Goal: Task Accomplishment & Management: Manage account settings

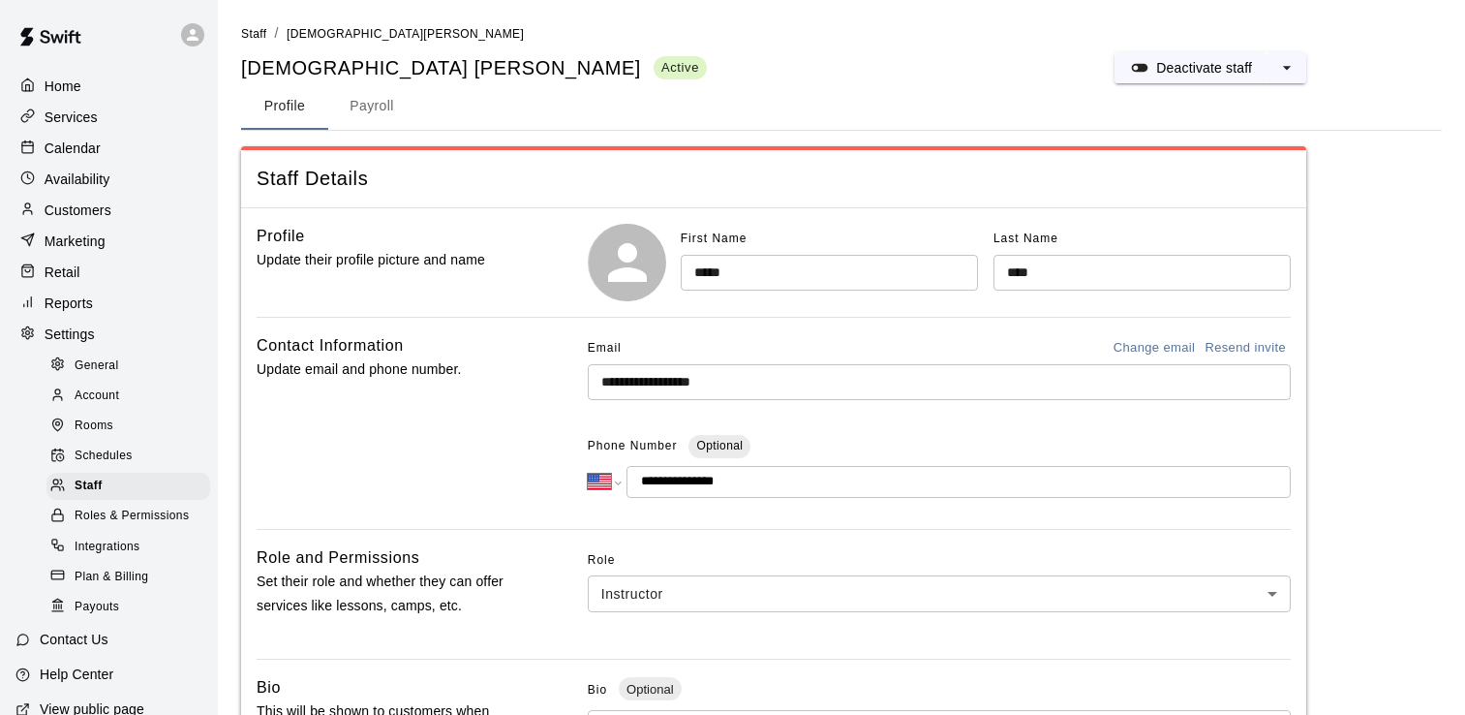
select select "**"
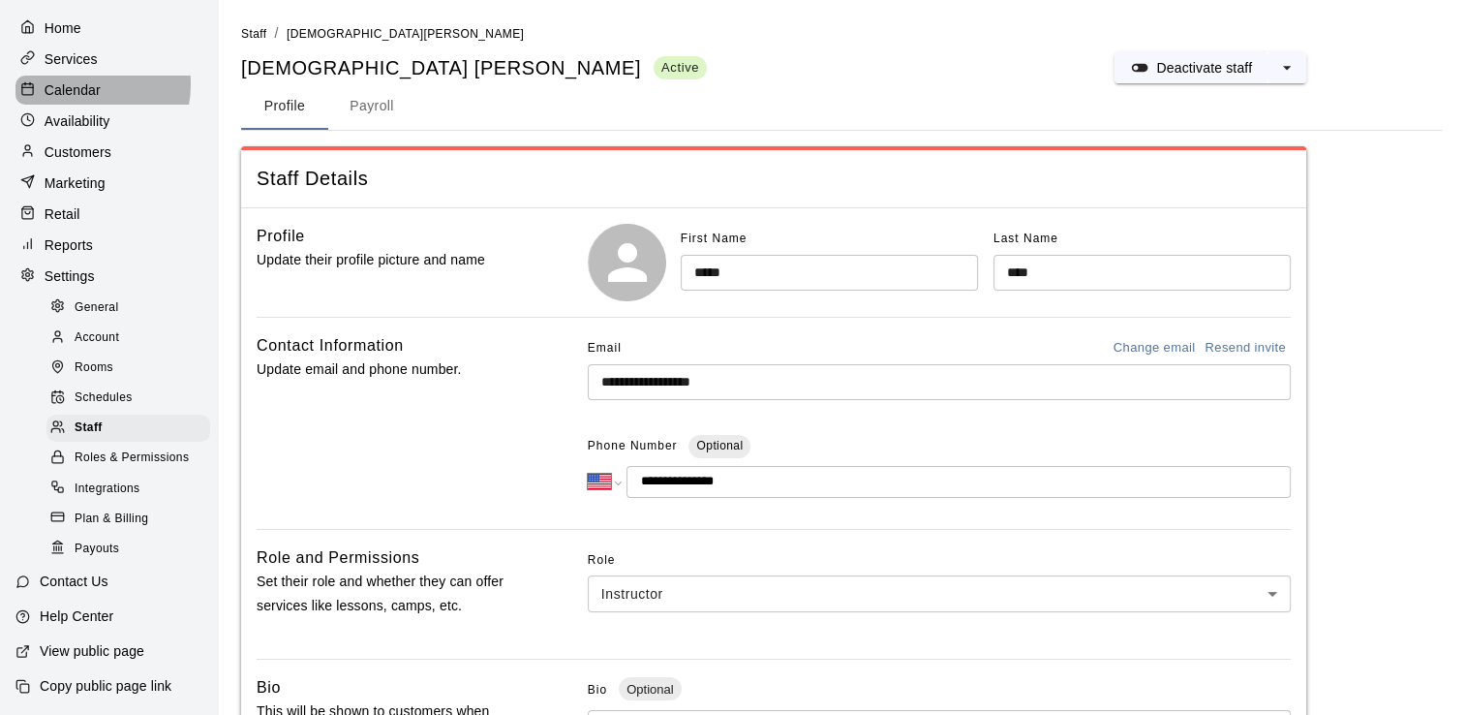
click at [76, 80] on p "Calendar" at bounding box center [73, 89] width 56 height 19
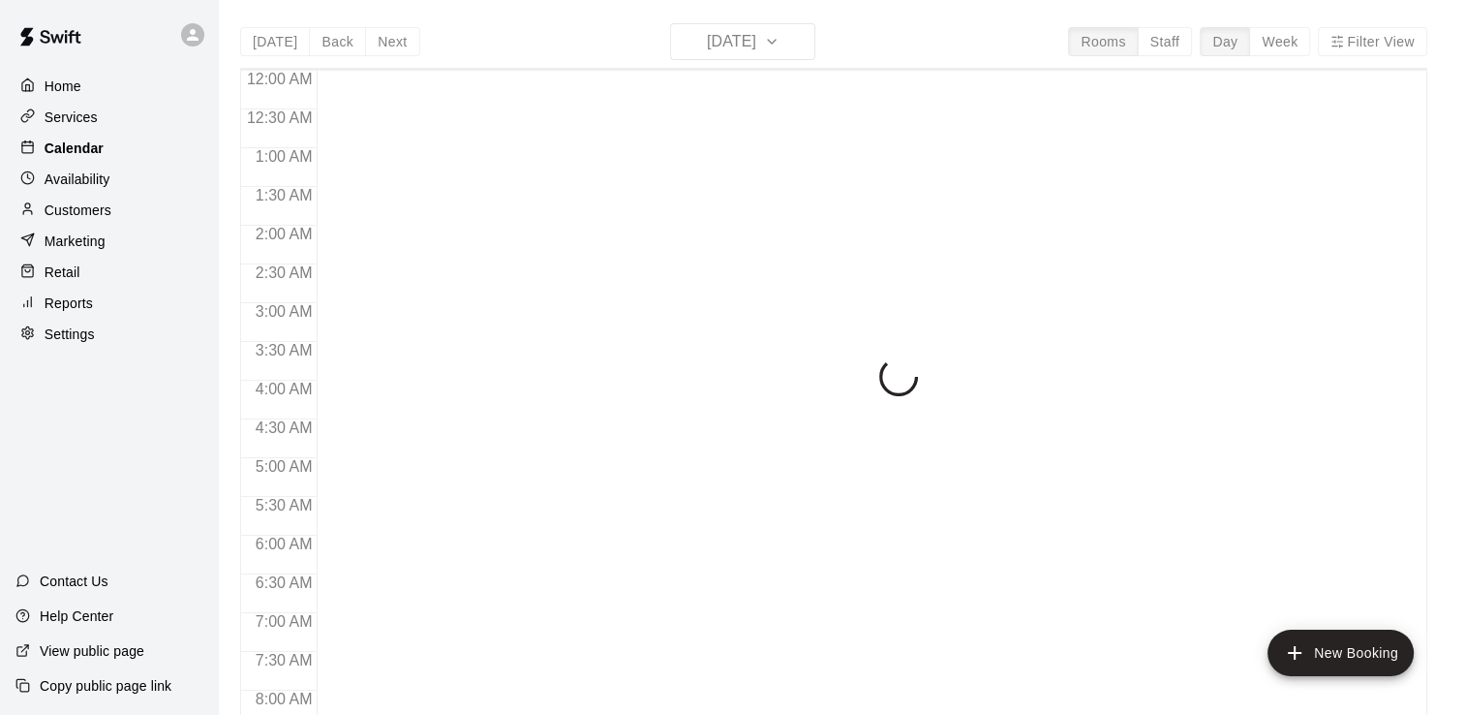
scroll to position [1141, 0]
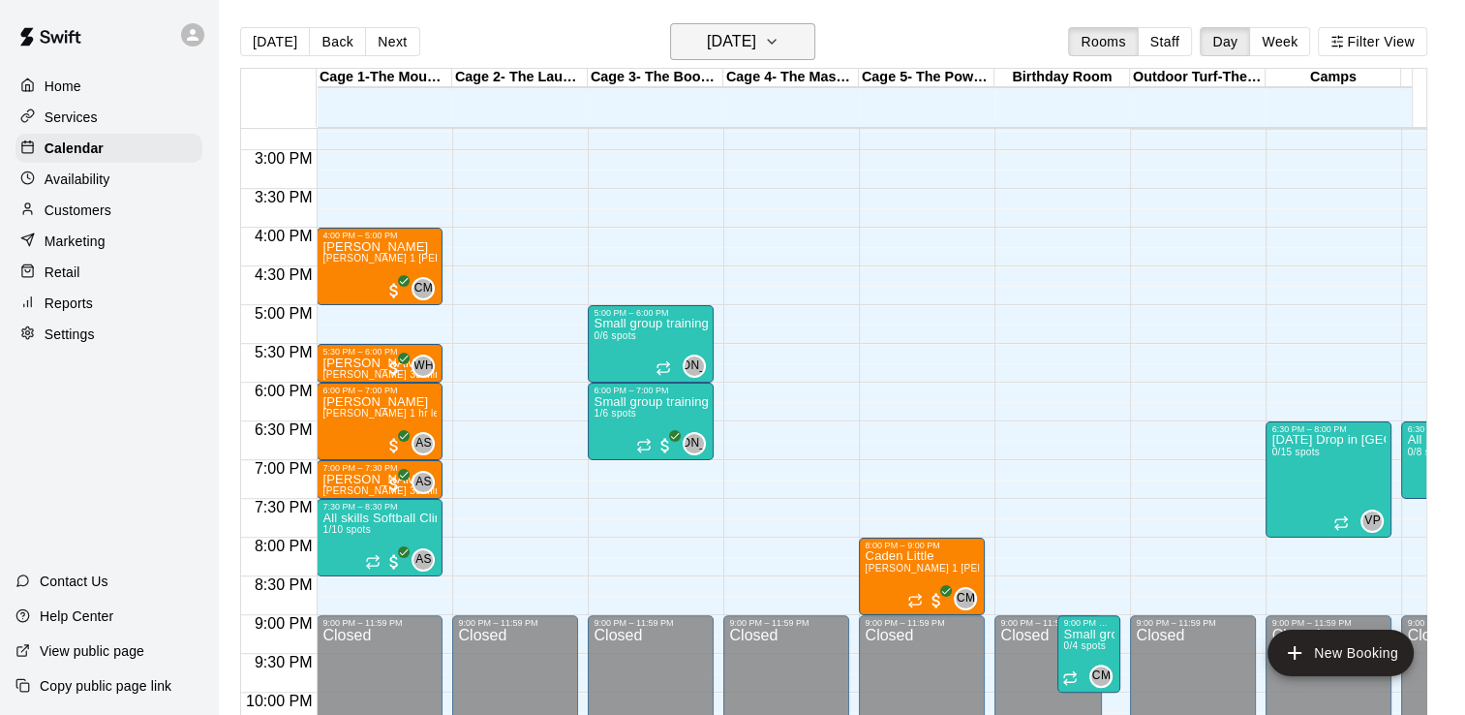
click at [756, 42] on h6 "[DATE]" at bounding box center [731, 41] width 49 height 27
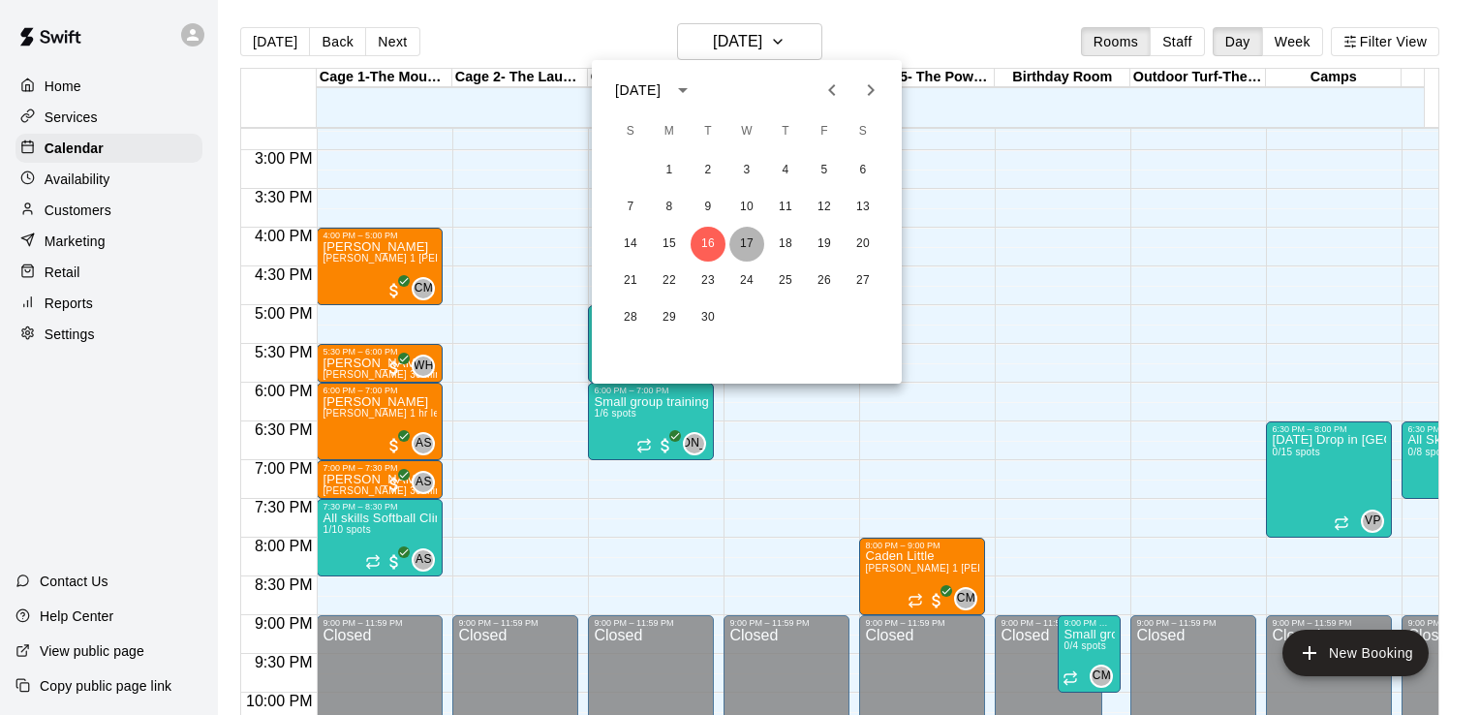
click at [744, 242] on button "17" at bounding box center [746, 244] width 35 height 35
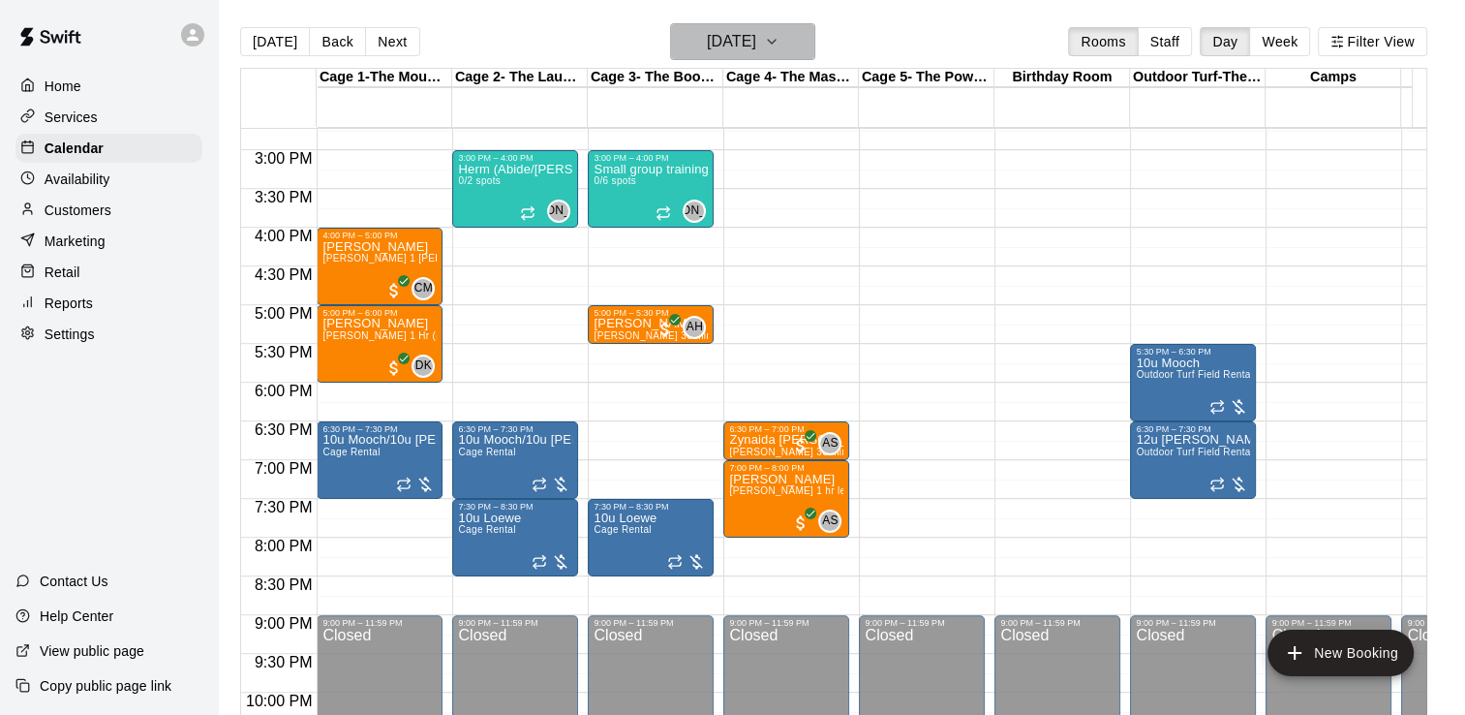
click at [805, 46] on button "[DATE]" at bounding box center [742, 41] width 145 height 37
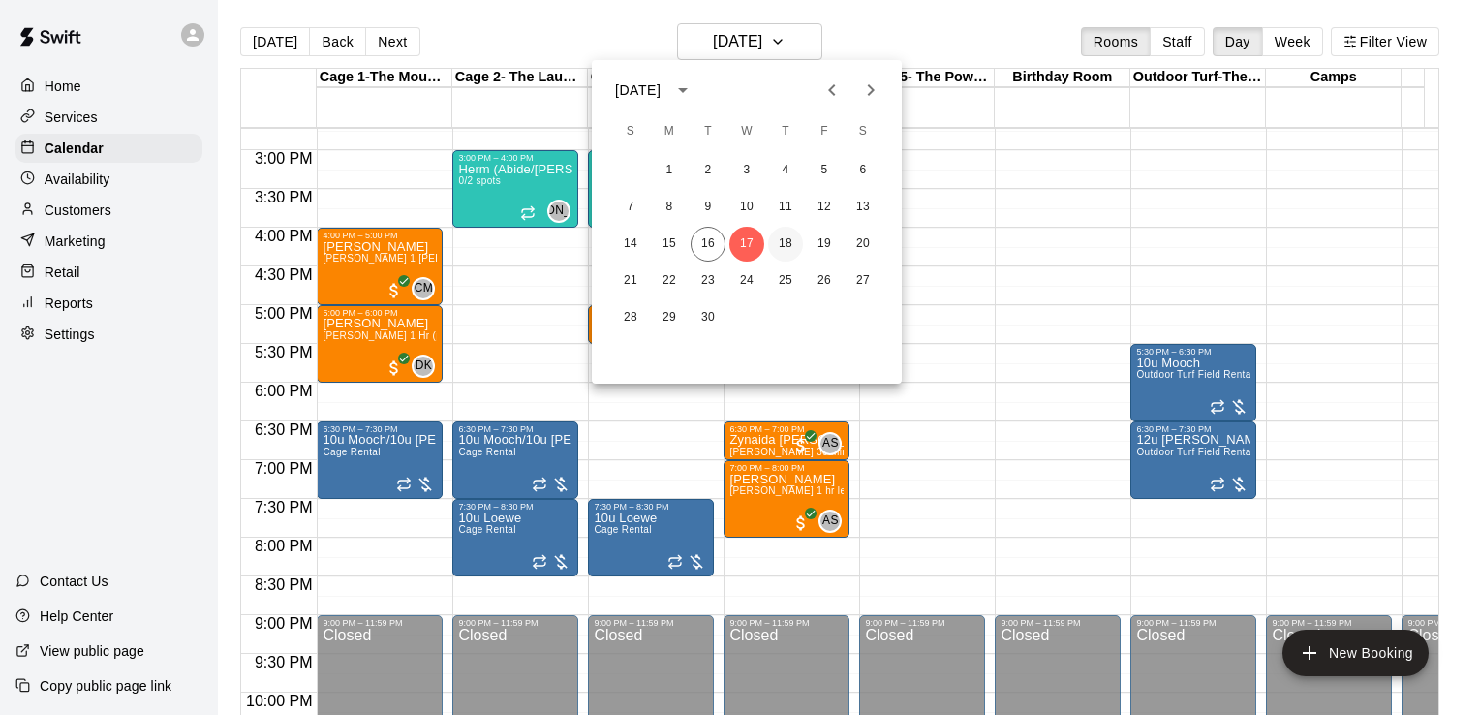
click at [779, 250] on button "18" at bounding box center [785, 244] width 35 height 35
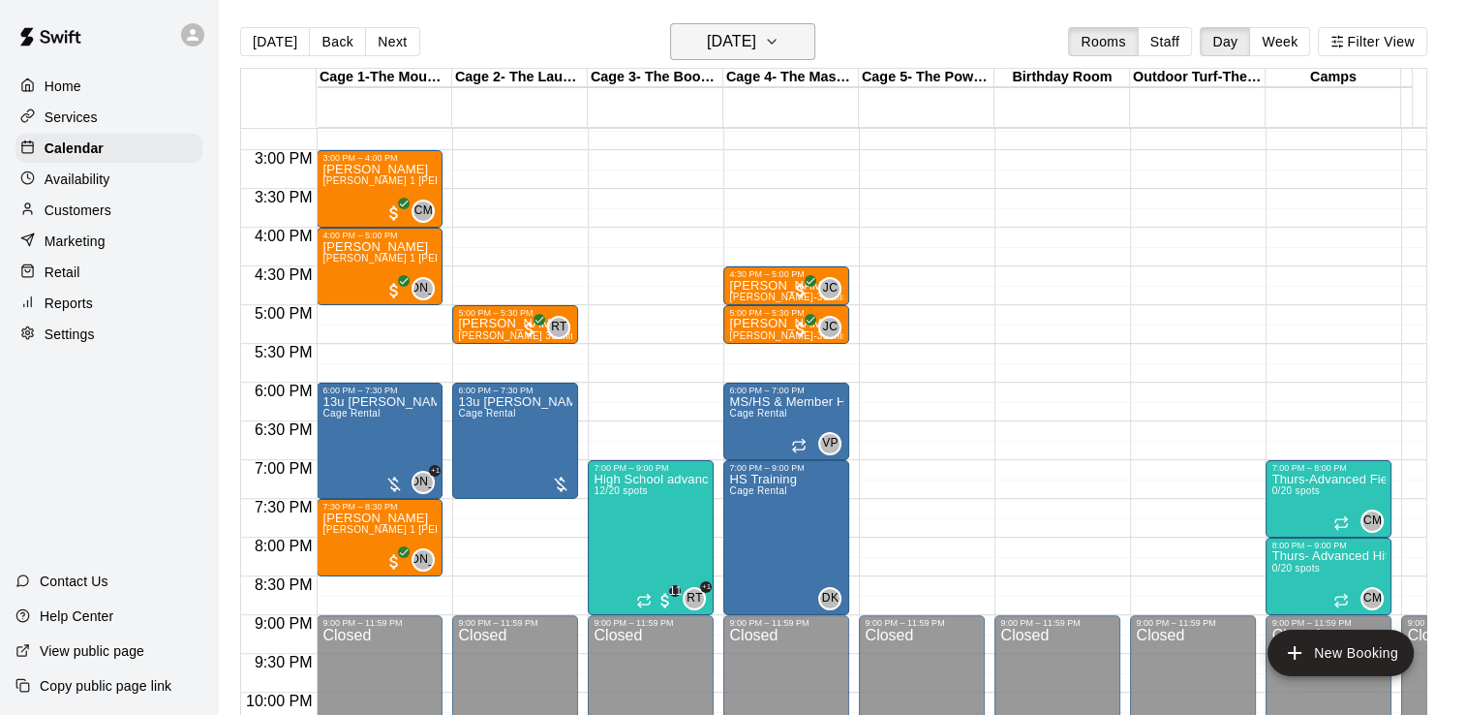
click at [779, 35] on icon "button" at bounding box center [771, 41] width 15 height 23
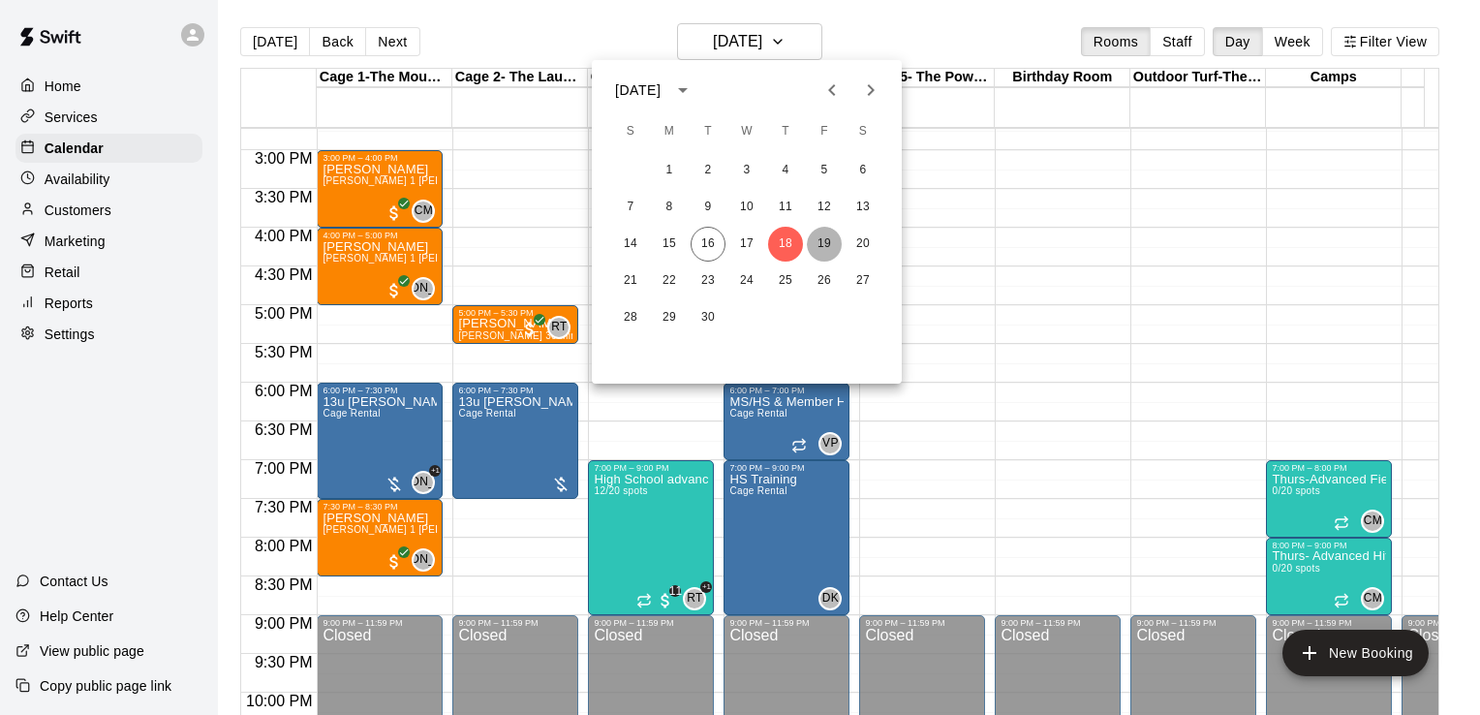
click at [825, 247] on button "19" at bounding box center [824, 244] width 35 height 35
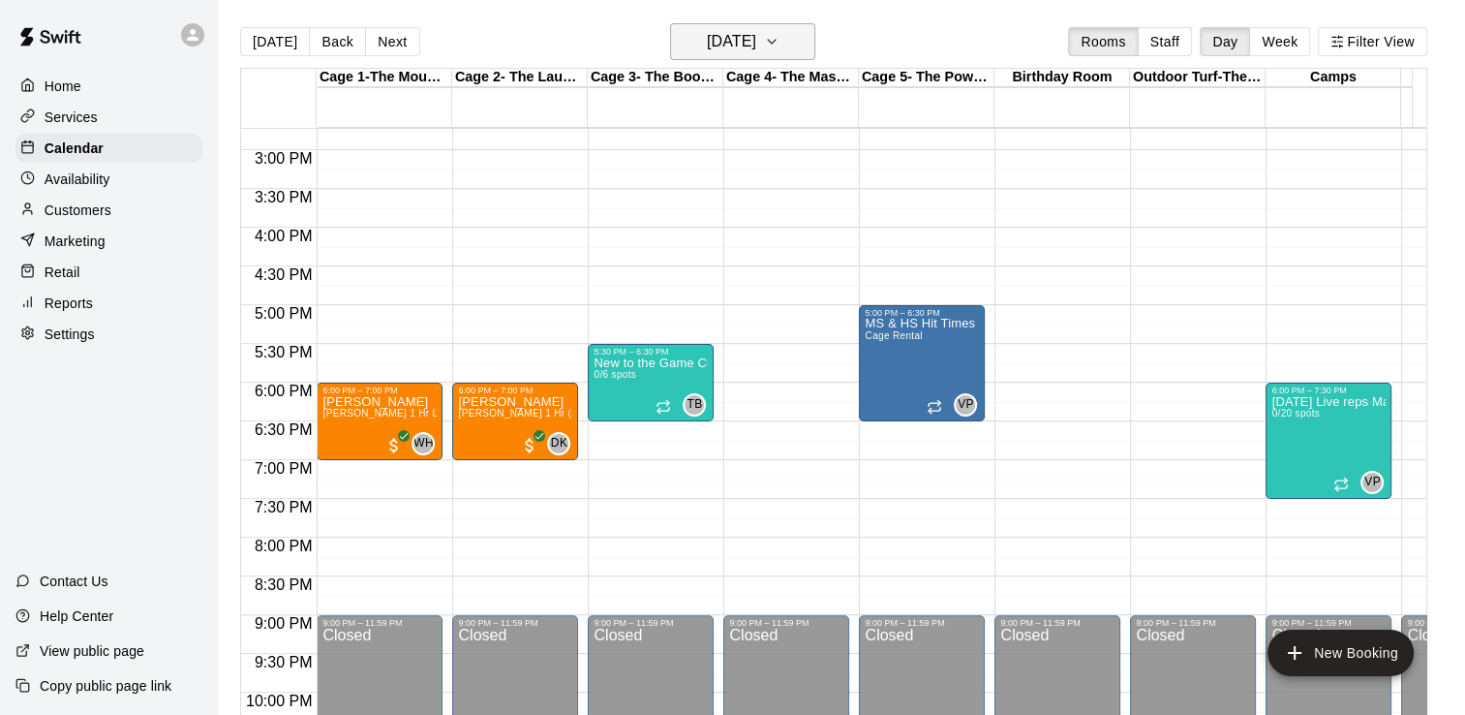
click at [779, 48] on icon "button" at bounding box center [771, 41] width 15 height 23
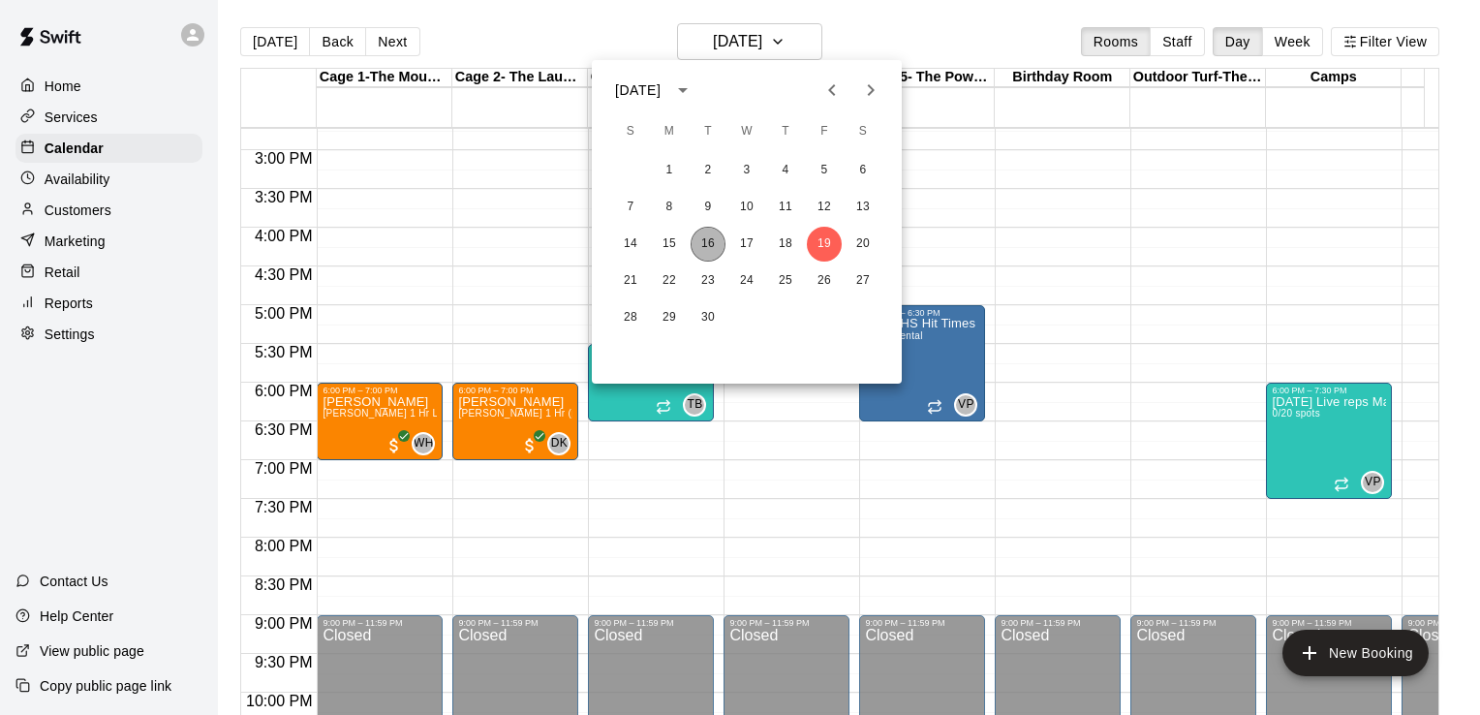
click at [716, 244] on button "16" at bounding box center [707, 244] width 35 height 35
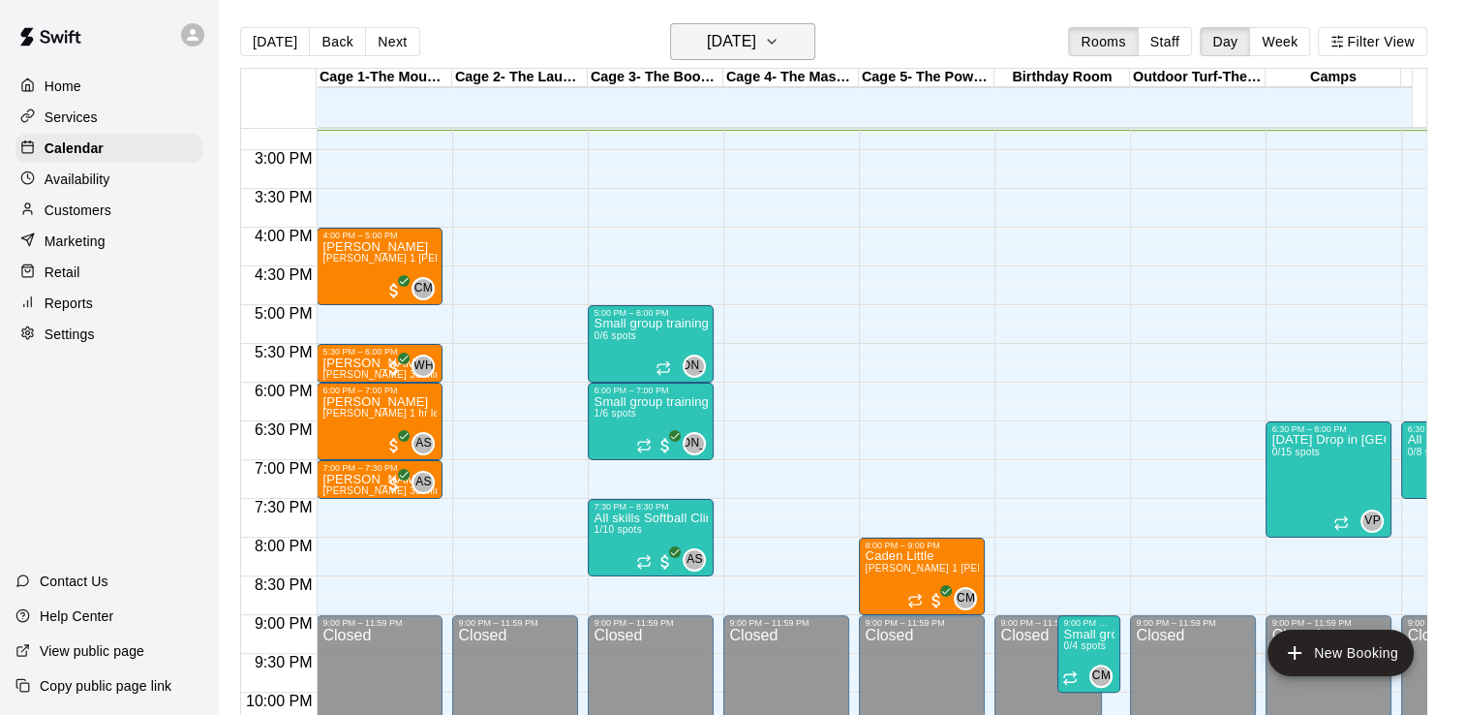
click at [779, 46] on icon "button" at bounding box center [771, 41] width 15 height 23
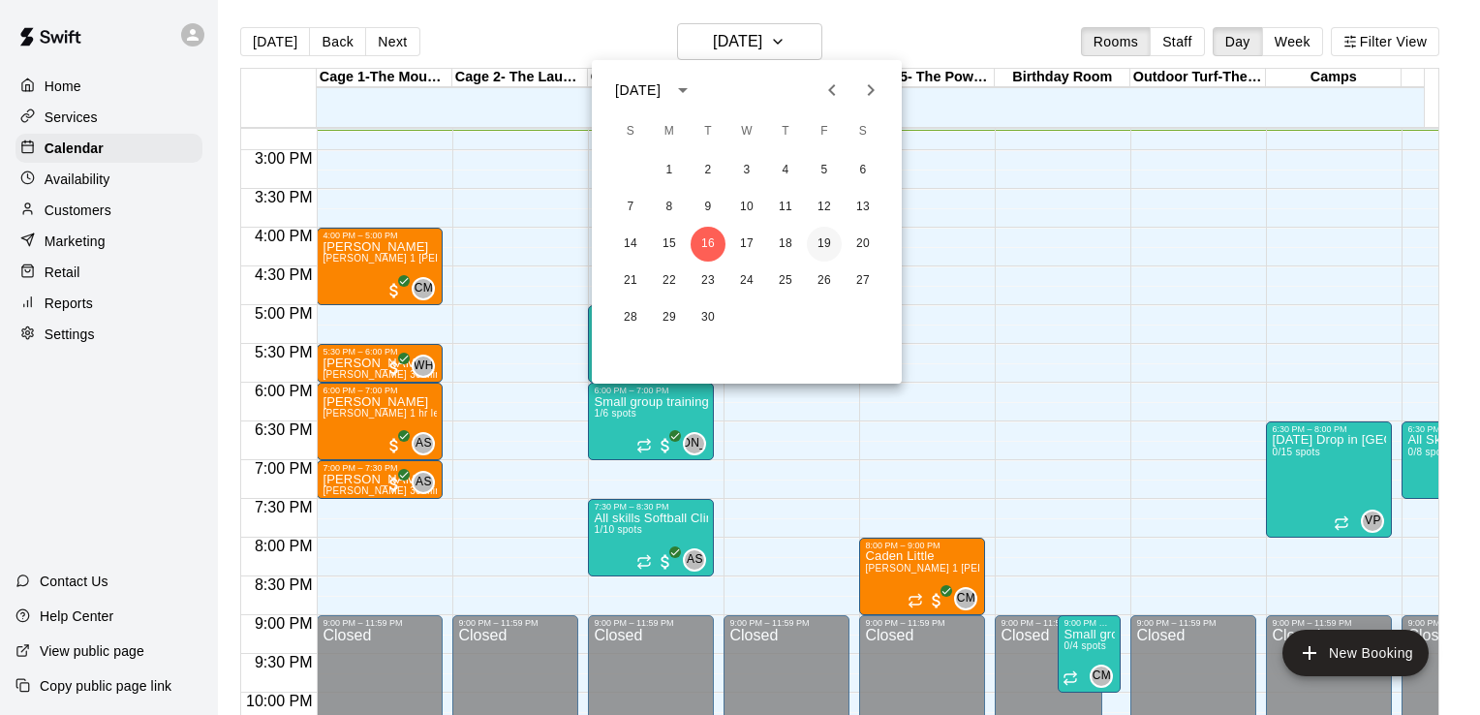
click at [829, 245] on button "19" at bounding box center [824, 244] width 35 height 35
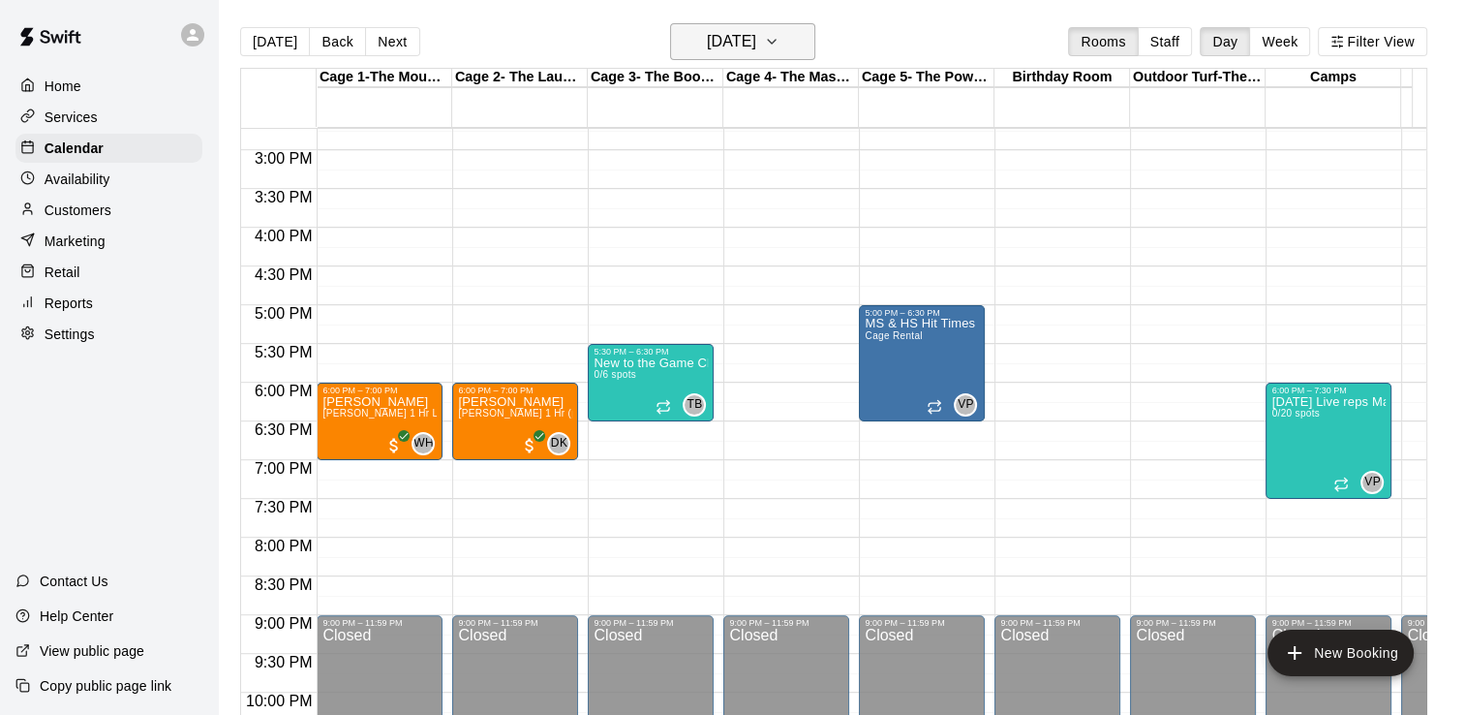
click at [779, 36] on icon "button" at bounding box center [771, 41] width 15 height 23
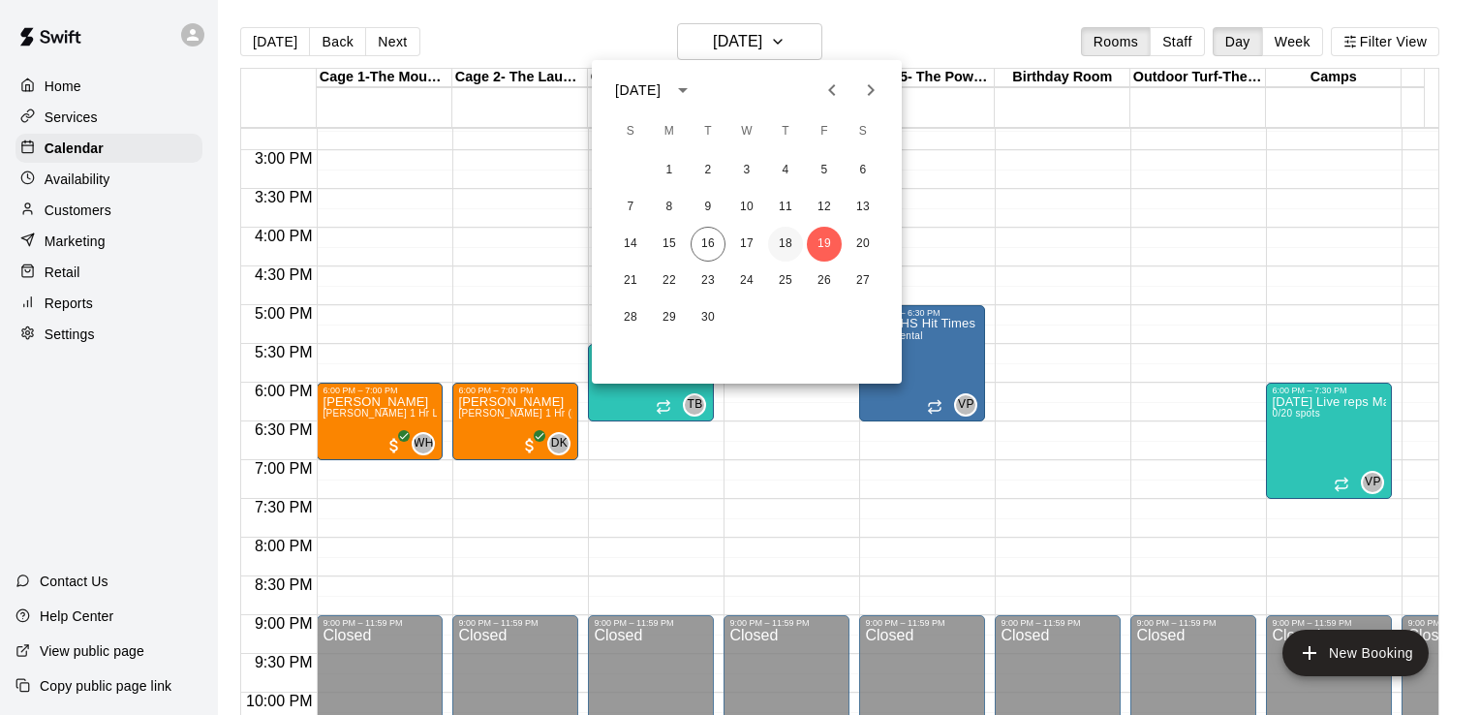
click at [780, 247] on button "18" at bounding box center [785, 244] width 35 height 35
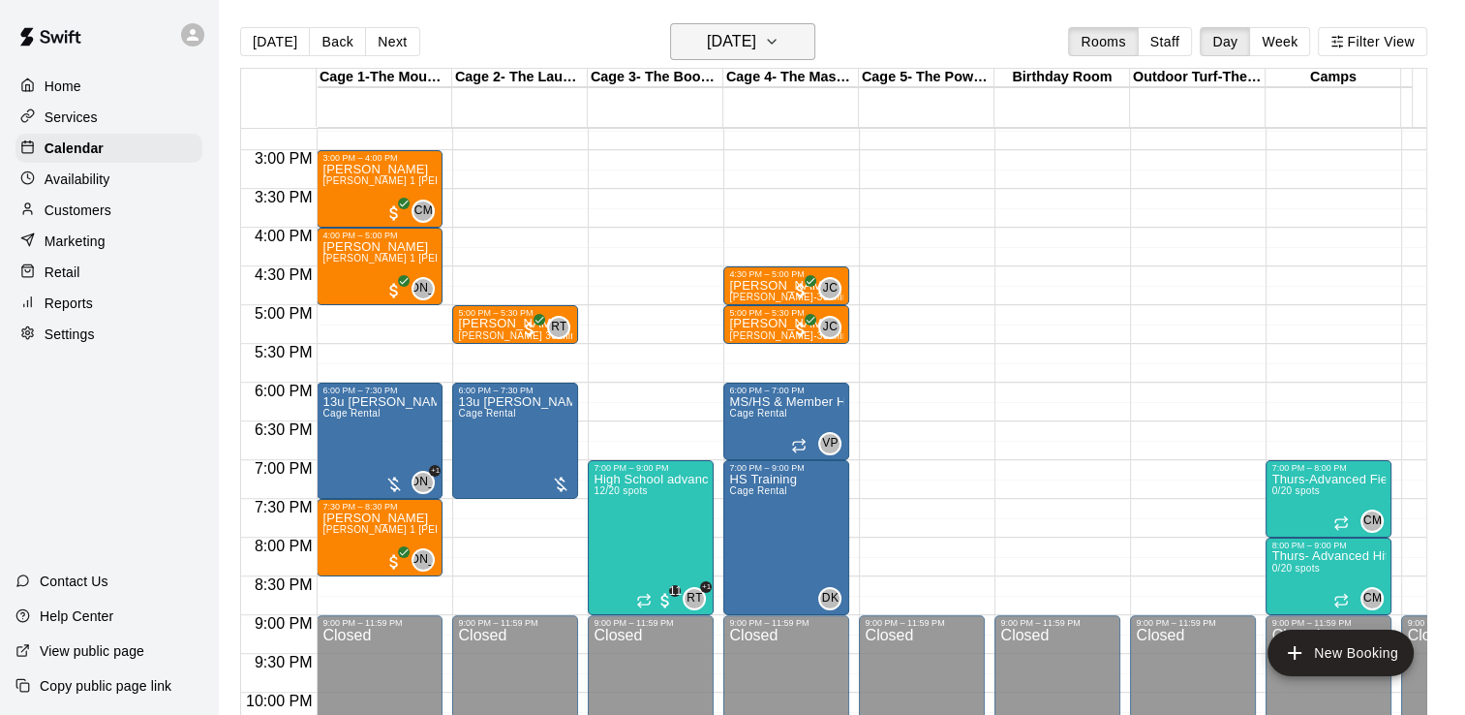
click at [787, 55] on button "[DATE]" at bounding box center [742, 41] width 145 height 37
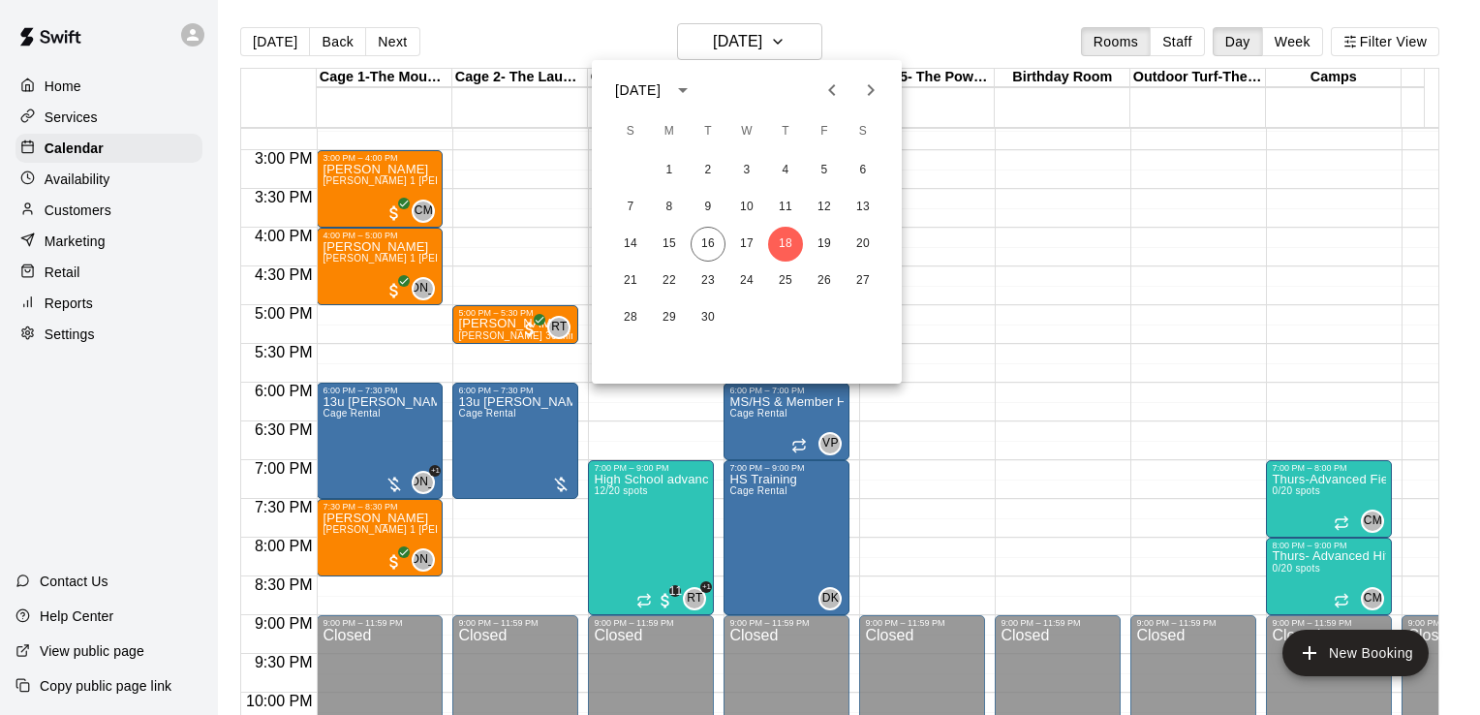
click at [968, 333] on div at bounding box center [740, 357] width 1480 height 715
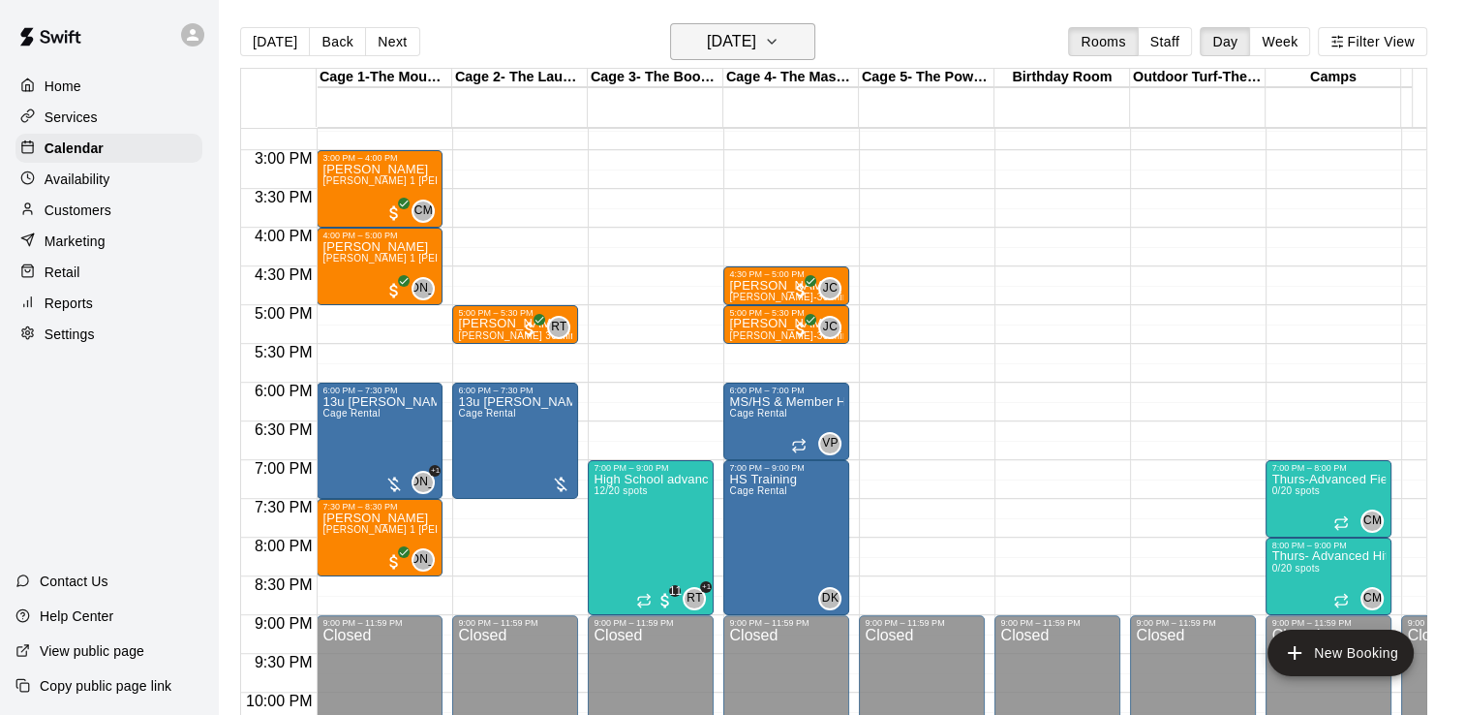
click at [779, 42] on icon "button" at bounding box center [771, 41] width 15 height 23
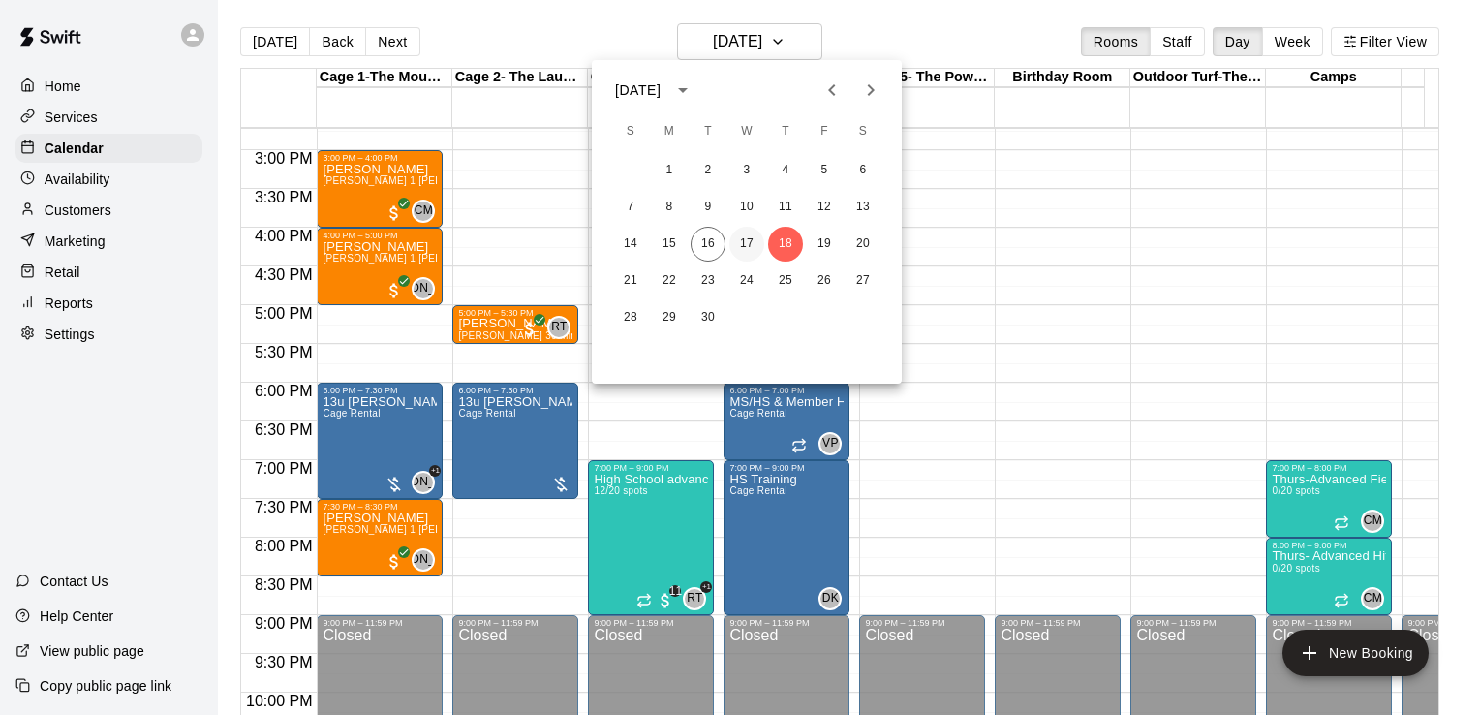
click at [752, 239] on button "17" at bounding box center [746, 244] width 35 height 35
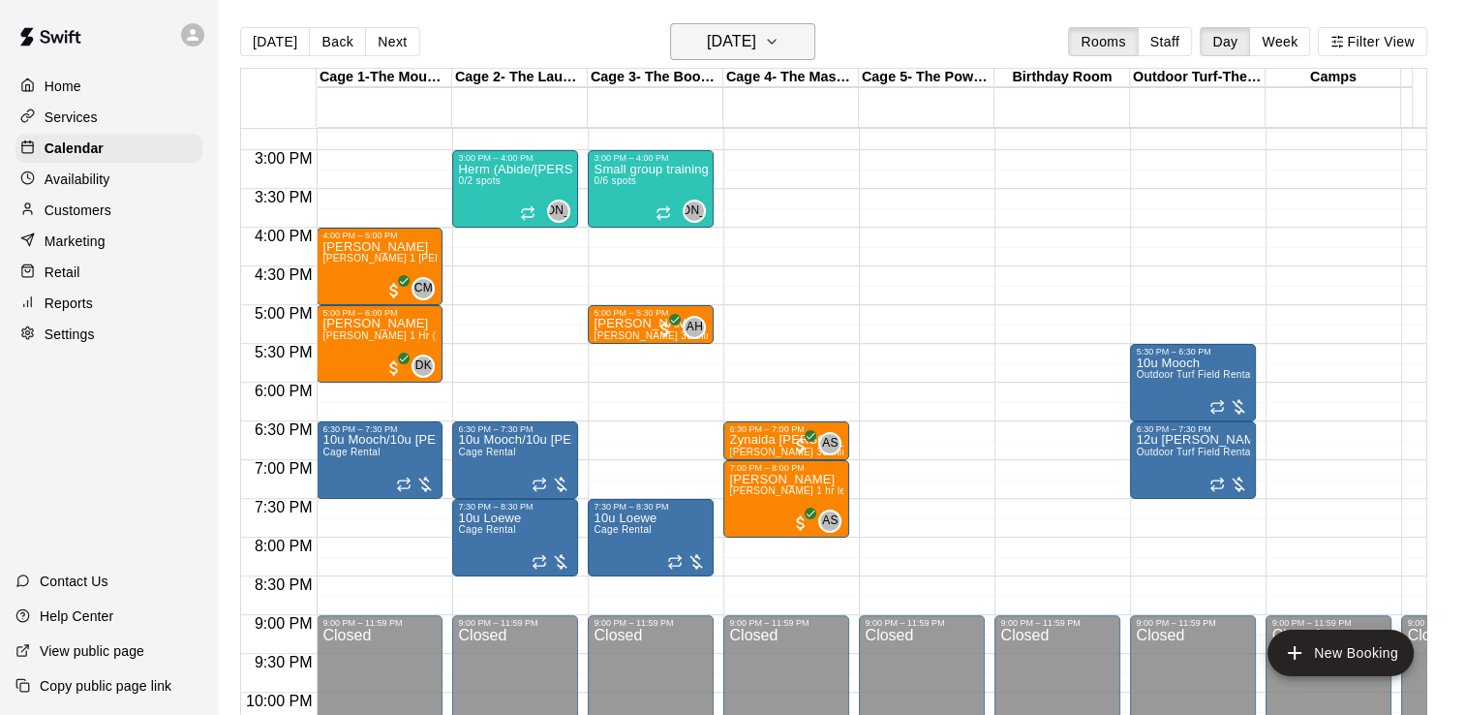
click at [806, 48] on button "[DATE]" at bounding box center [742, 41] width 145 height 37
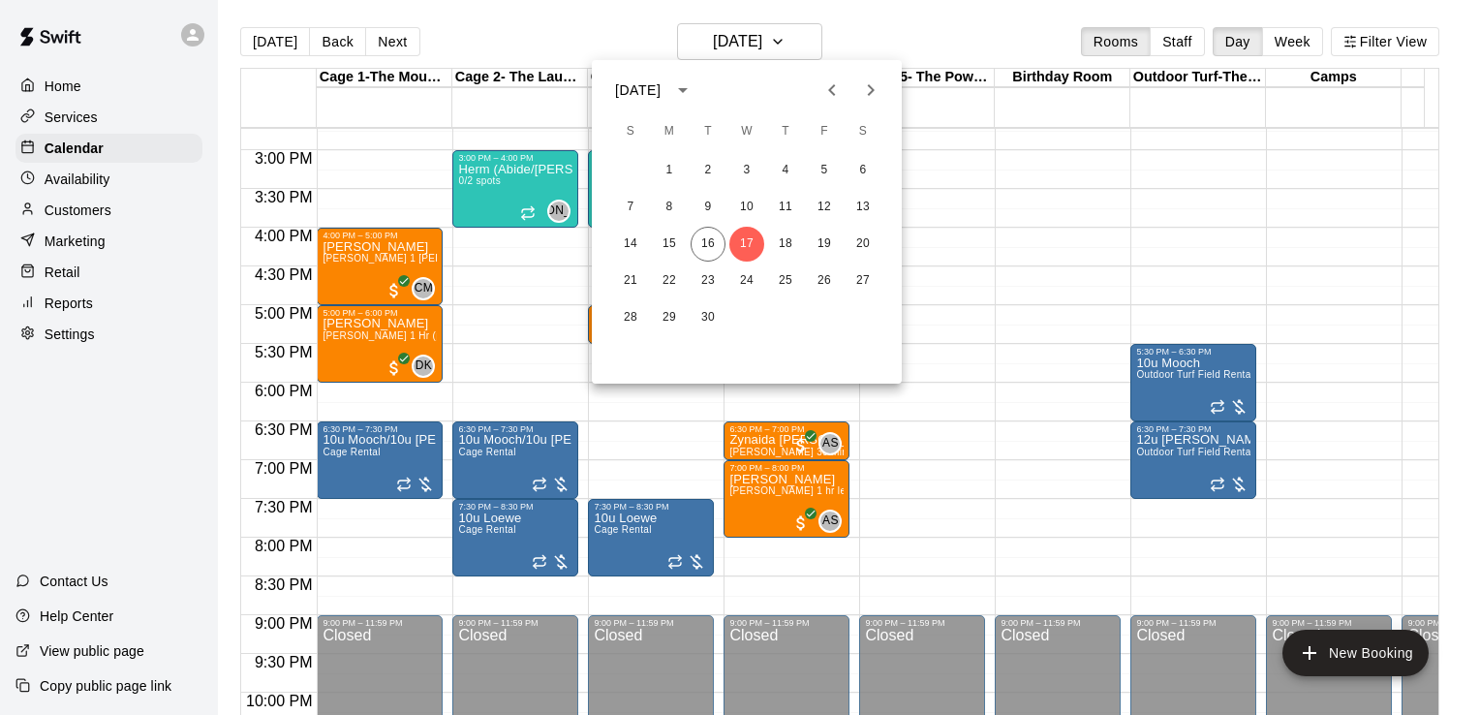
click at [554, 267] on div at bounding box center [740, 357] width 1480 height 715
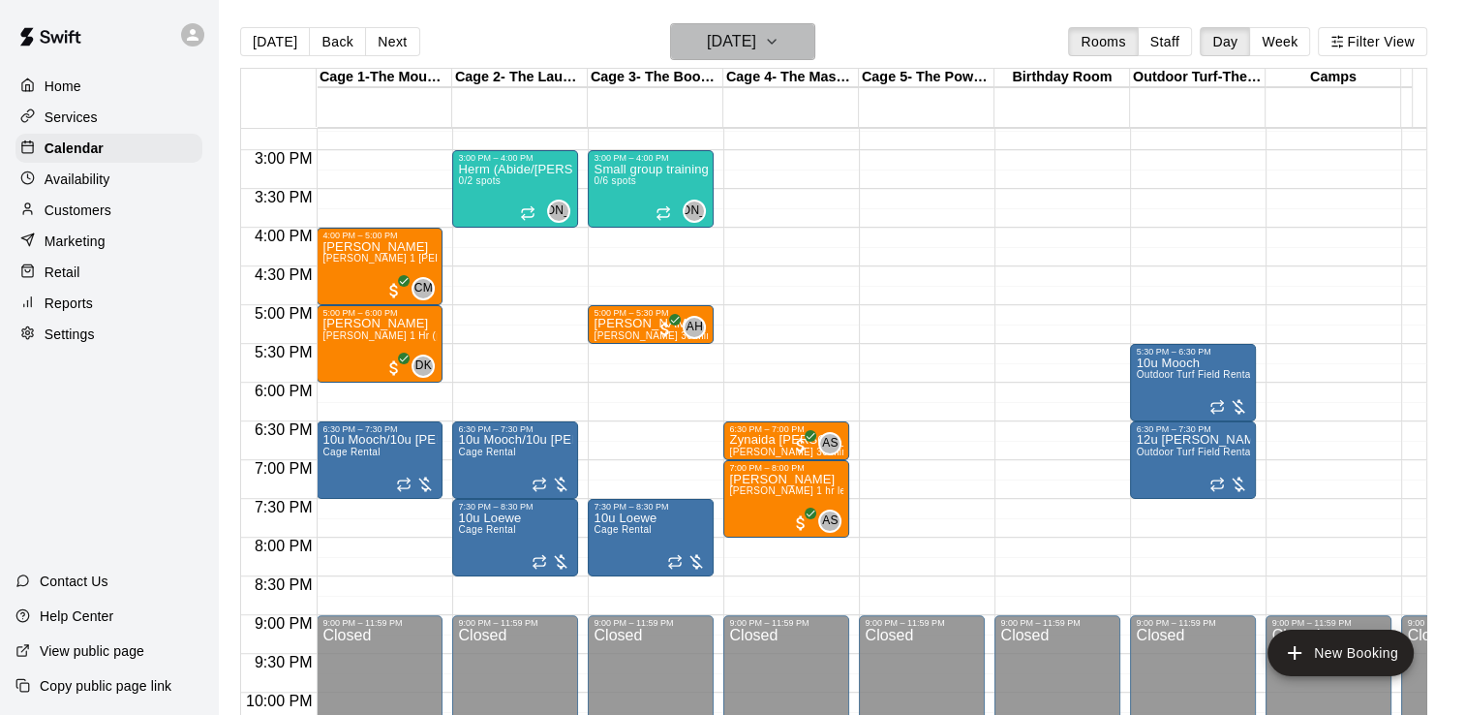
click at [779, 39] on icon "button" at bounding box center [771, 41] width 15 height 23
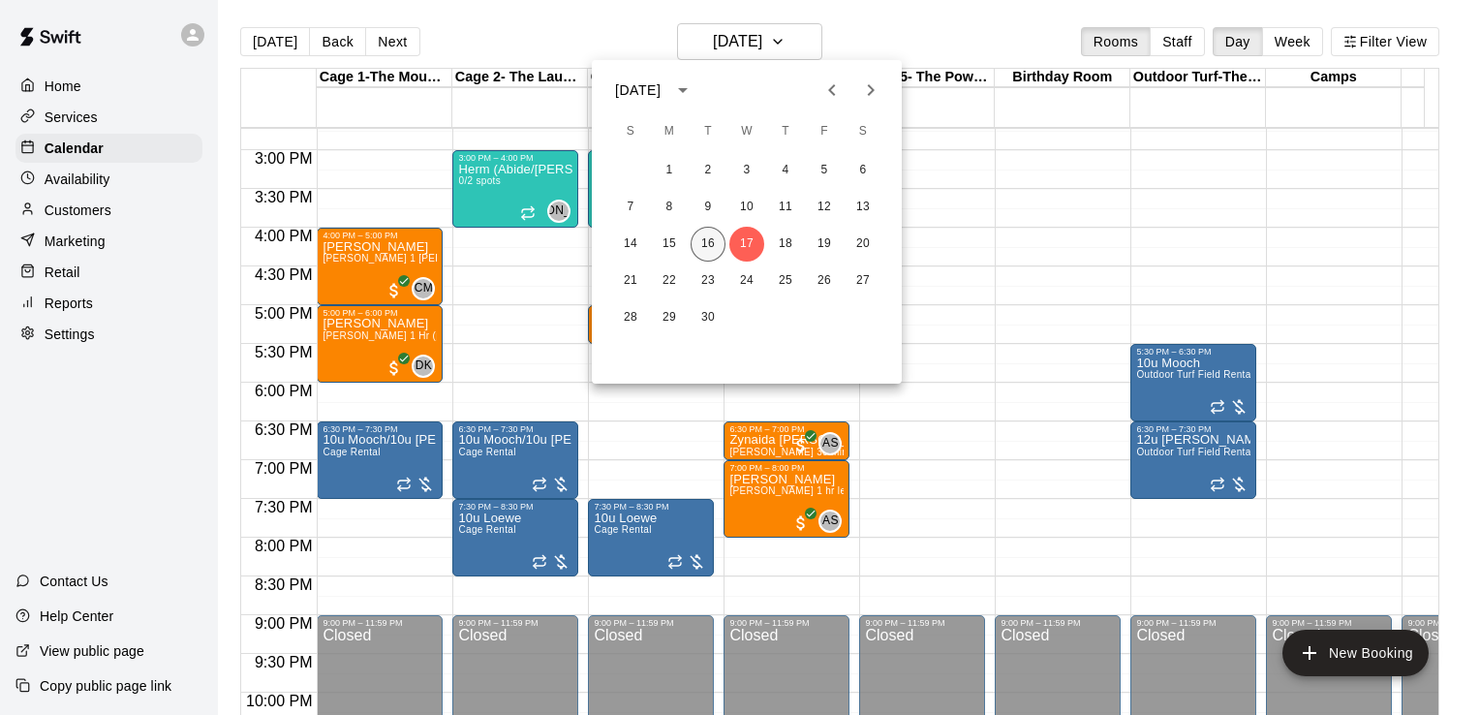
click at [701, 249] on button "16" at bounding box center [707, 244] width 35 height 35
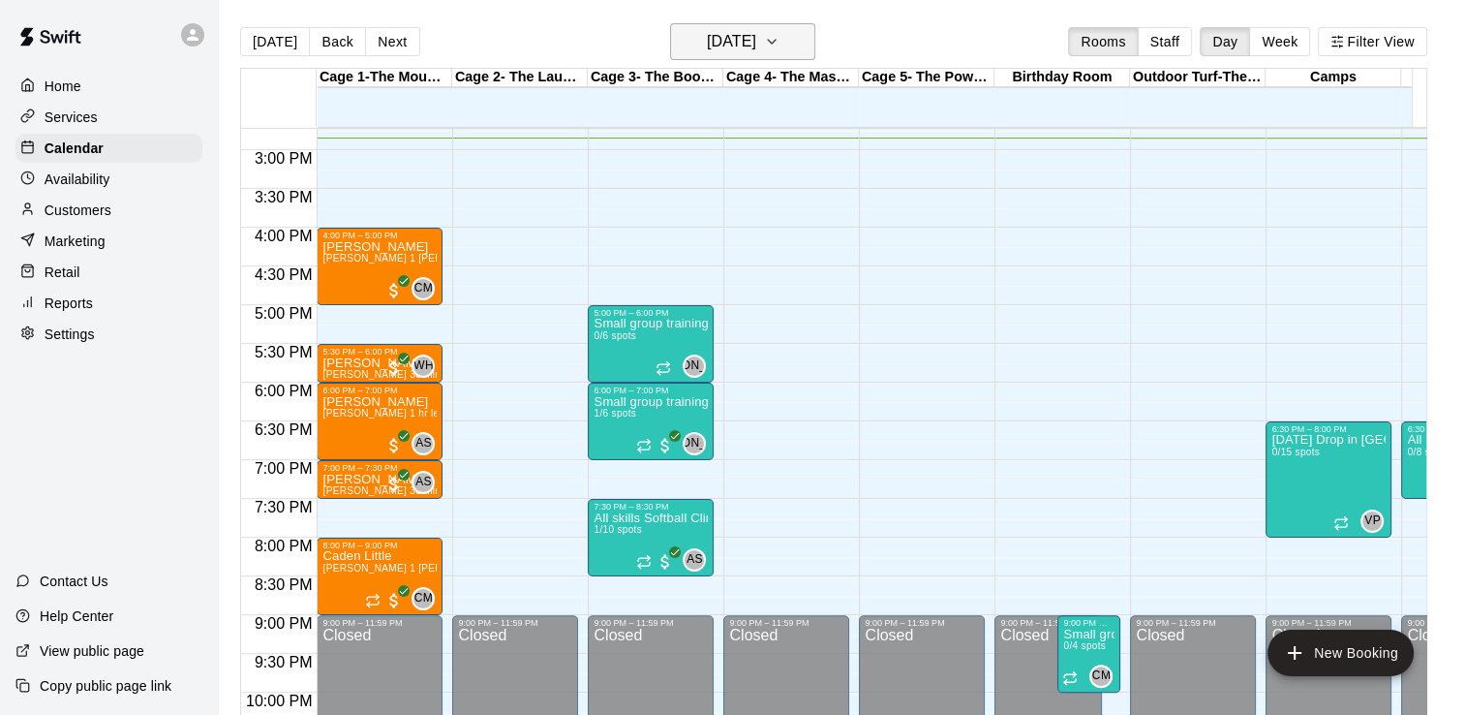
click at [779, 43] on icon "button" at bounding box center [771, 41] width 15 height 23
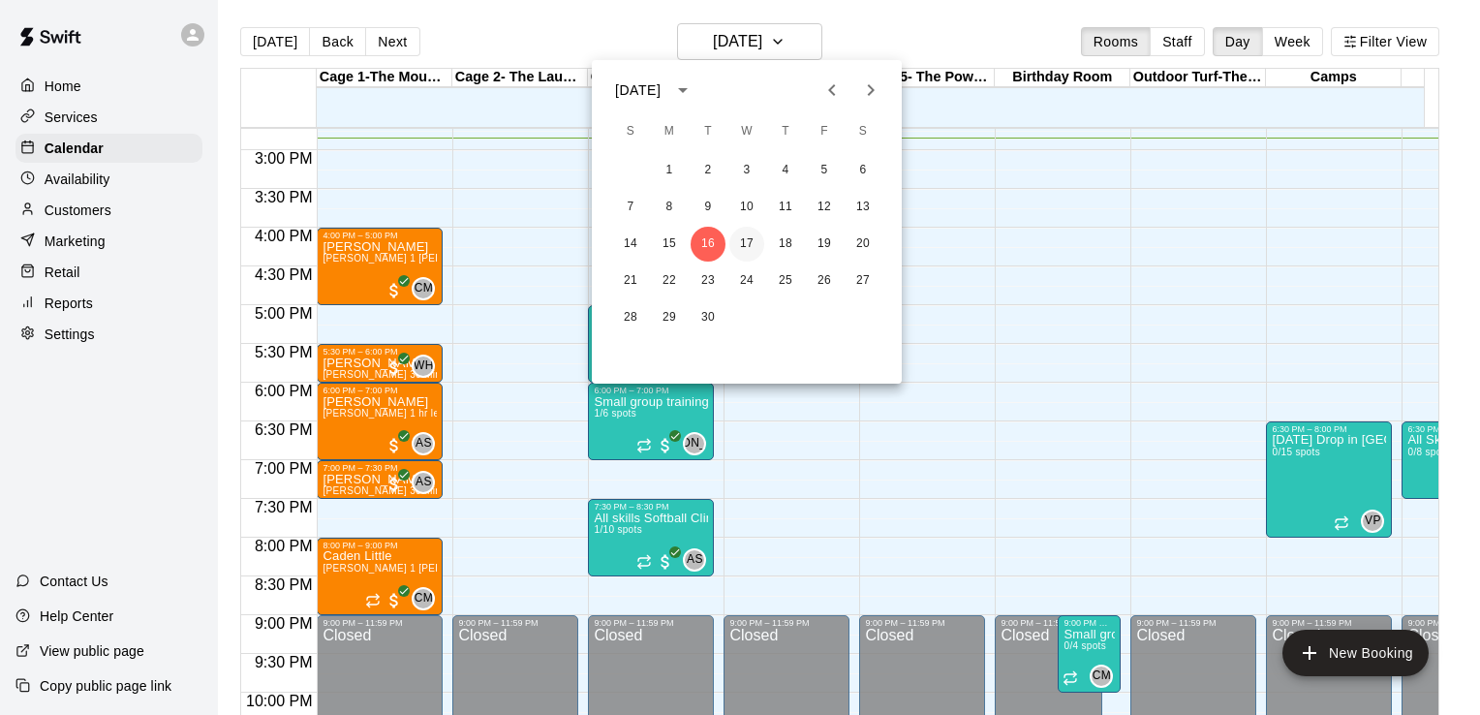
click at [744, 242] on button "17" at bounding box center [746, 244] width 35 height 35
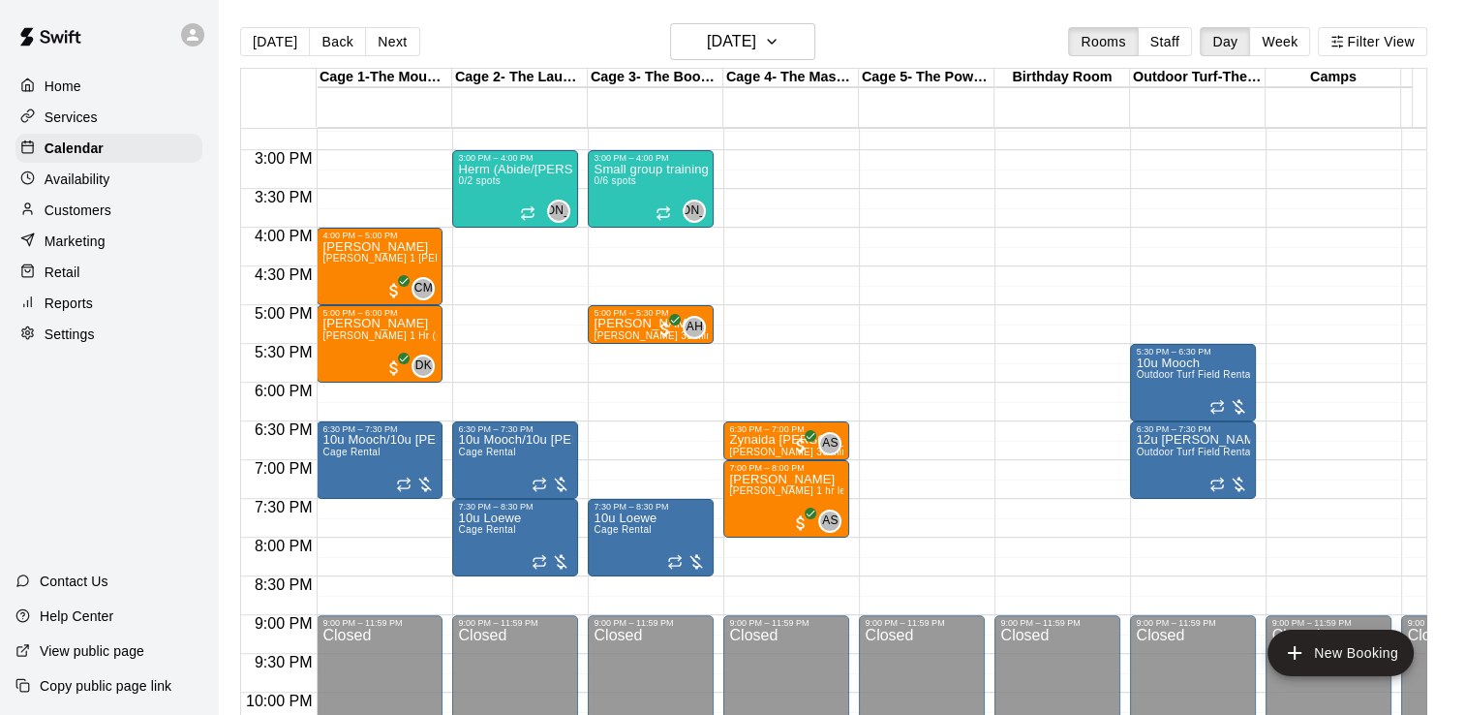
click at [79, 180] on p "Availability" at bounding box center [78, 178] width 66 height 19
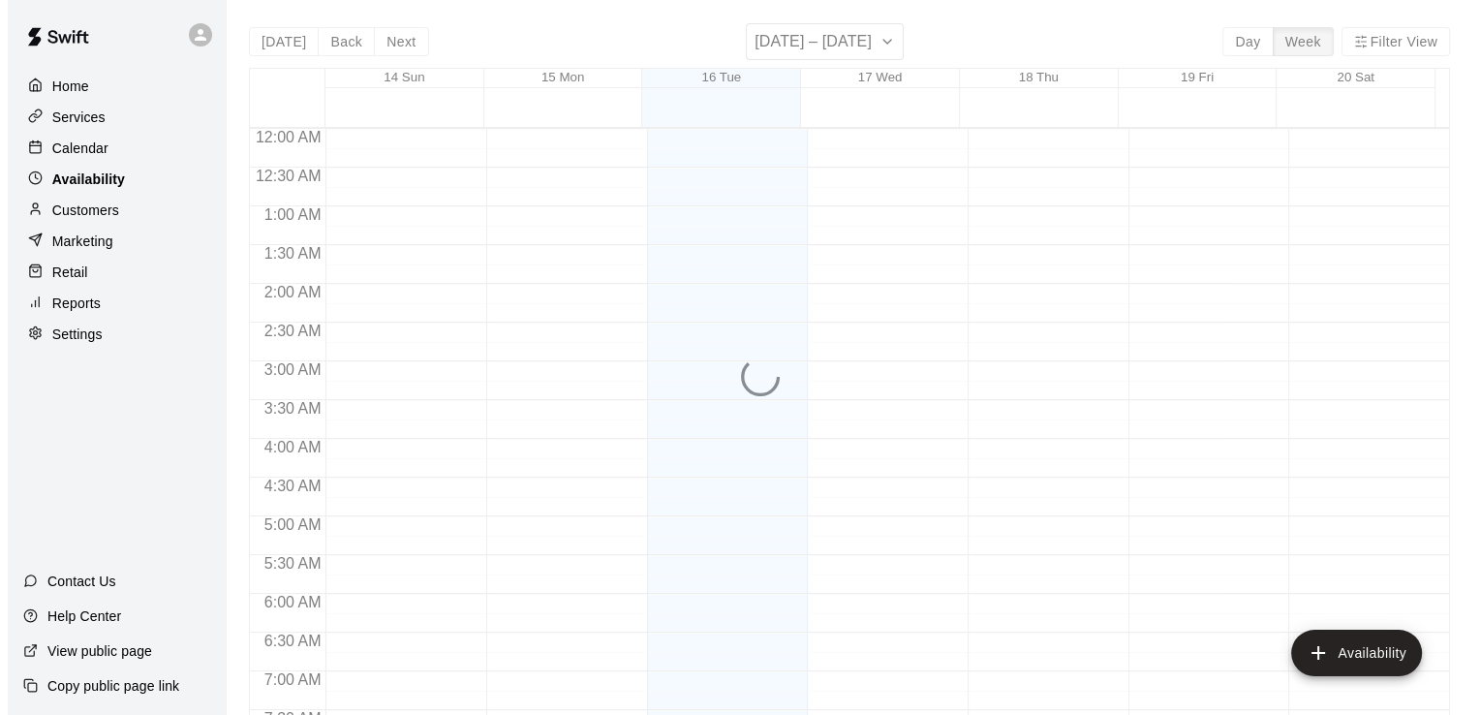
scroll to position [1149, 0]
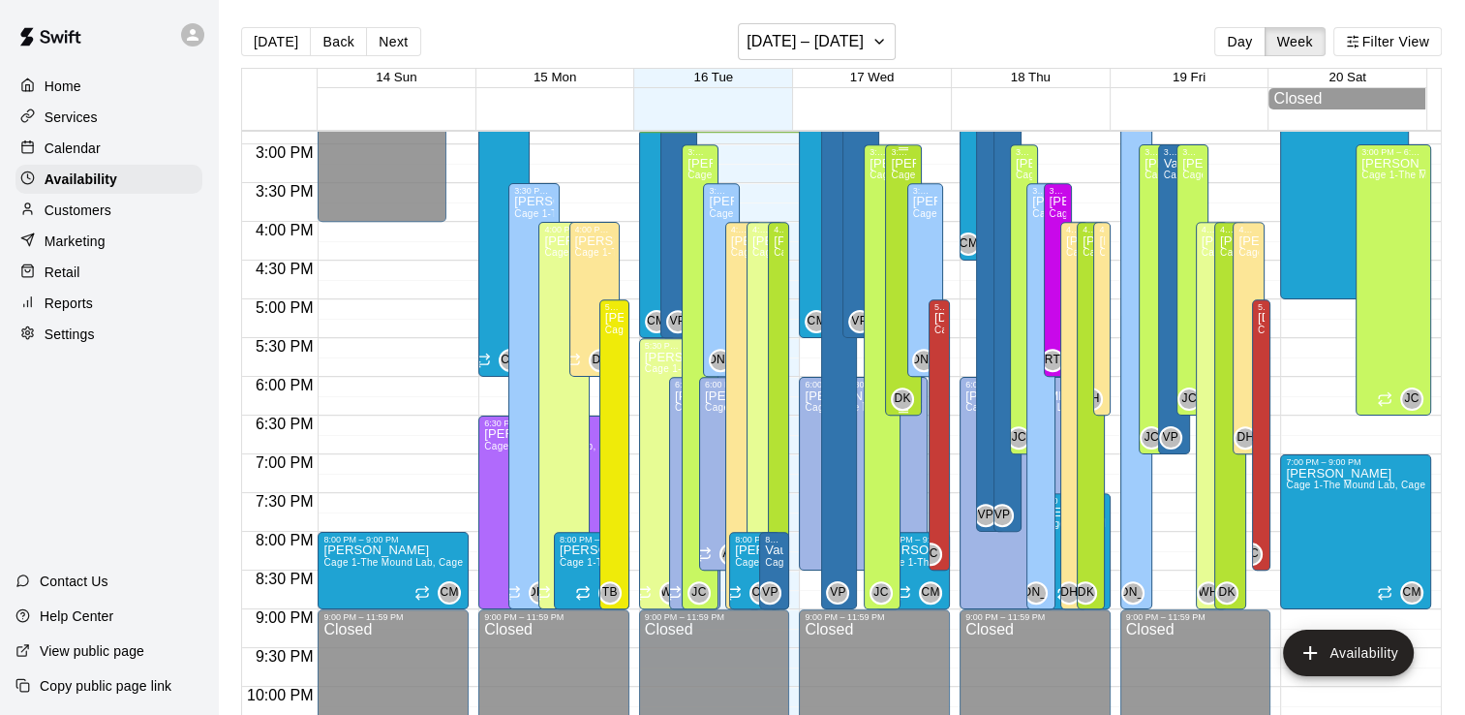
click at [885, 186] on div "3:00 PM – 6:30 PM [PERSON_NAME] Cage 1-The Mound Lab, Cage 2- The Launch Pad, C…" at bounding box center [903, 279] width 37 height 271
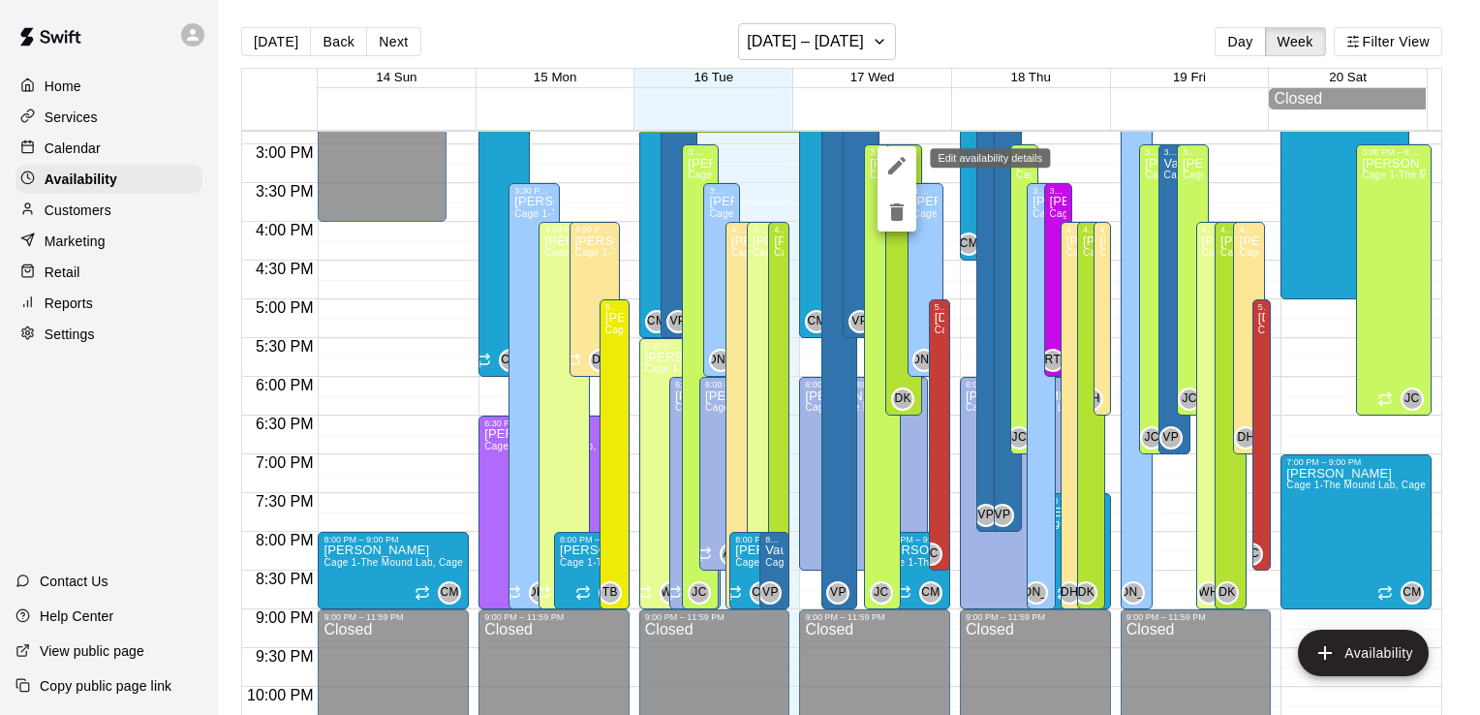
click at [896, 165] on icon "edit" at bounding box center [896, 165] width 17 height 17
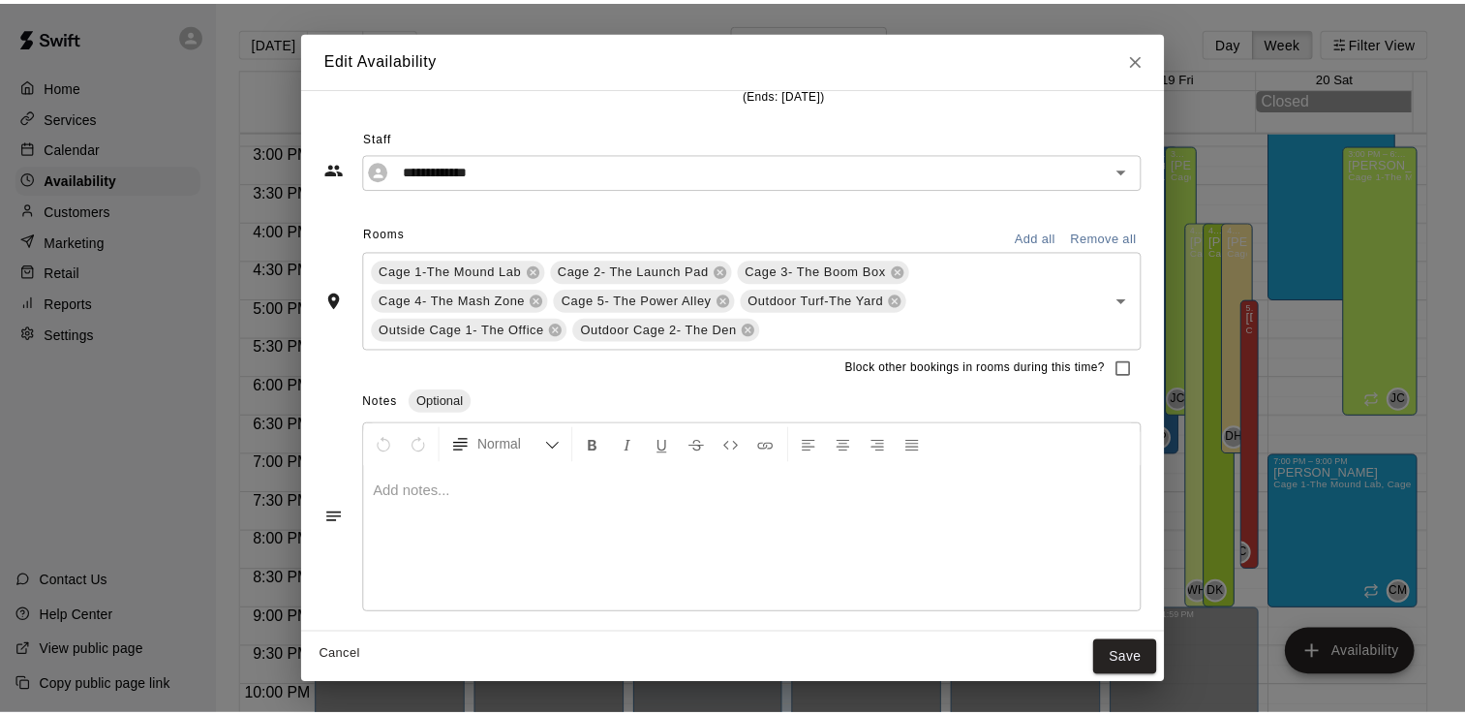
scroll to position [0, 0]
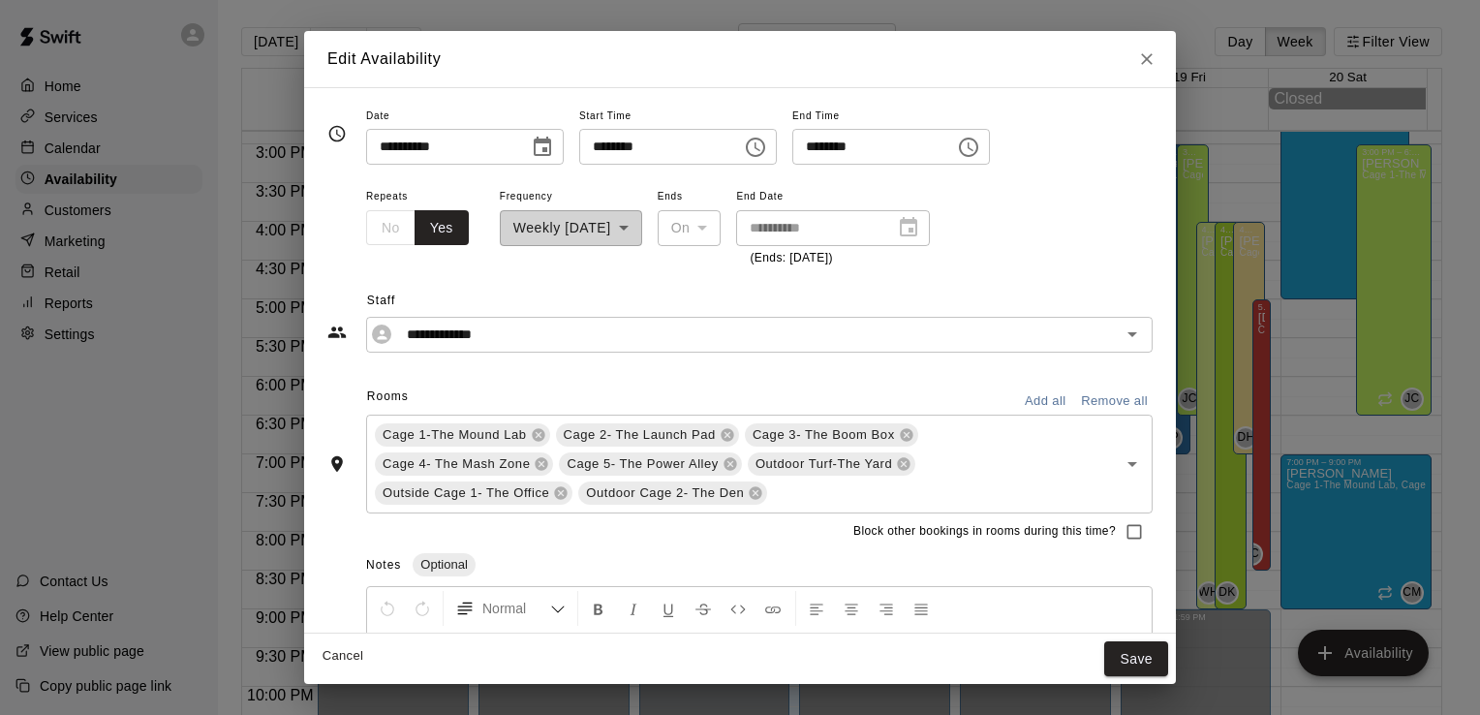
click at [1142, 54] on icon "Close" at bounding box center [1147, 59] width 12 height 12
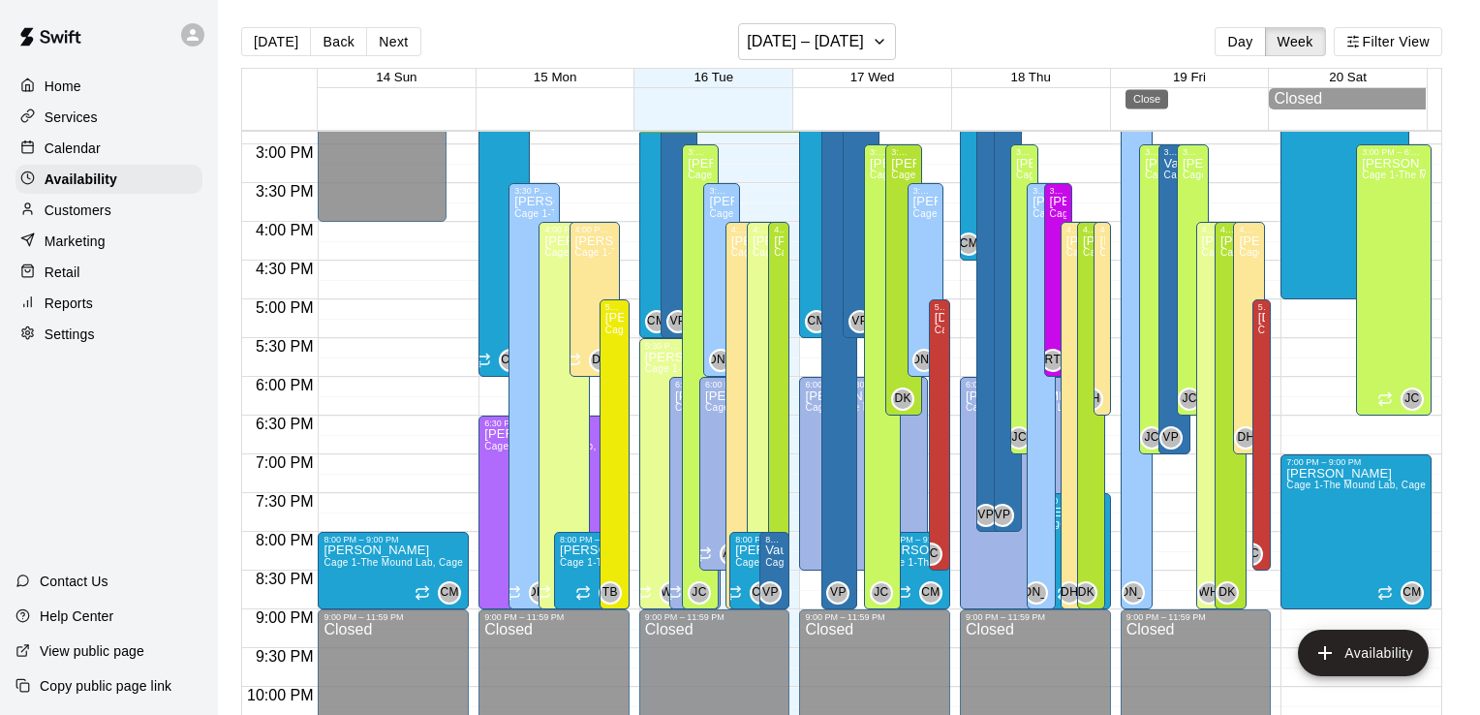
type input "**********"
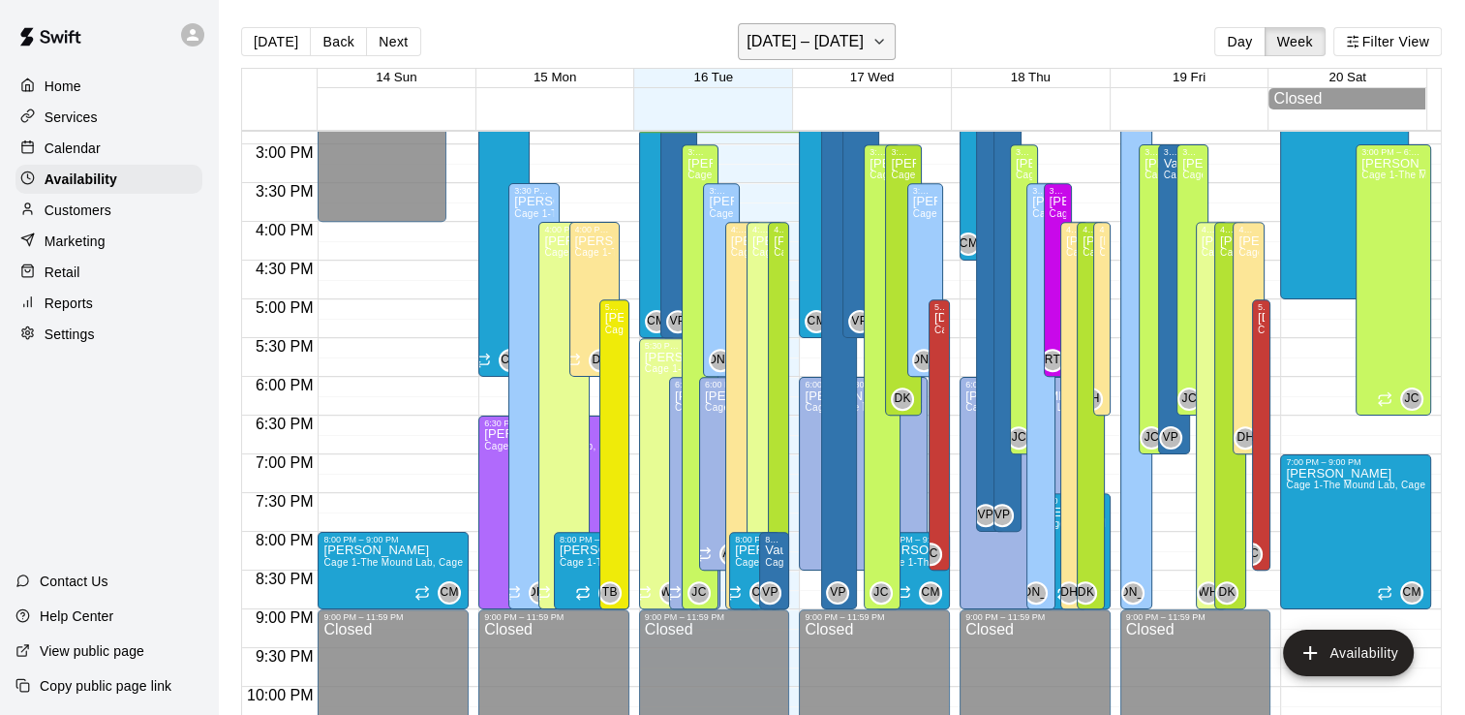
click at [840, 31] on h6 "[DATE] – [DATE]" at bounding box center [805, 41] width 117 height 27
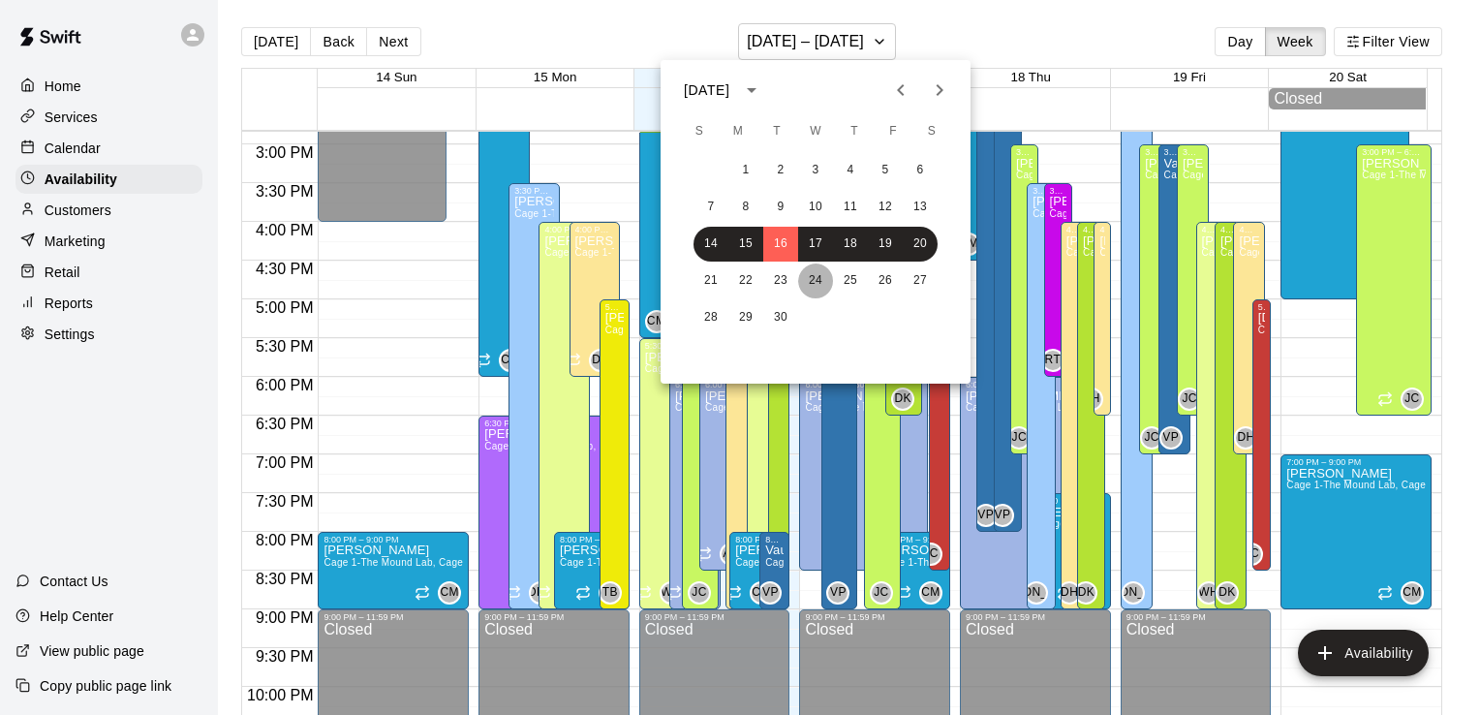
click at [816, 268] on button "24" at bounding box center [815, 280] width 35 height 35
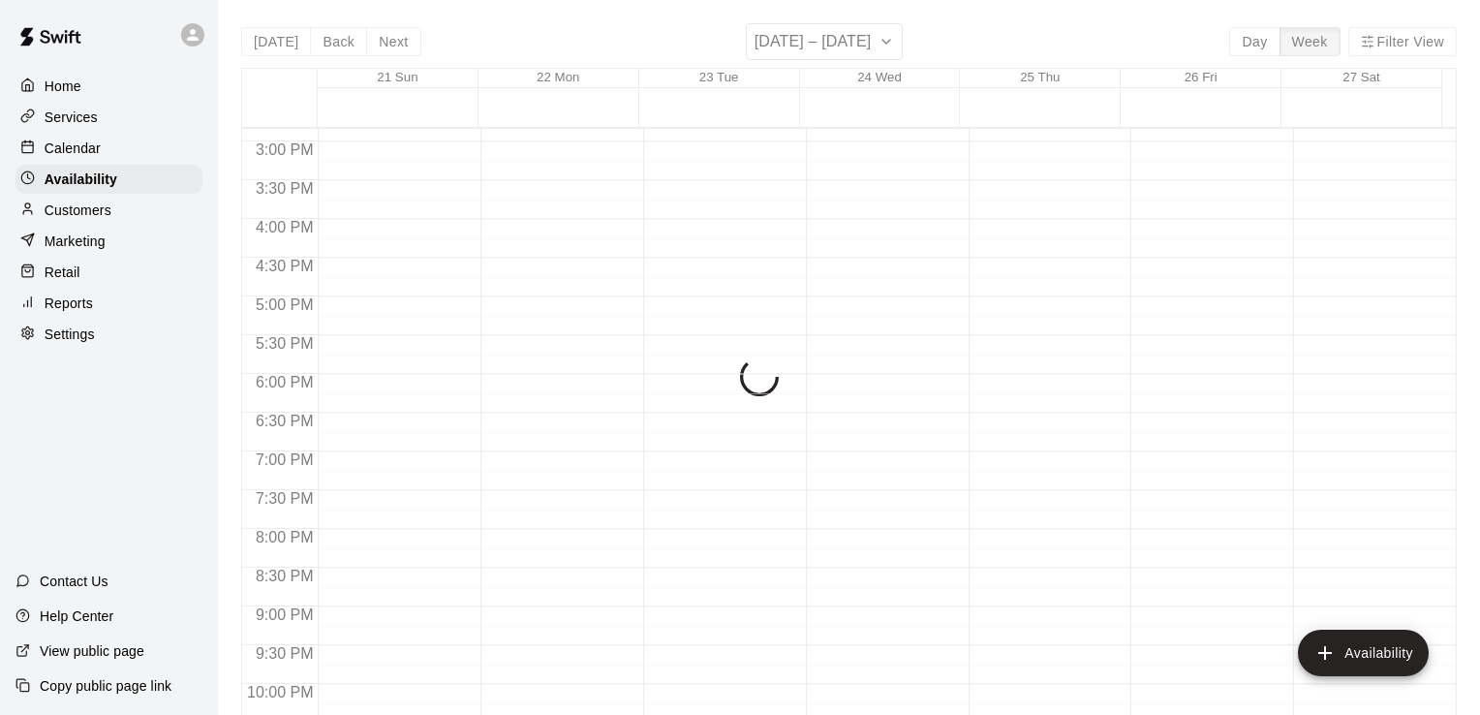
click at [816, 194] on button "24" at bounding box center [816, 183] width 26 height 19
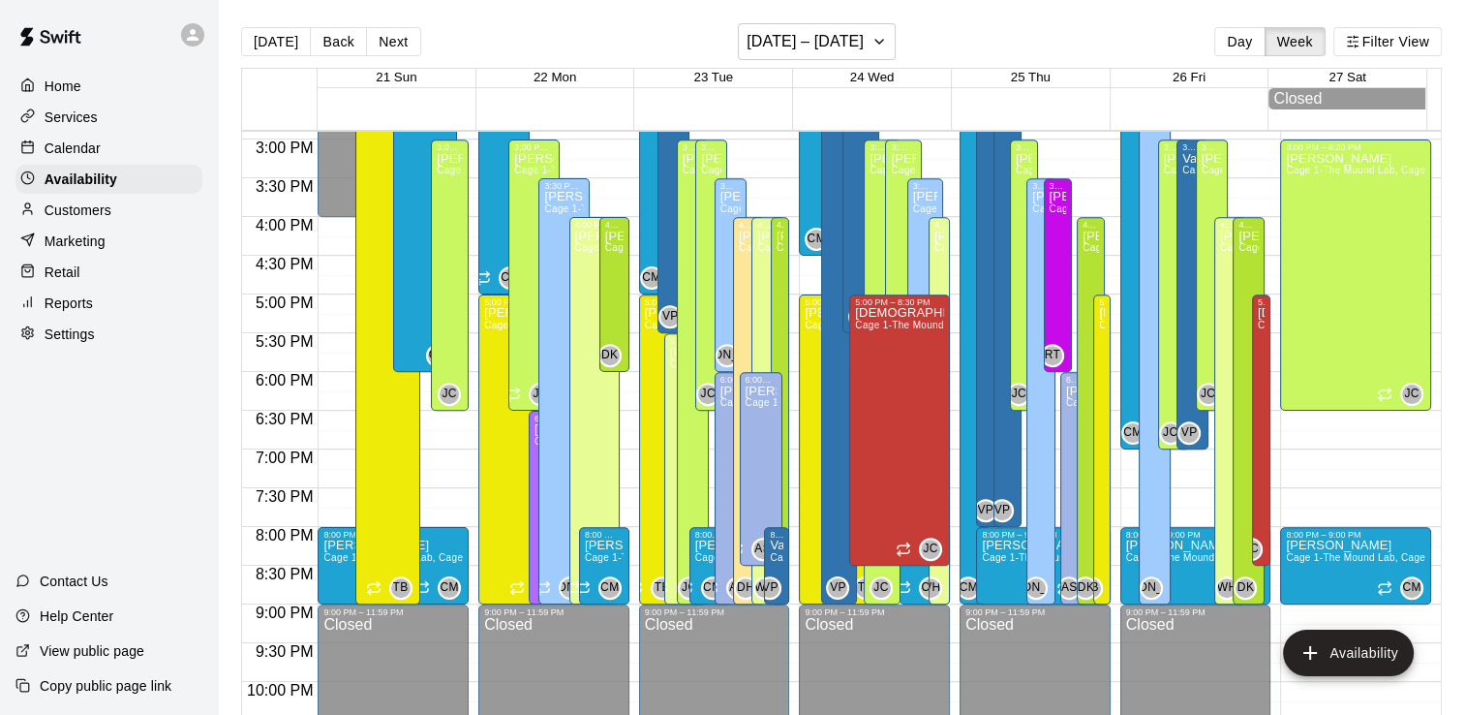
scroll to position [1158, 0]
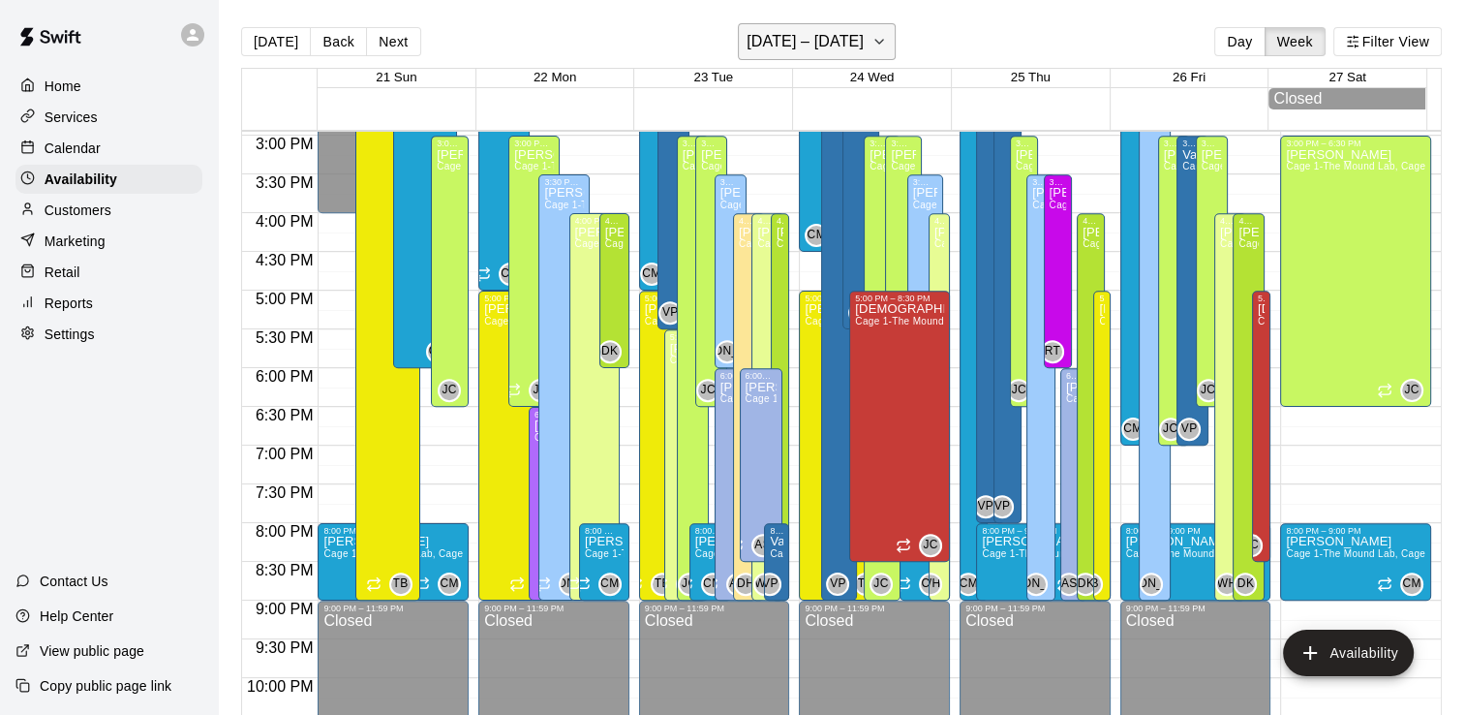
click at [854, 43] on h6 "[DATE] – [DATE]" at bounding box center [805, 41] width 117 height 27
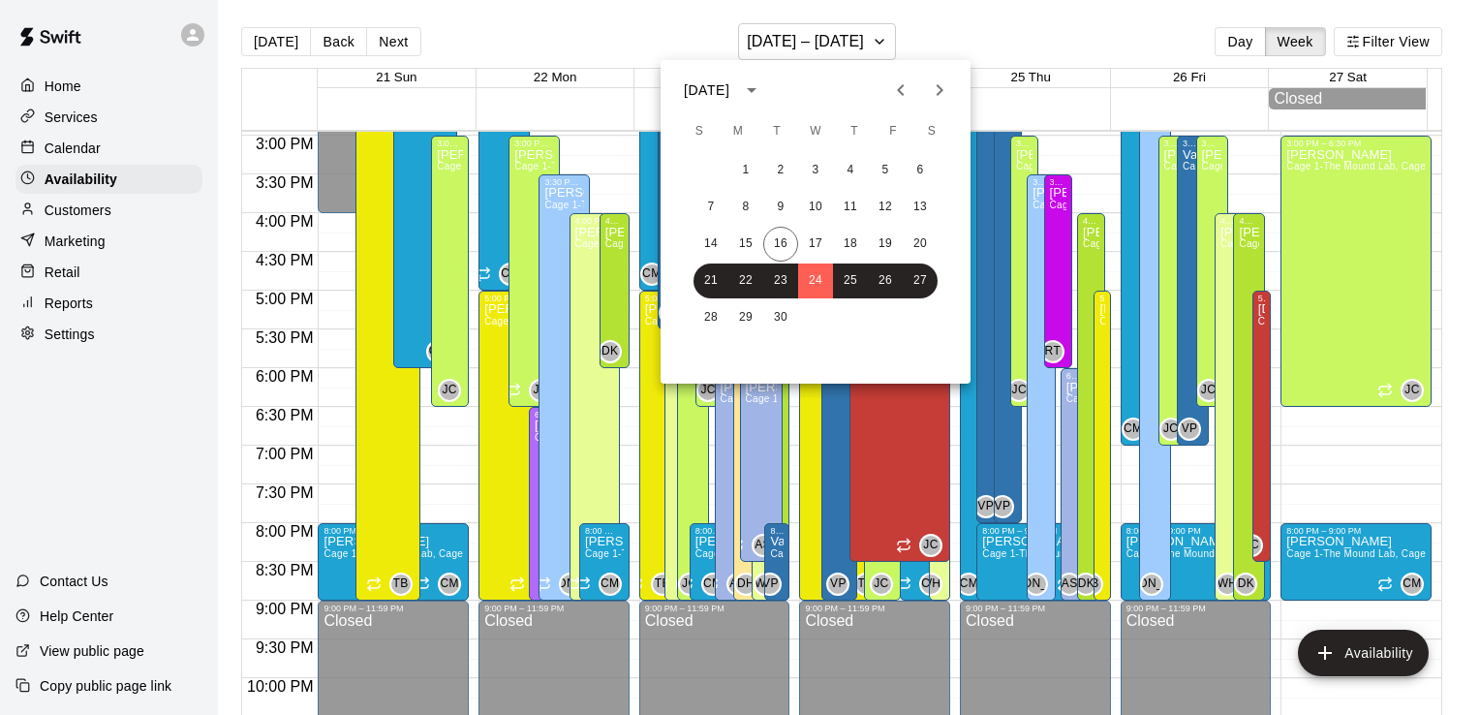
click at [936, 87] on icon "Next month" at bounding box center [939, 89] width 23 height 23
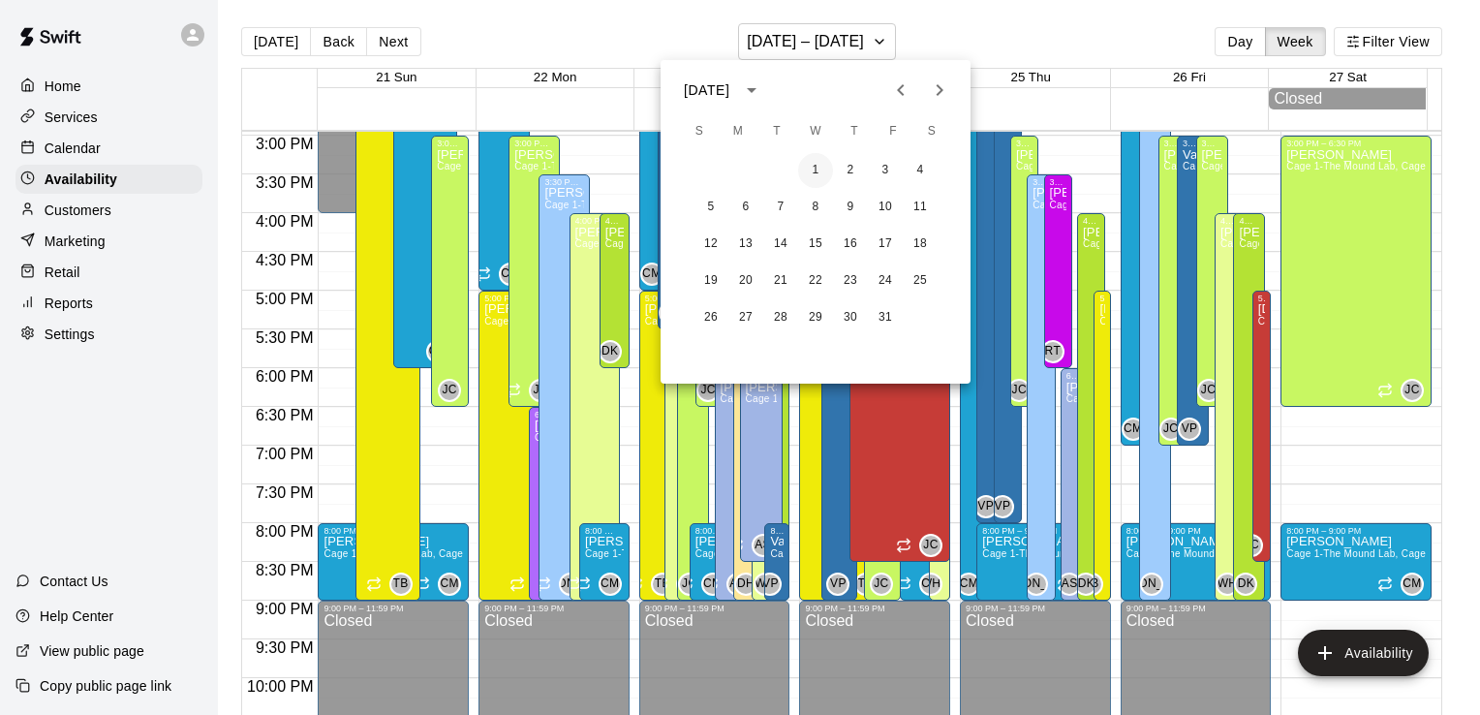
click at [821, 172] on button "1" at bounding box center [815, 170] width 35 height 35
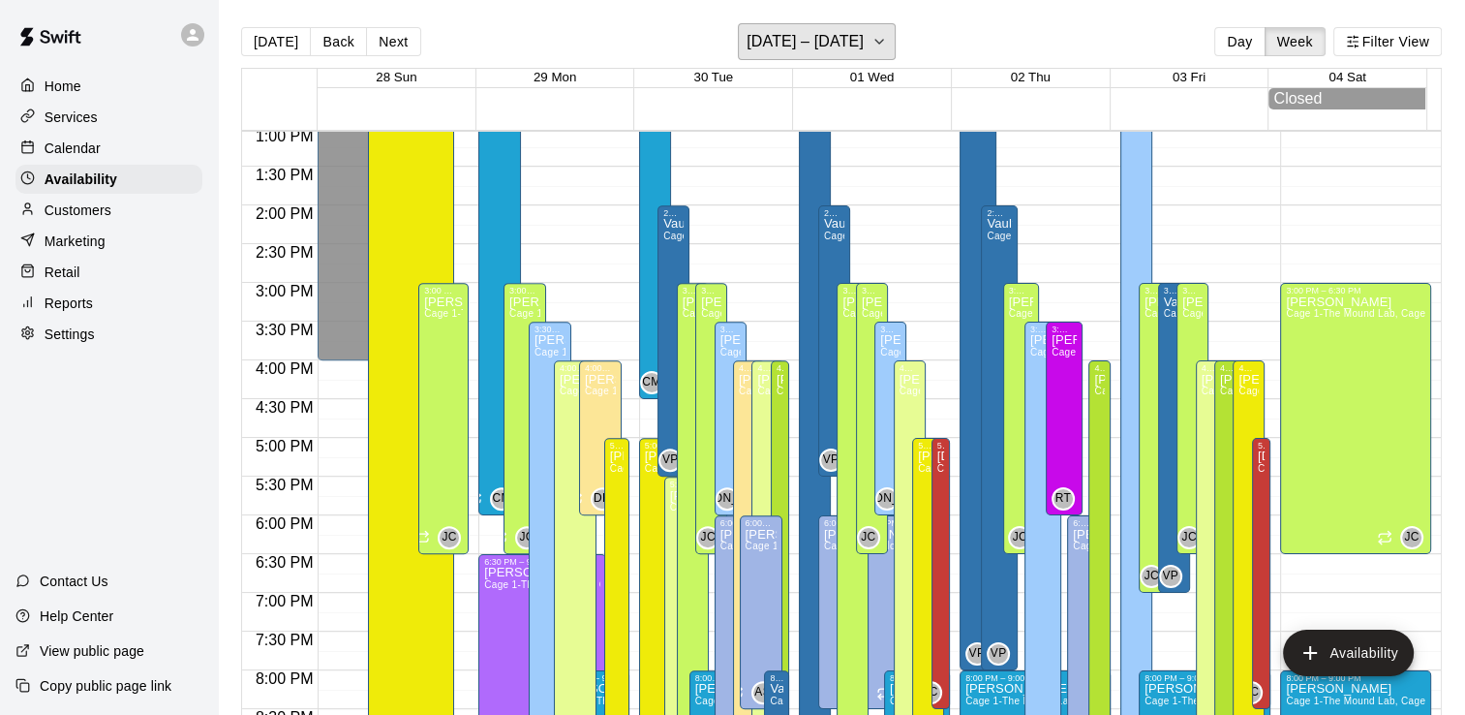
scroll to position [1078, 0]
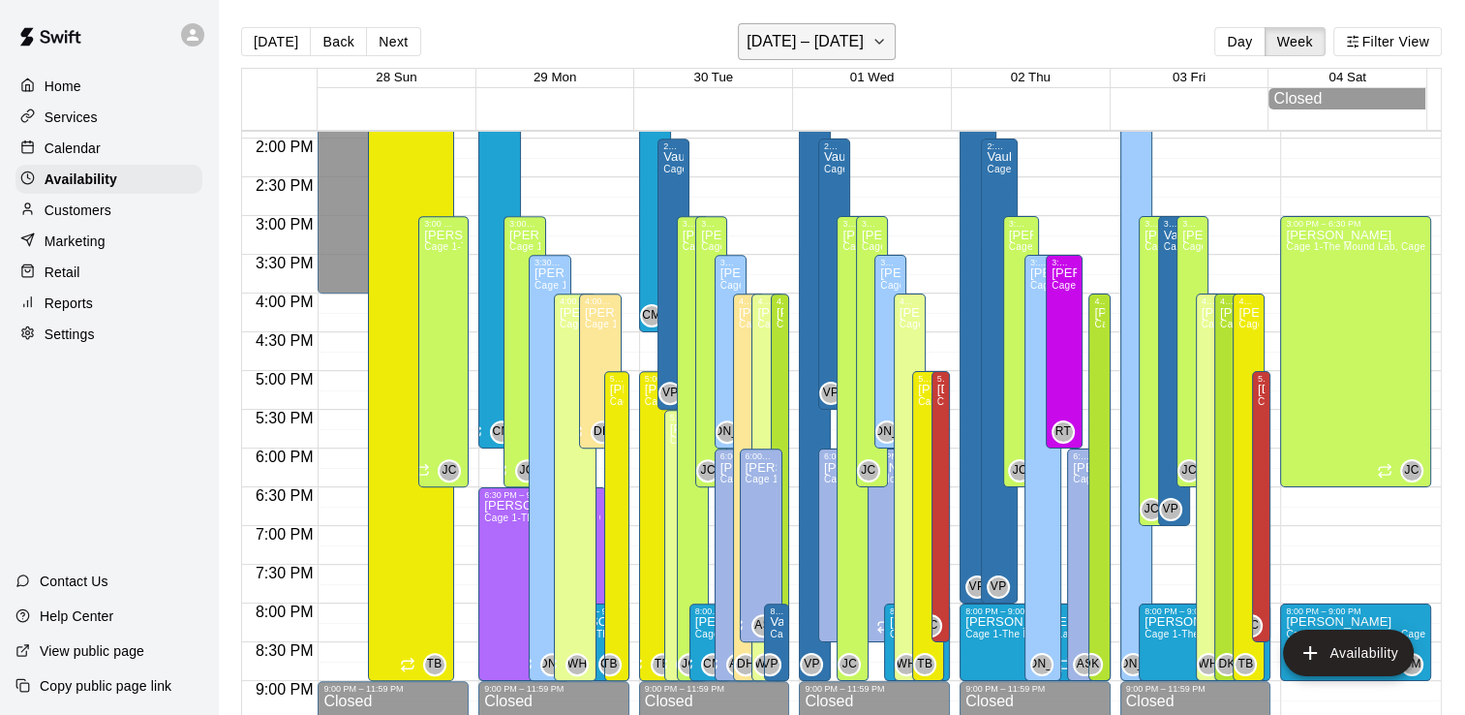
click at [887, 45] on icon "button" at bounding box center [878, 41] width 15 height 23
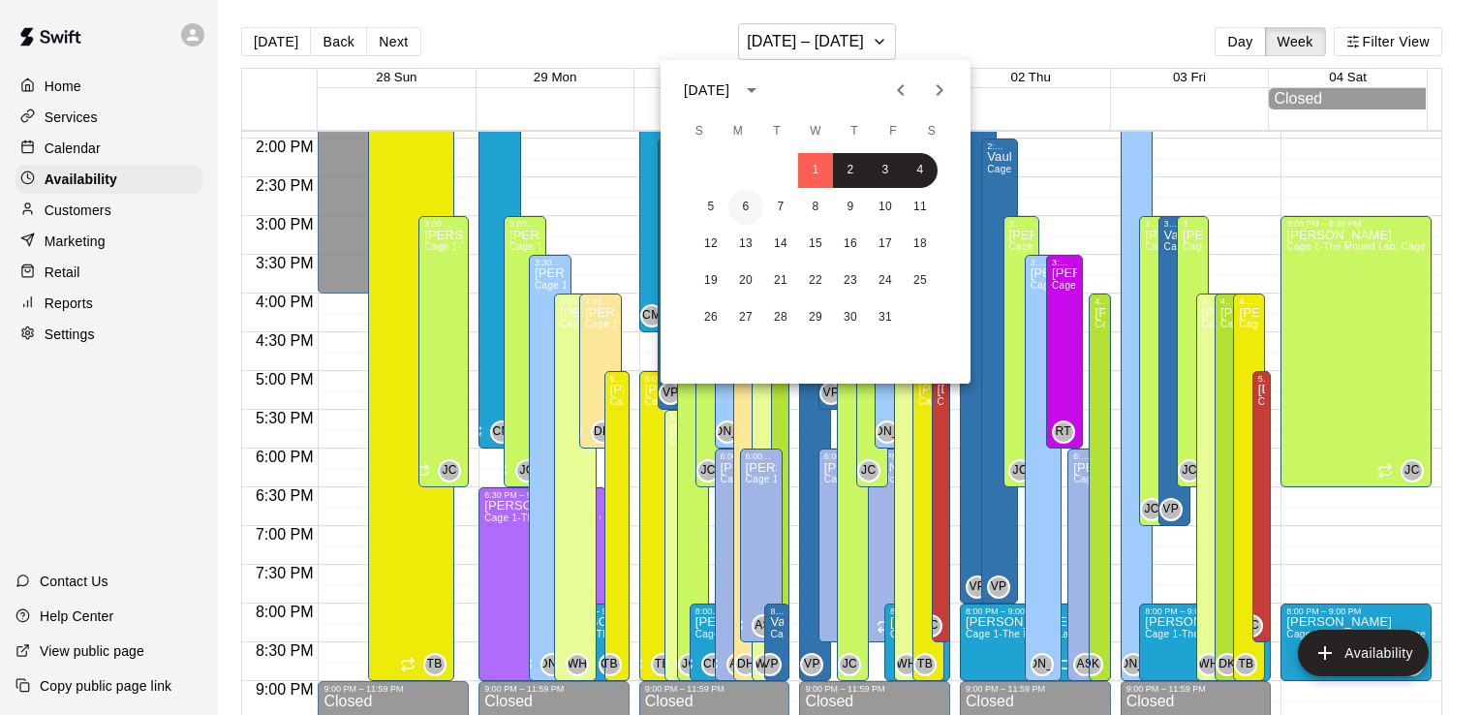
click at [742, 208] on button "6" at bounding box center [745, 207] width 35 height 35
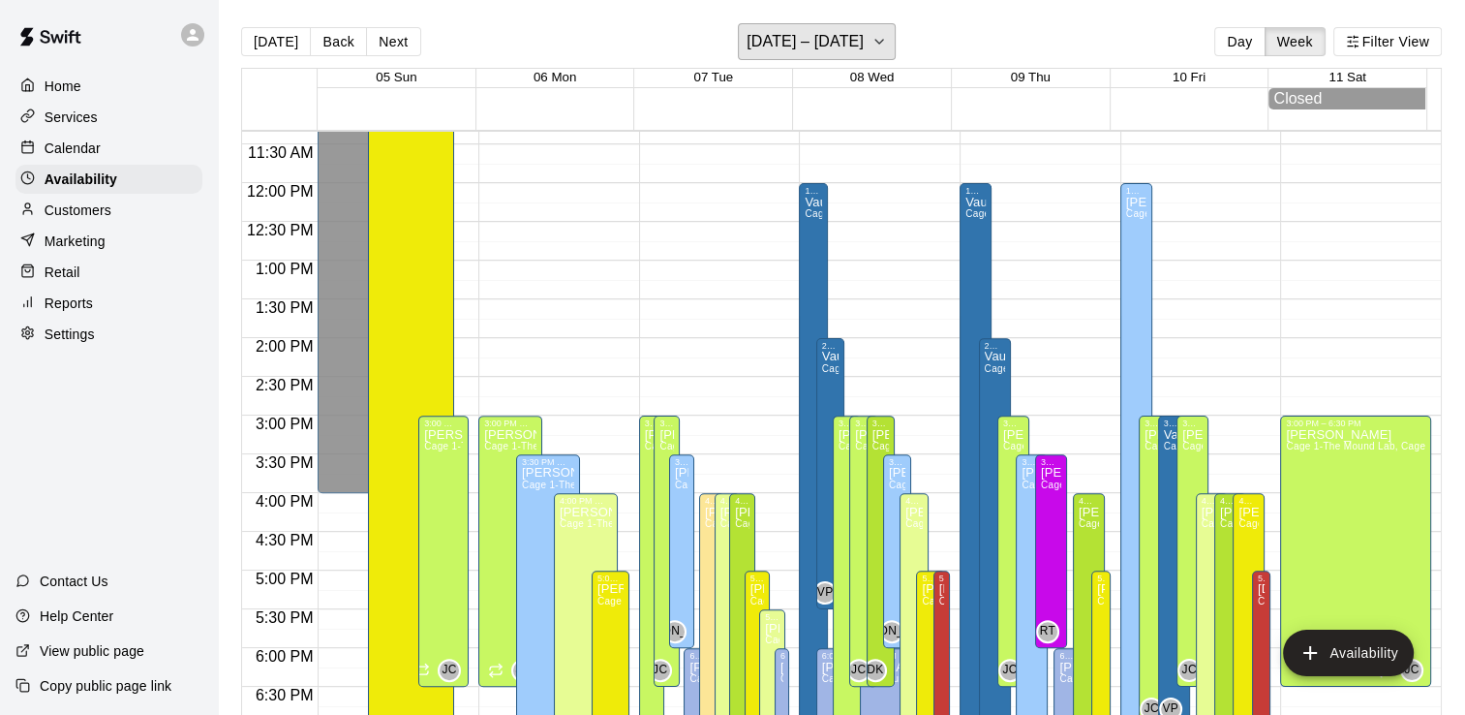
scroll to position [875, 0]
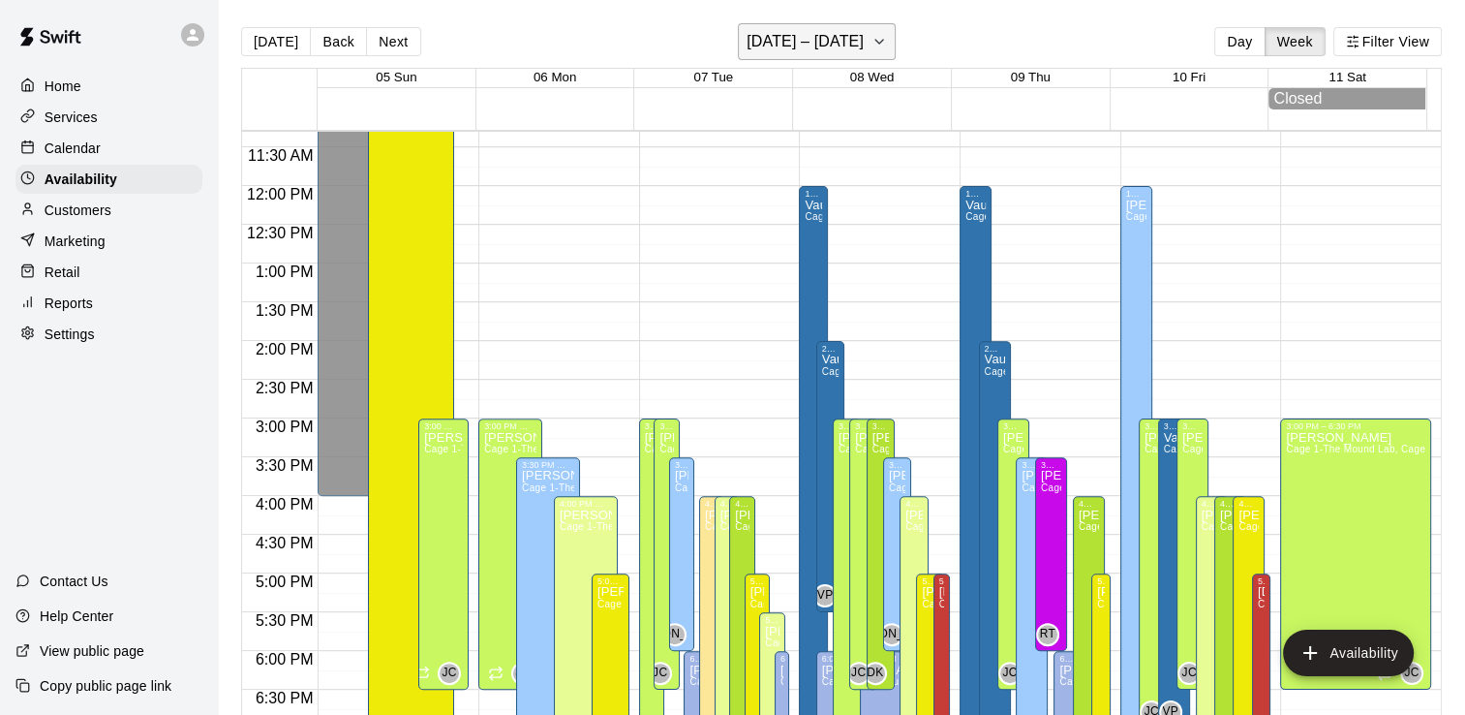
click at [866, 43] on button "[DATE] – [DATE]" at bounding box center [817, 41] width 158 height 37
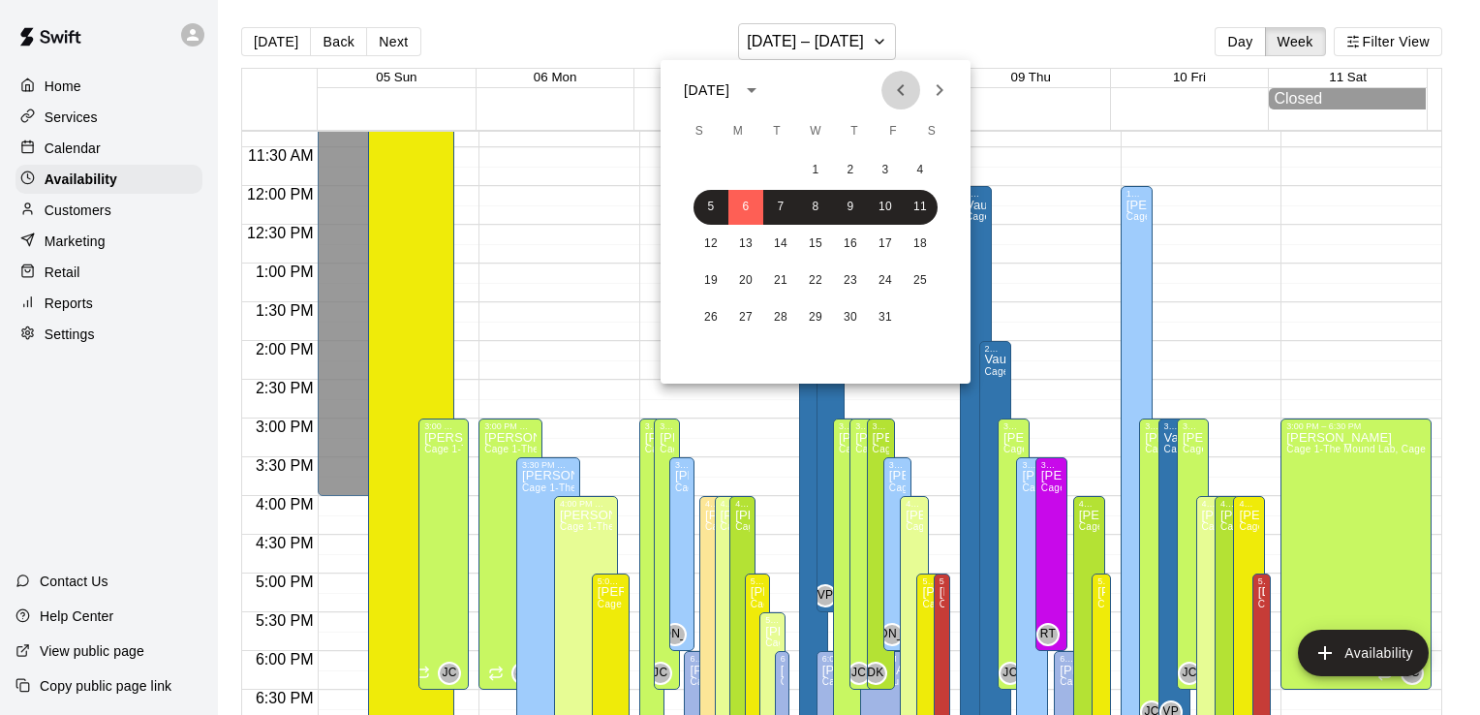
click at [899, 92] on icon "Previous month" at bounding box center [900, 89] width 23 height 23
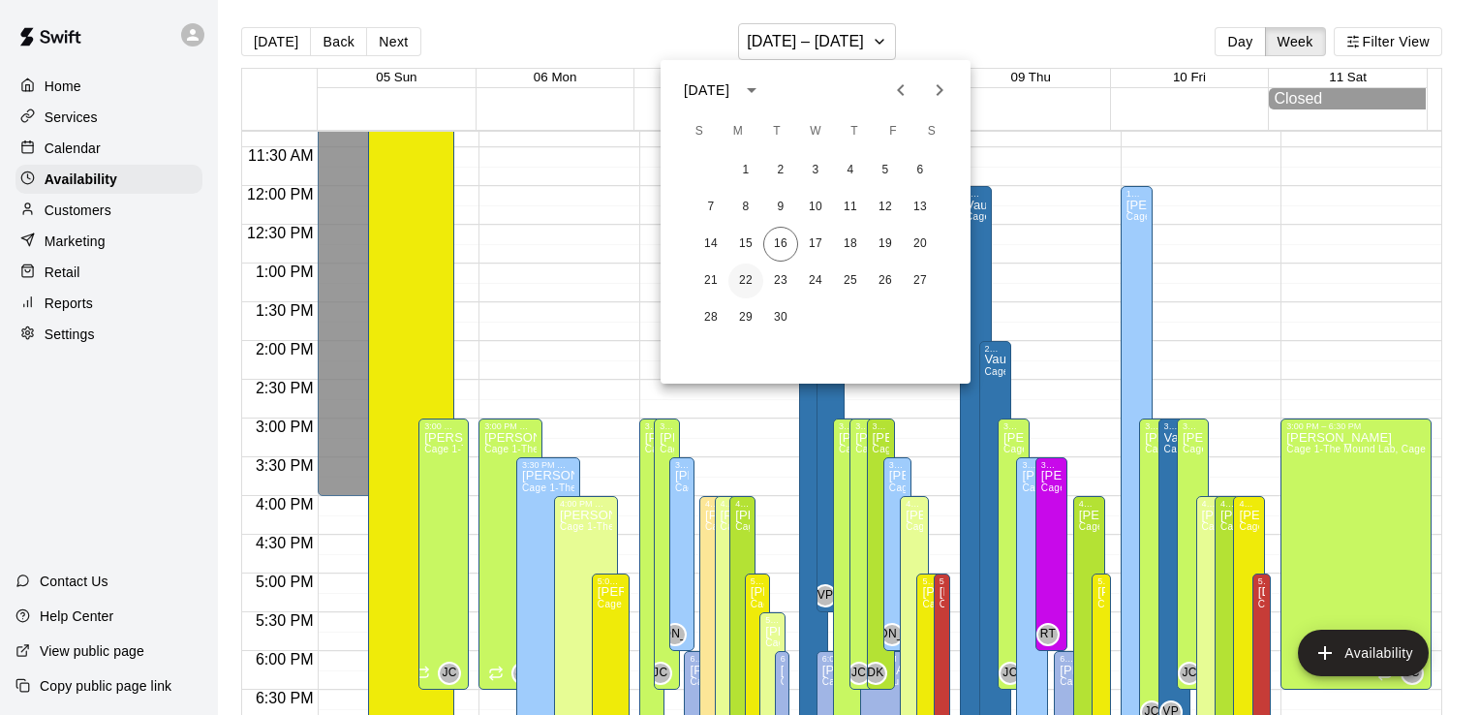
click at [752, 275] on button "22" at bounding box center [745, 280] width 35 height 35
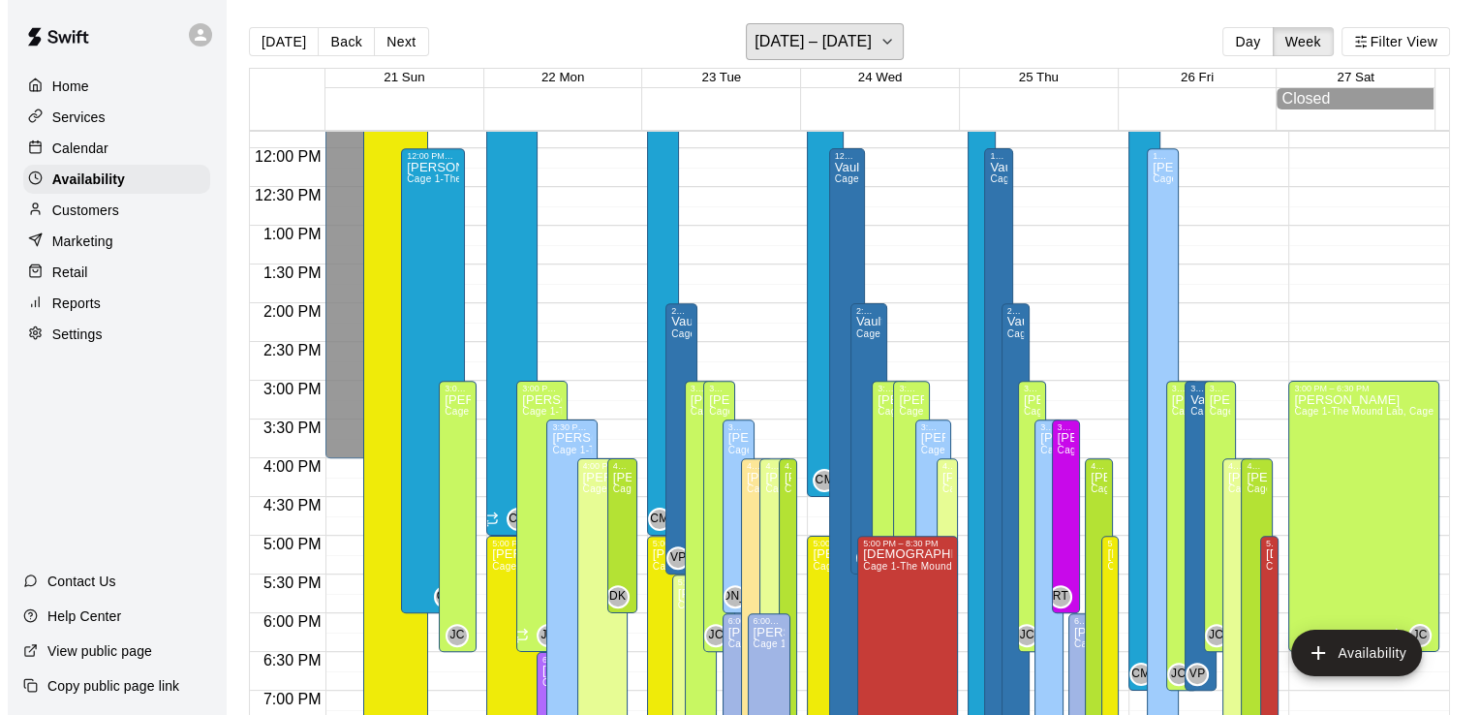
scroll to position [907, 0]
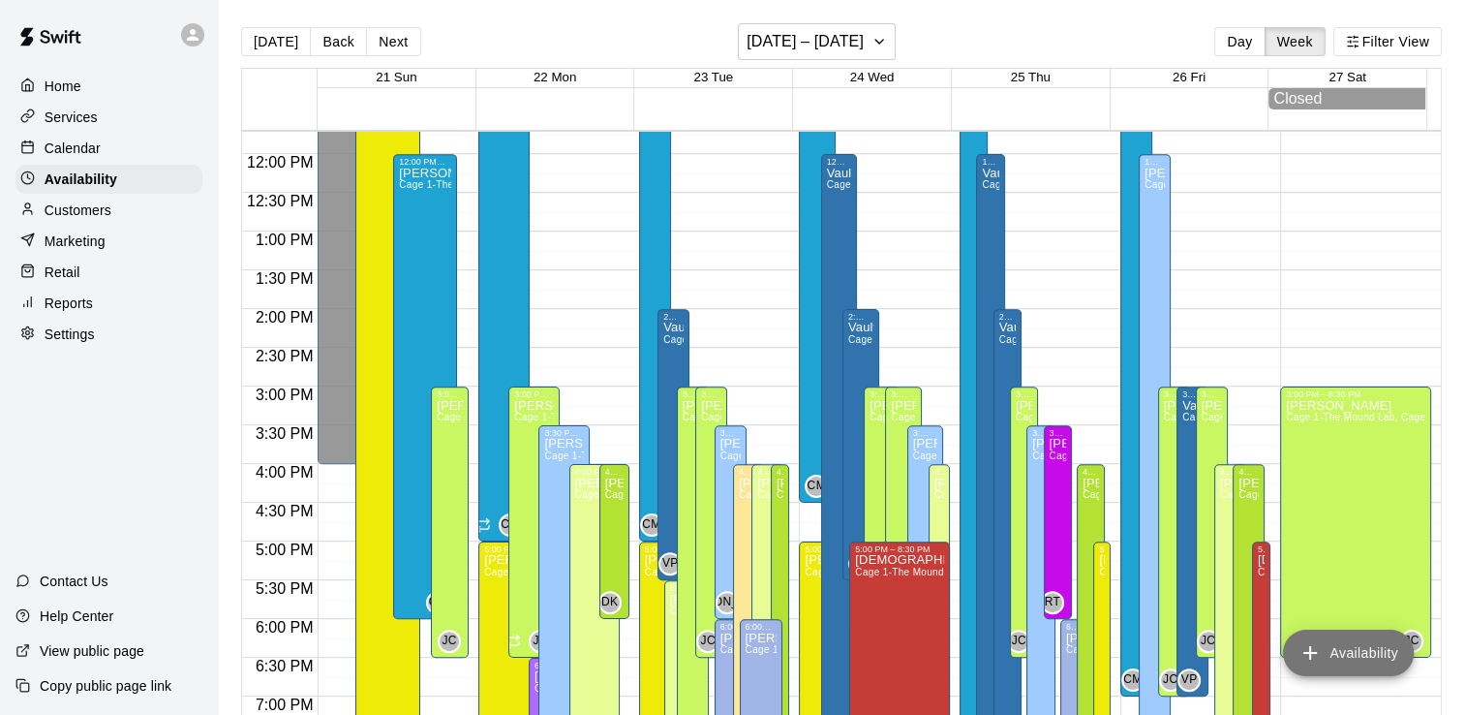
click at [1336, 658] on button "Availability" at bounding box center [1348, 652] width 131 height 46
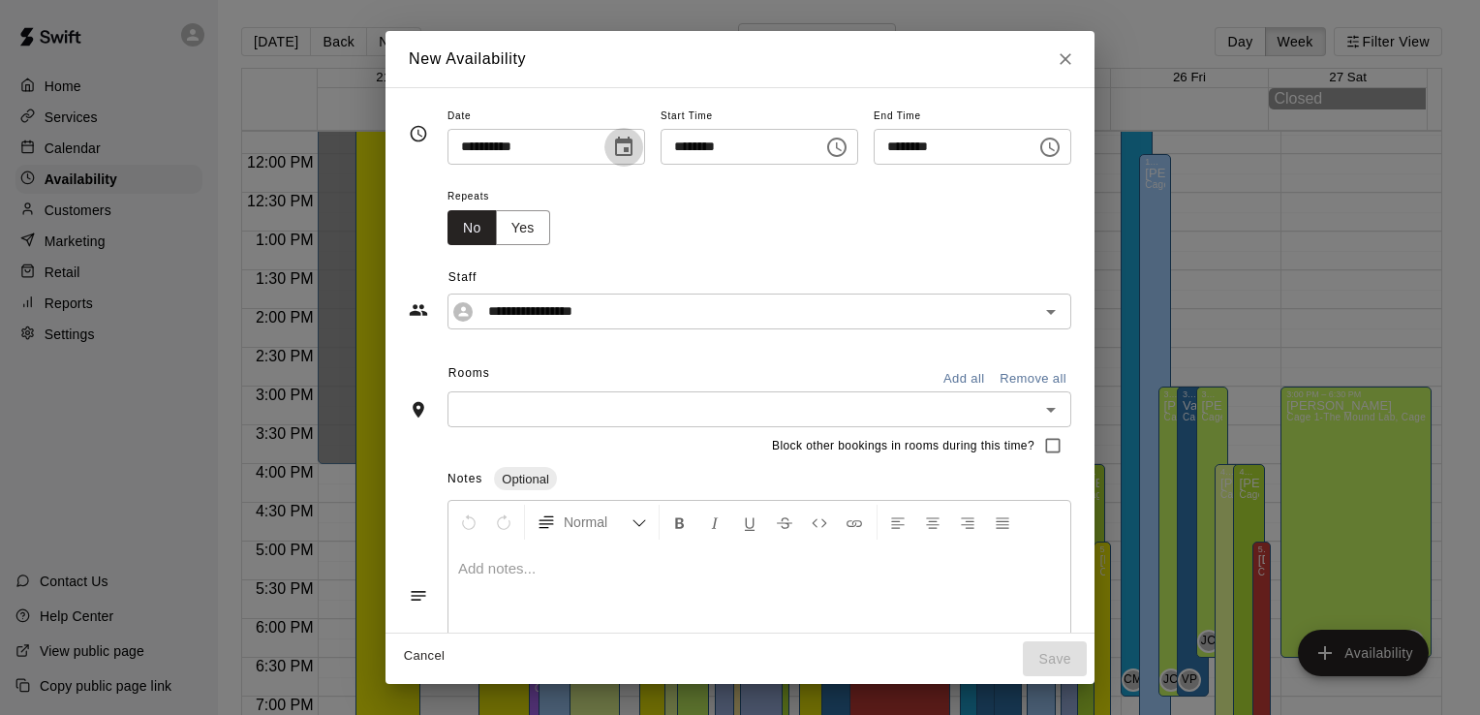
click at [612, 145] on icon "Choose date, selected date is Sep 22, 2025" at bounding box center [623, 147] width 23 height 23
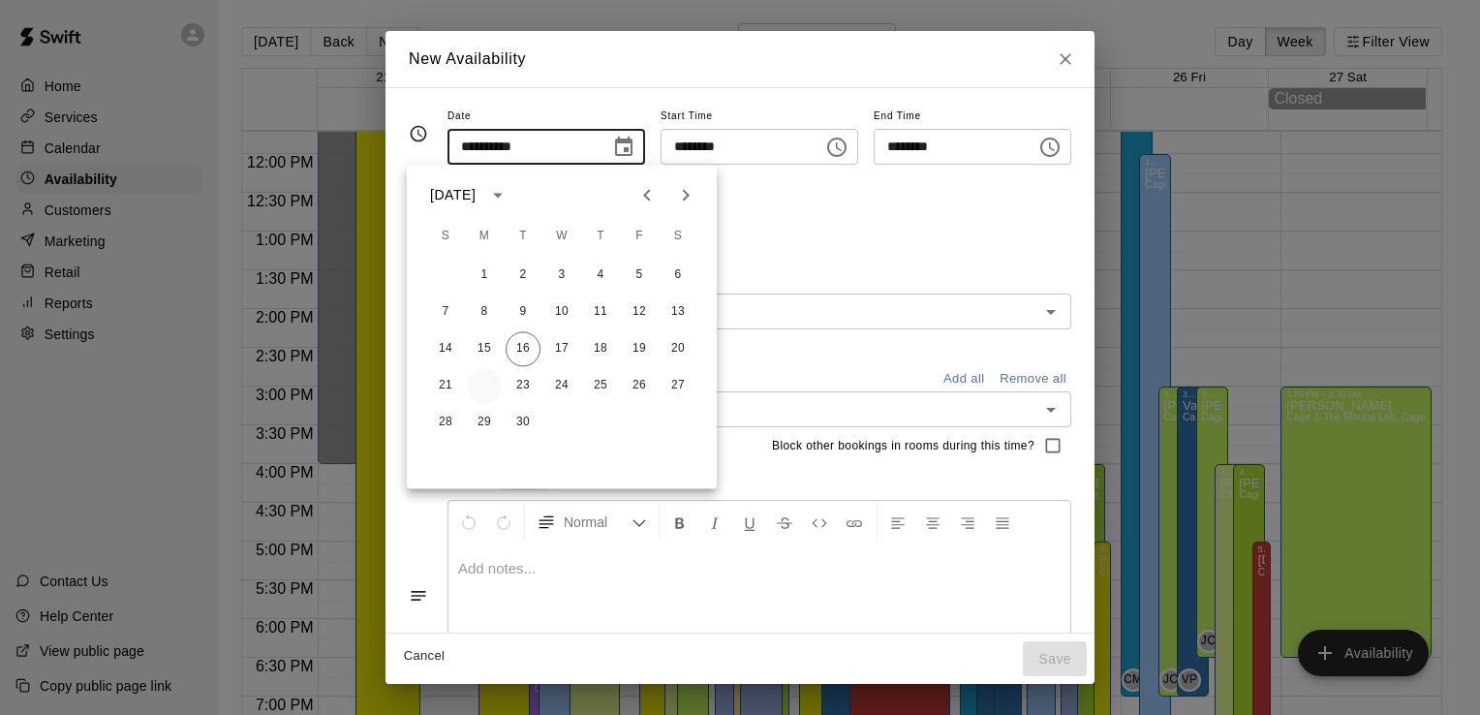
click at [484, 390] on button "22" at bounding box center [484, 385] width 35 height 35
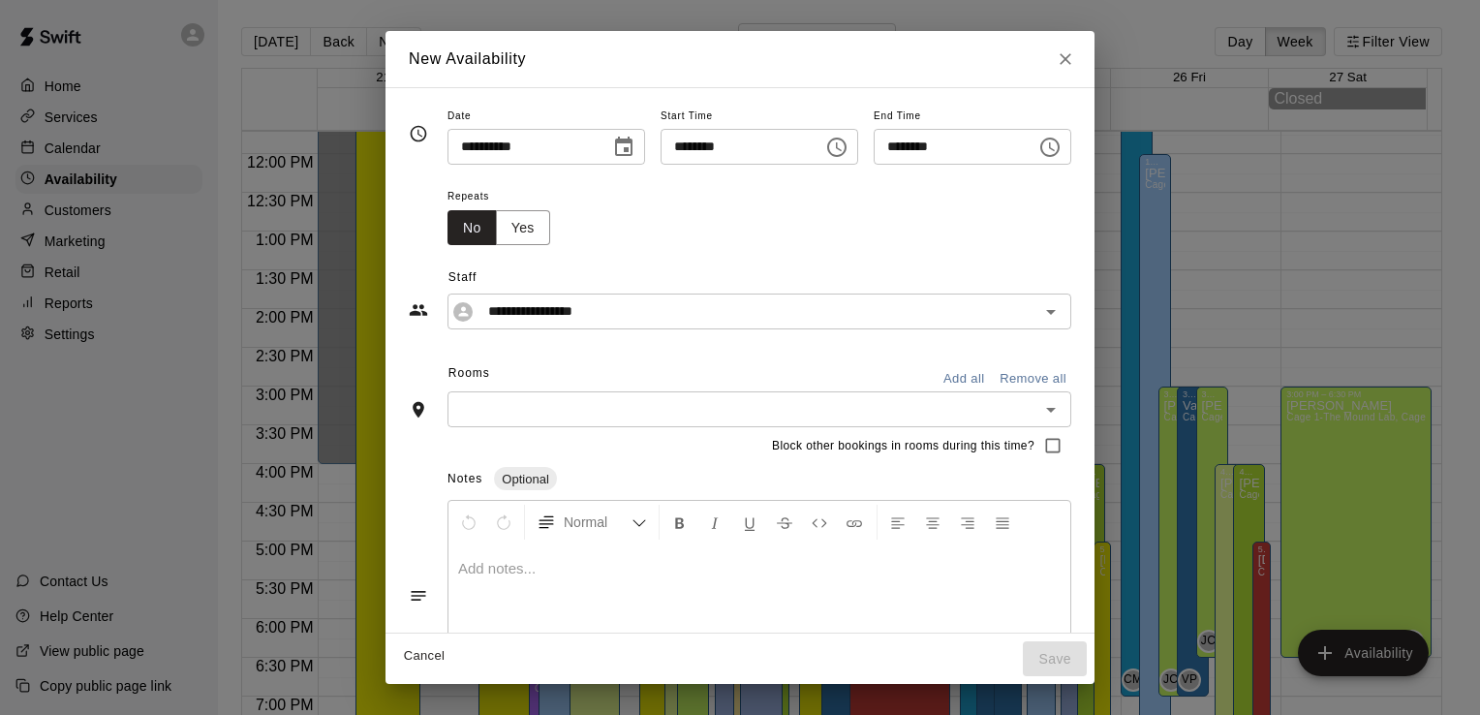
click at [842, 150] on icon "Choose time, selected time is 2:00 PM" at bounding box center [836, 147] width 23 height 23
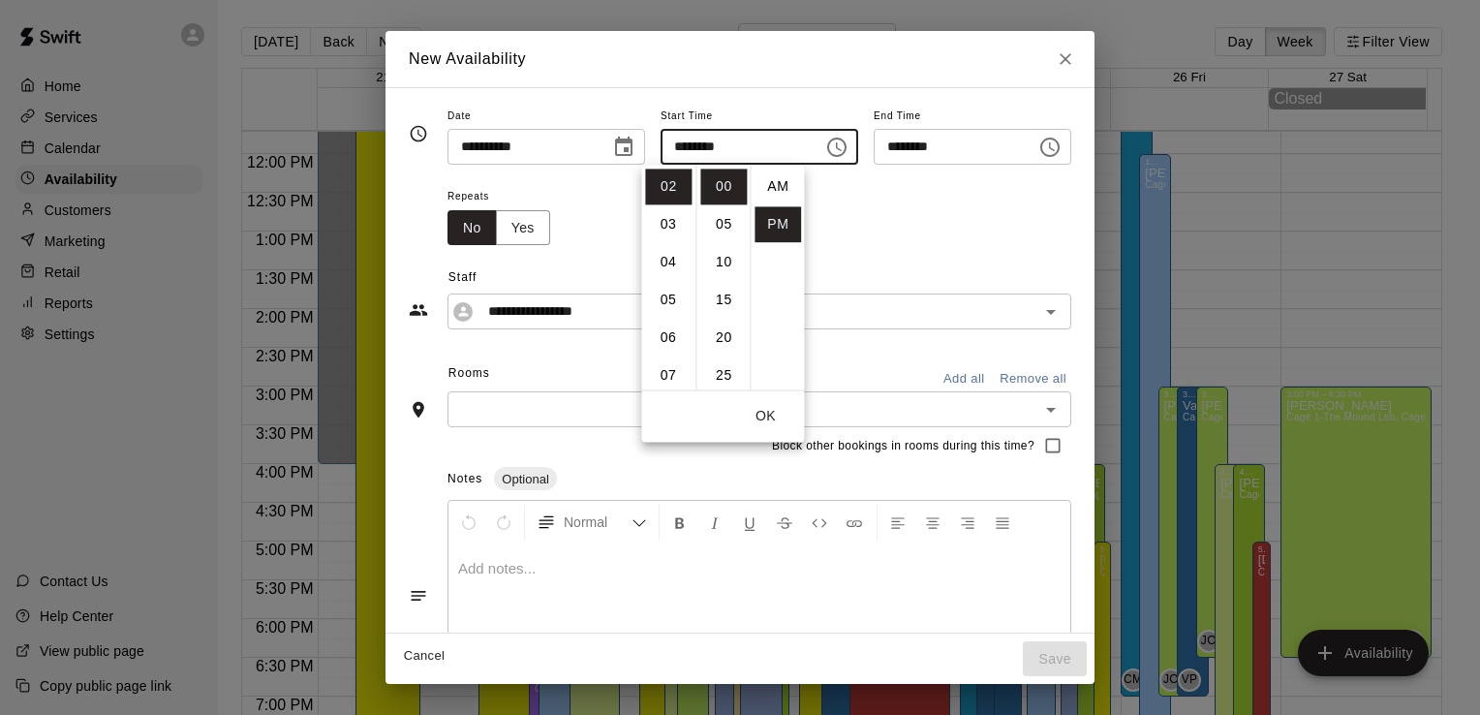
scroll to position [35, 0]
click at [670, 260] on li "04" at bounding box center [668, 262] width 46 height 36
type input "********"
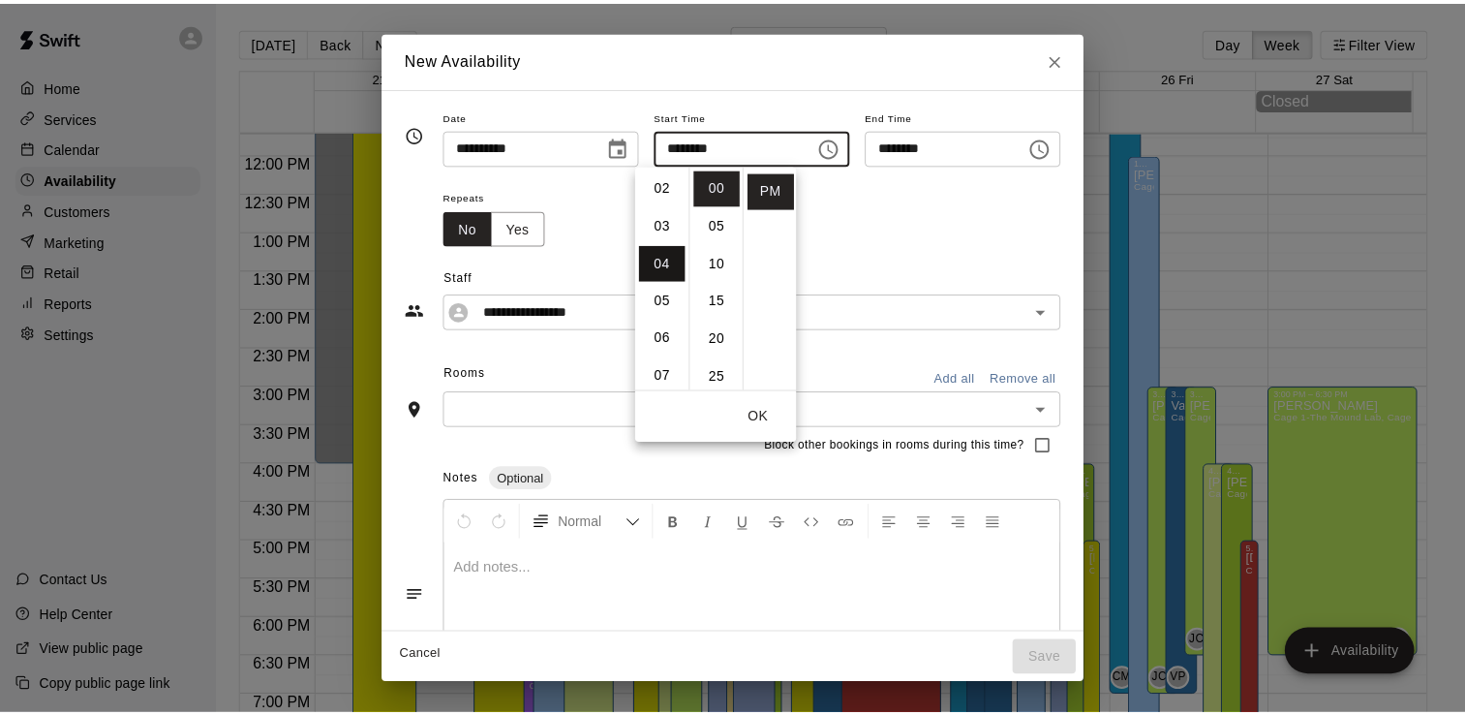
scroll to position [151, 0]
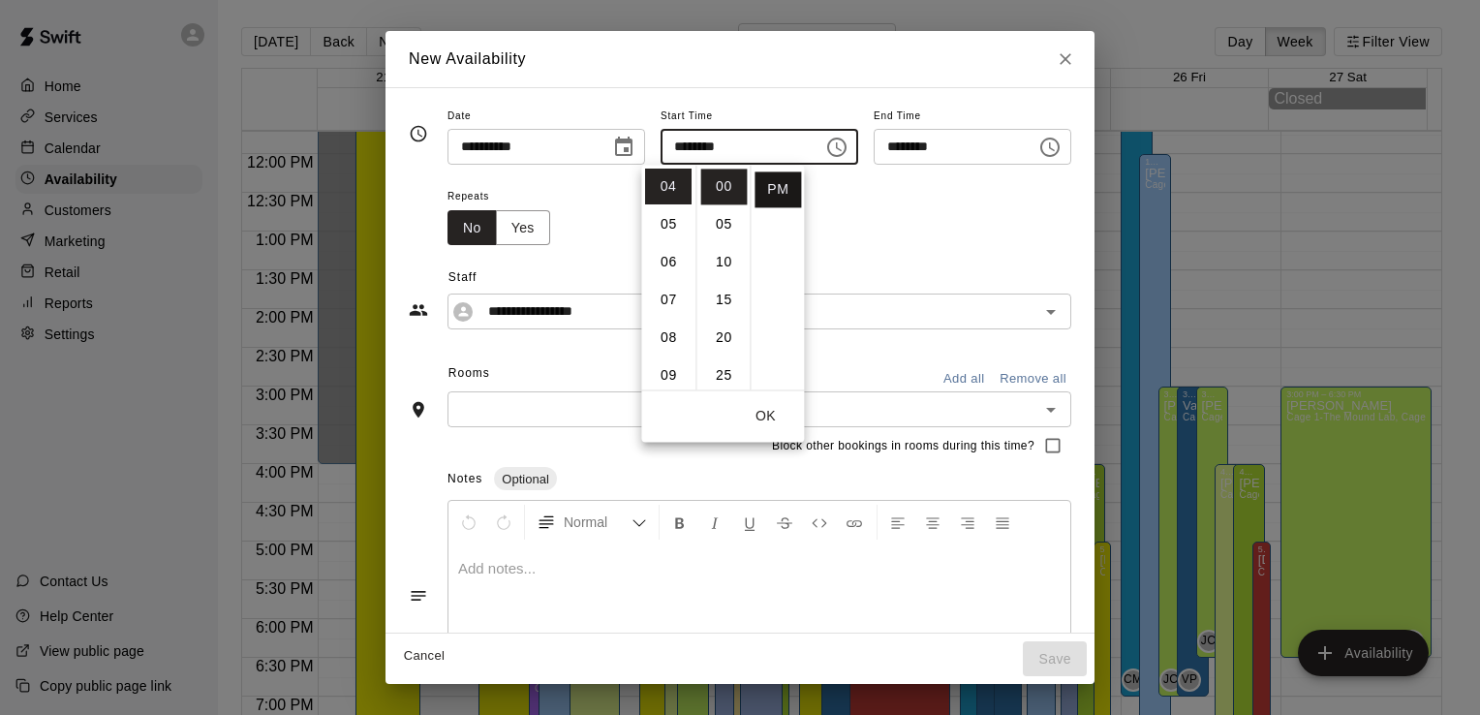
click at [775, 198] on li "PM" at bounding box center [777, 189] width 46 height 36
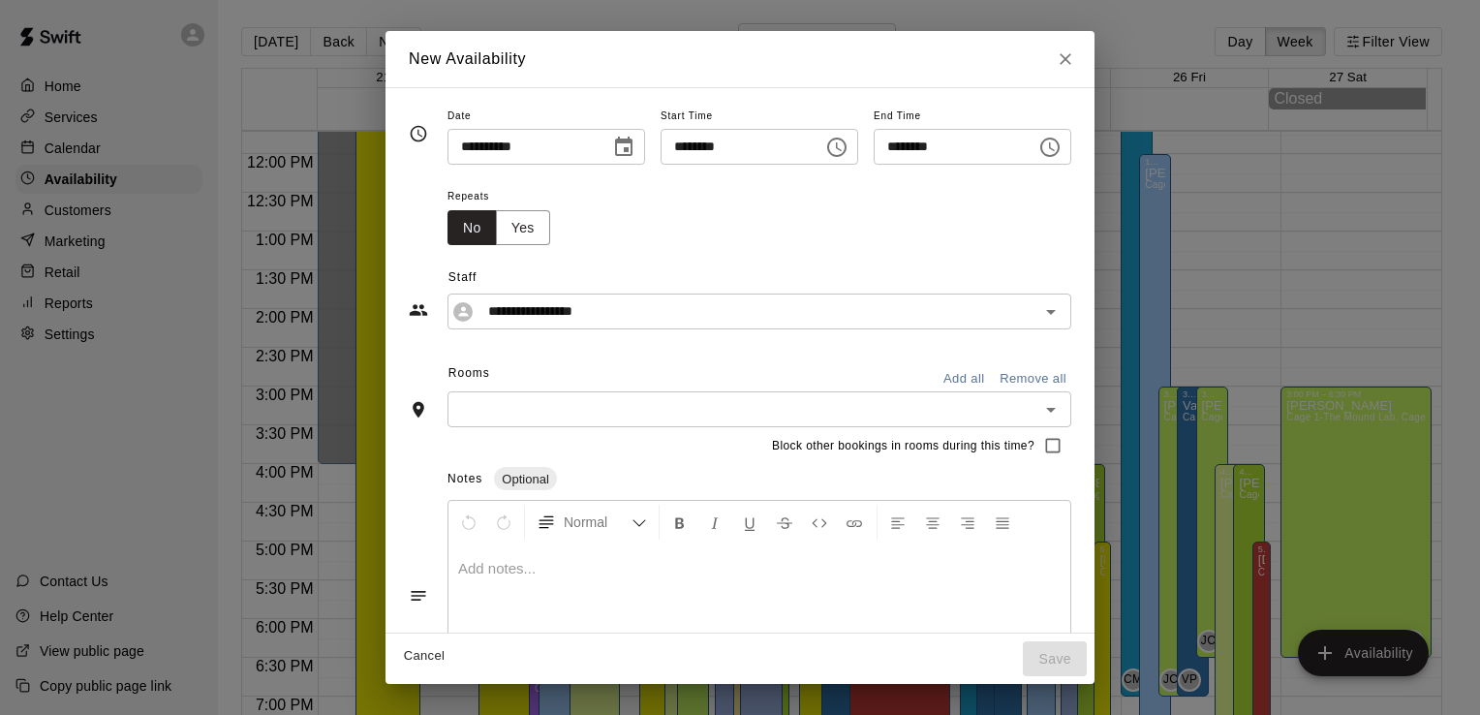
click at [904, 143] on input "********" at bounding box center [947, 147] width 149 height 36
type input "********"
click at [503, 234] on button "Yes" at bounding box center [523, 228] width 54 height 36
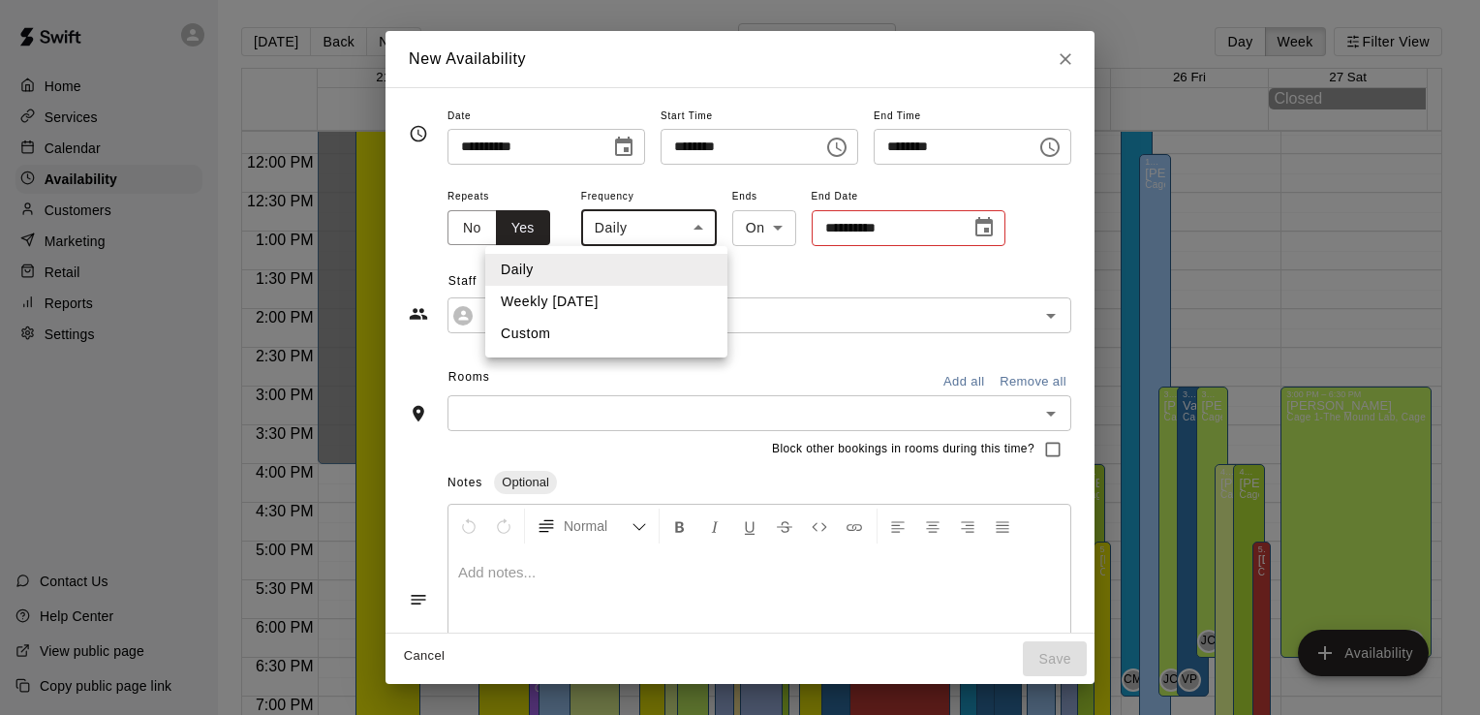
click at [647, 227] on body "Home Services Calendar Availability Customers Marketing Retail Reports Settings…" at bounding box center [740, 373] width 1480 height 746
click at [580, 342] on li "Custom" at bounding box center [606, 334] width 242 height 32
type input "******"
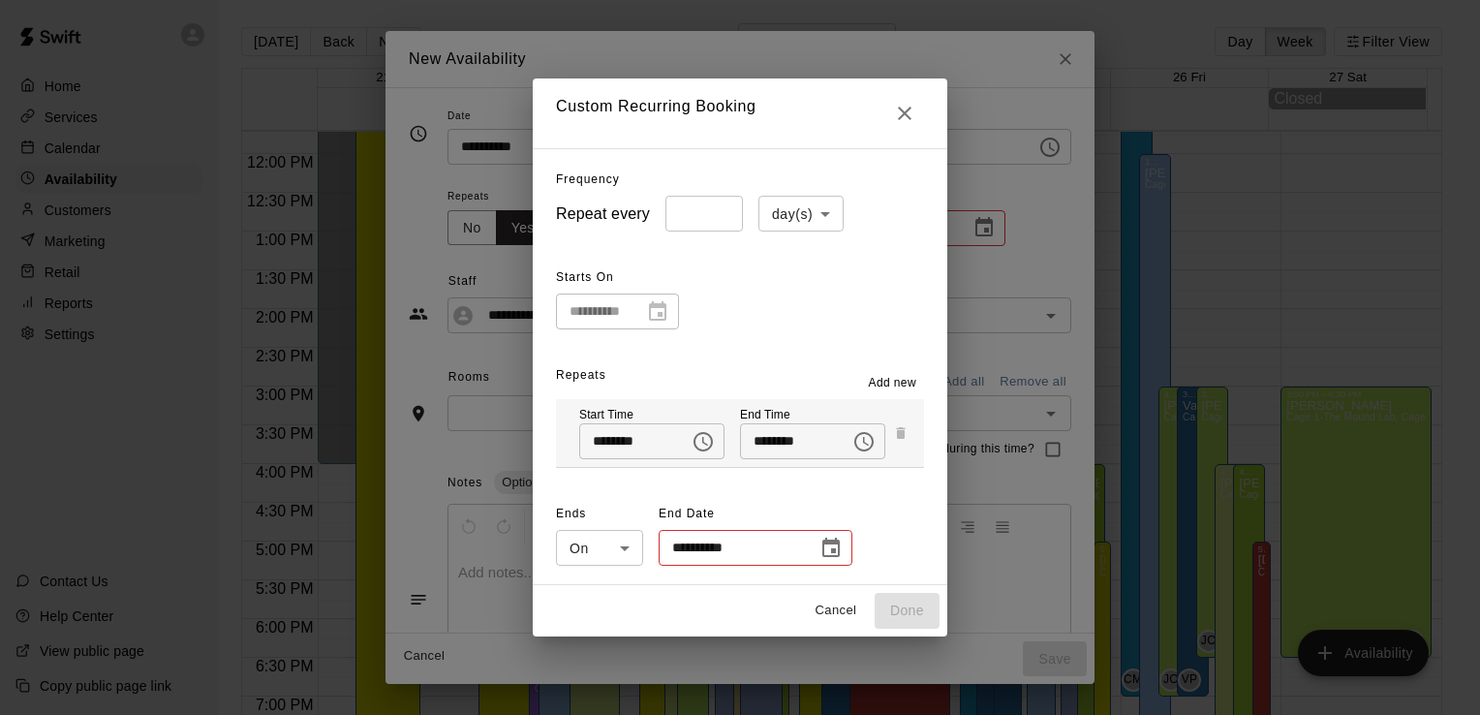
click at [713, 219] on input "*" at bounding box center [703, 214] width 77 height 36
type input "*"
click at [814, 209] on body "Home Services Calendar Availability Customers Marketing Retail Reports Settings…" at bounding box center [740, 373] width 1480 height 746
click at [793, 281] on li "week(s)" at bounding box center [790, 287] width 85 height 32
type input "******"
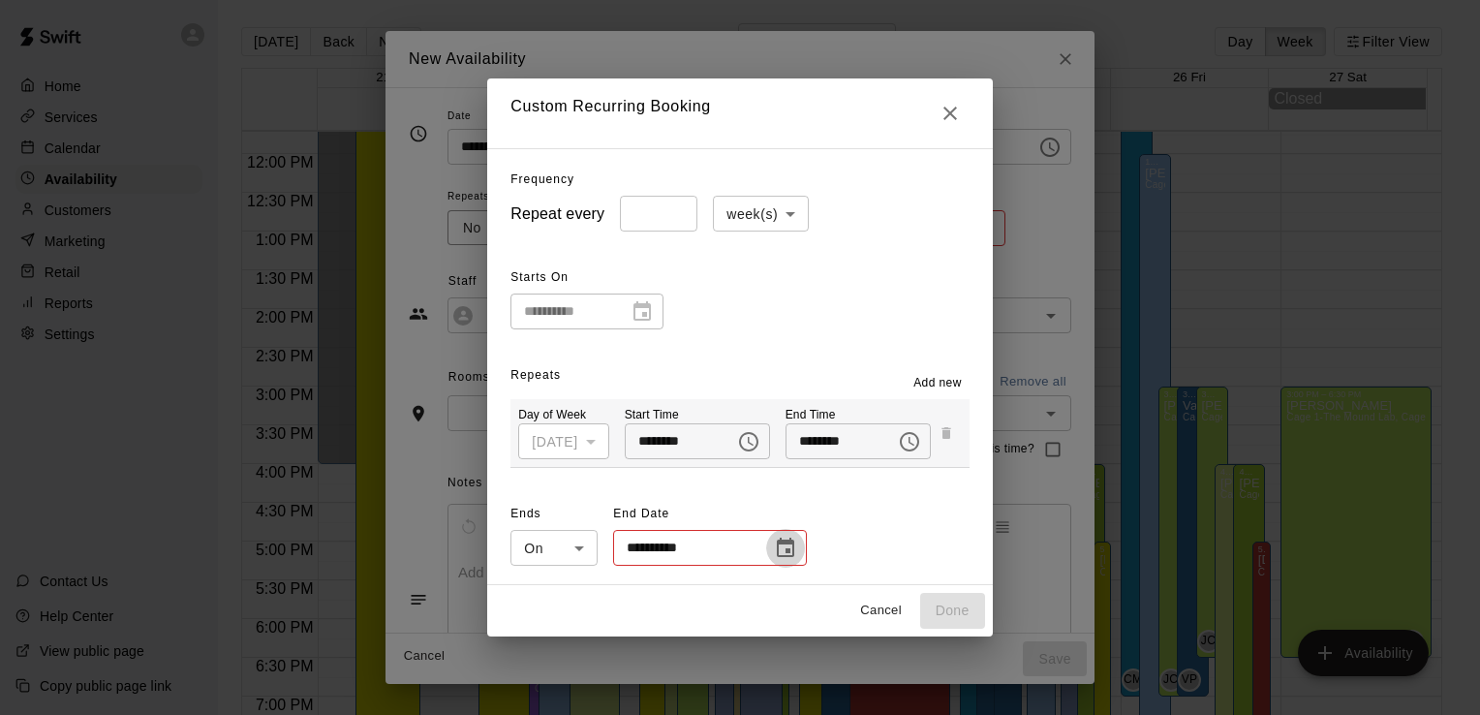
click at [777, 541] on icon "Choose date" at bounding box center [785, 546] width 17 height 19
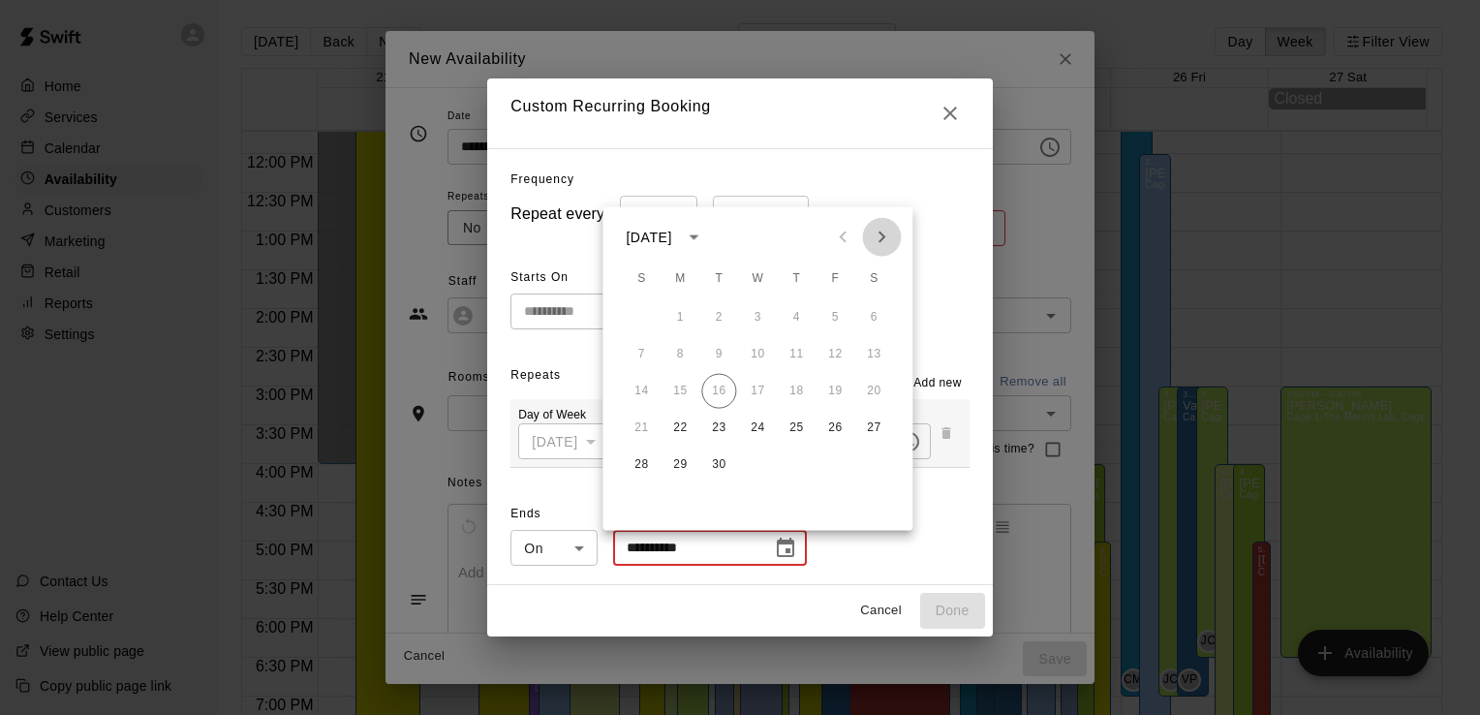
click at [873, 244] on icon "Next month" at bounding box center [881, 237] width 23 height 23
click at [683, 418] on button "17" at bounding box center [679, 428] width 35 height 35
type input "**********"
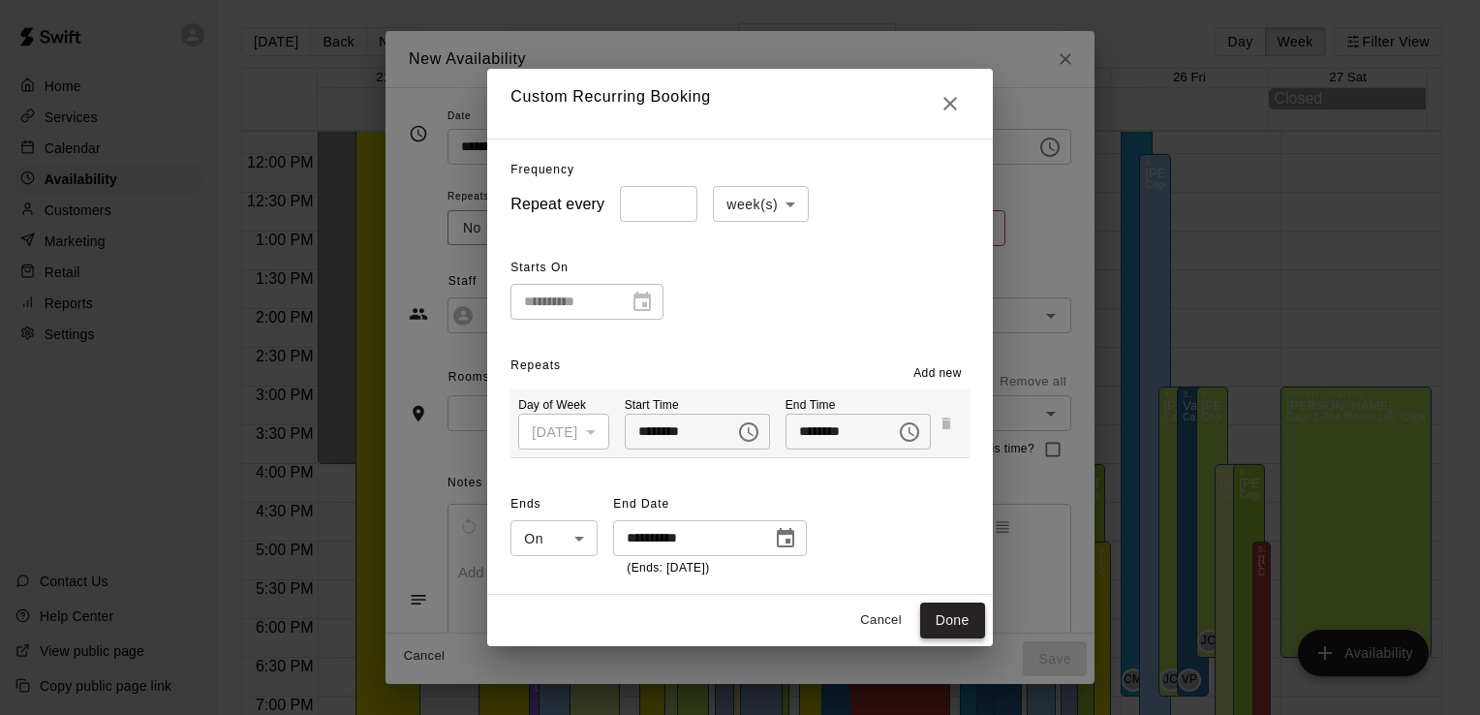
click at [958, 620] on button "Done" at bounding box center [952, 620] width 65 height 36
type input "**********"
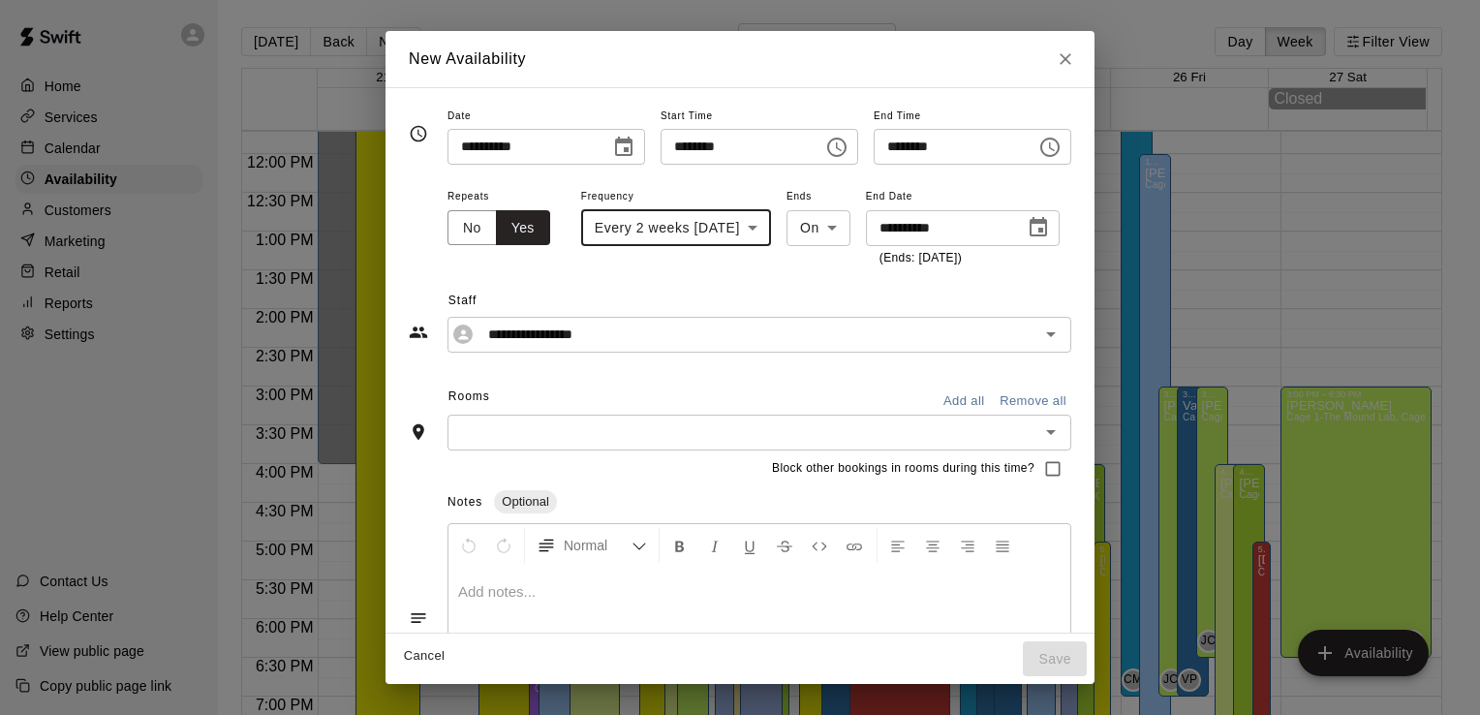
click at [992, 396] on button "Add all" at bounding box center [963, 401] width 62 height 30
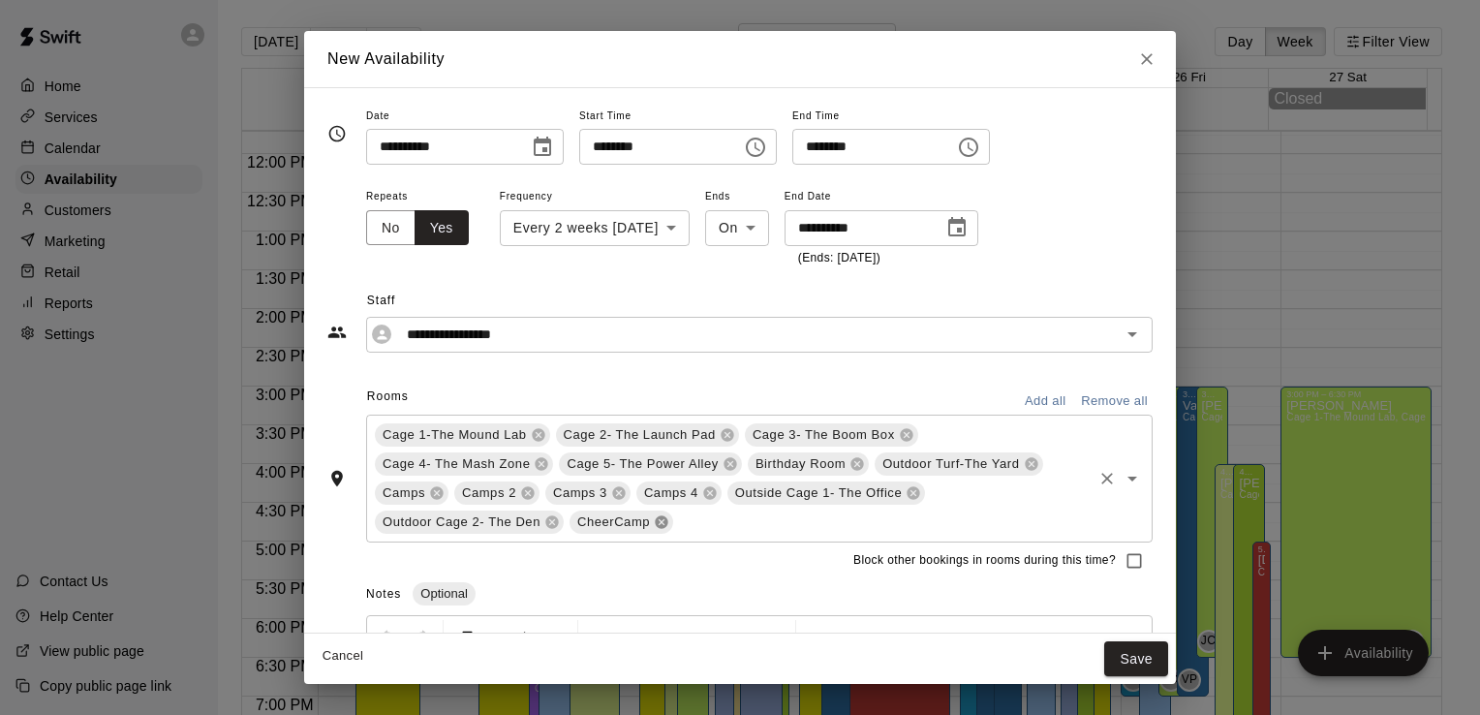
click at [655, 525] on icon at bounding box center [661, 521] width 13 height 13
click at [527, 491] on icon at bounding box center [527, 492] width 15 height 15
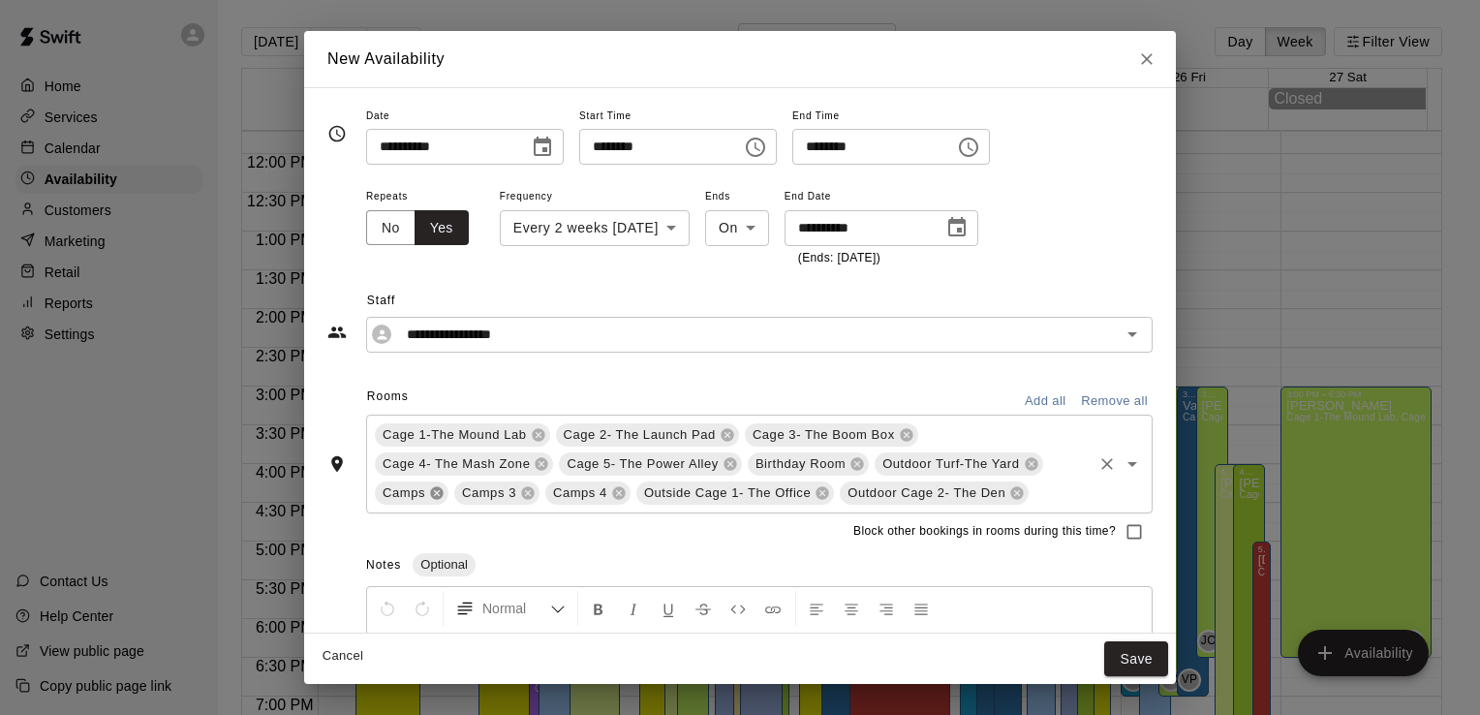
click at [434, 490] on icon at bounding box center [436, 492] width 15 height 15
click at [1132, 664] on button "Save" at bounding box center [1136, 659] width 64 height 36
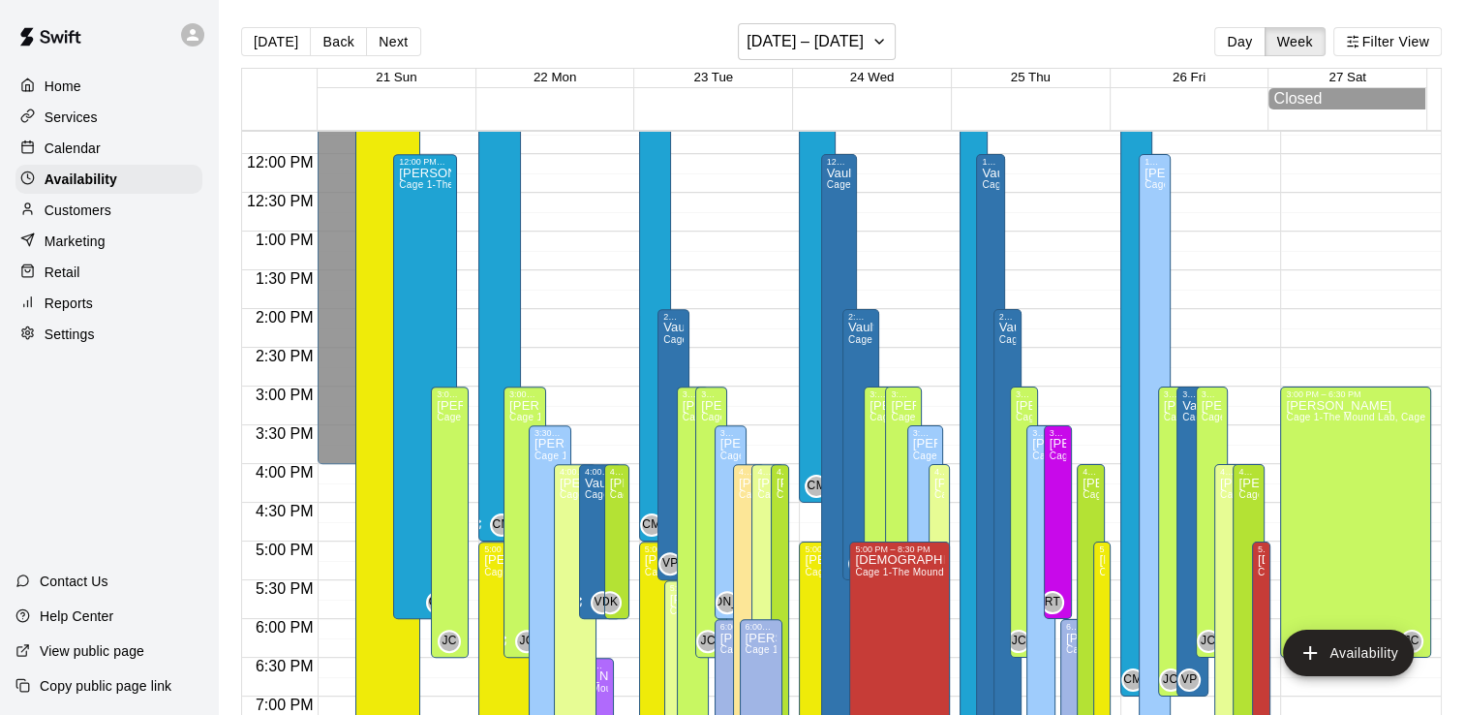
click at [58, 149] on p "Calendar" at bounding box center [73, 147] width 56 height 19
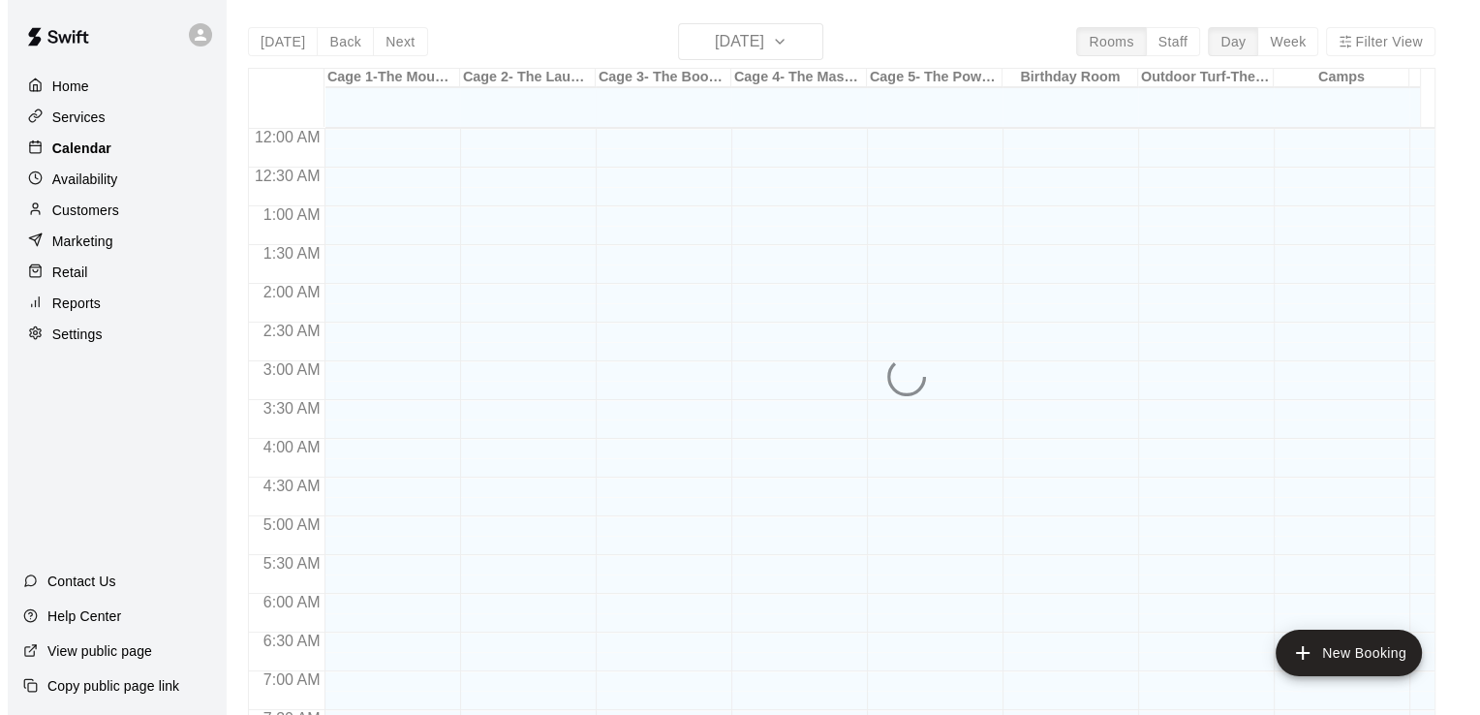
scroll to position [1158, 0]
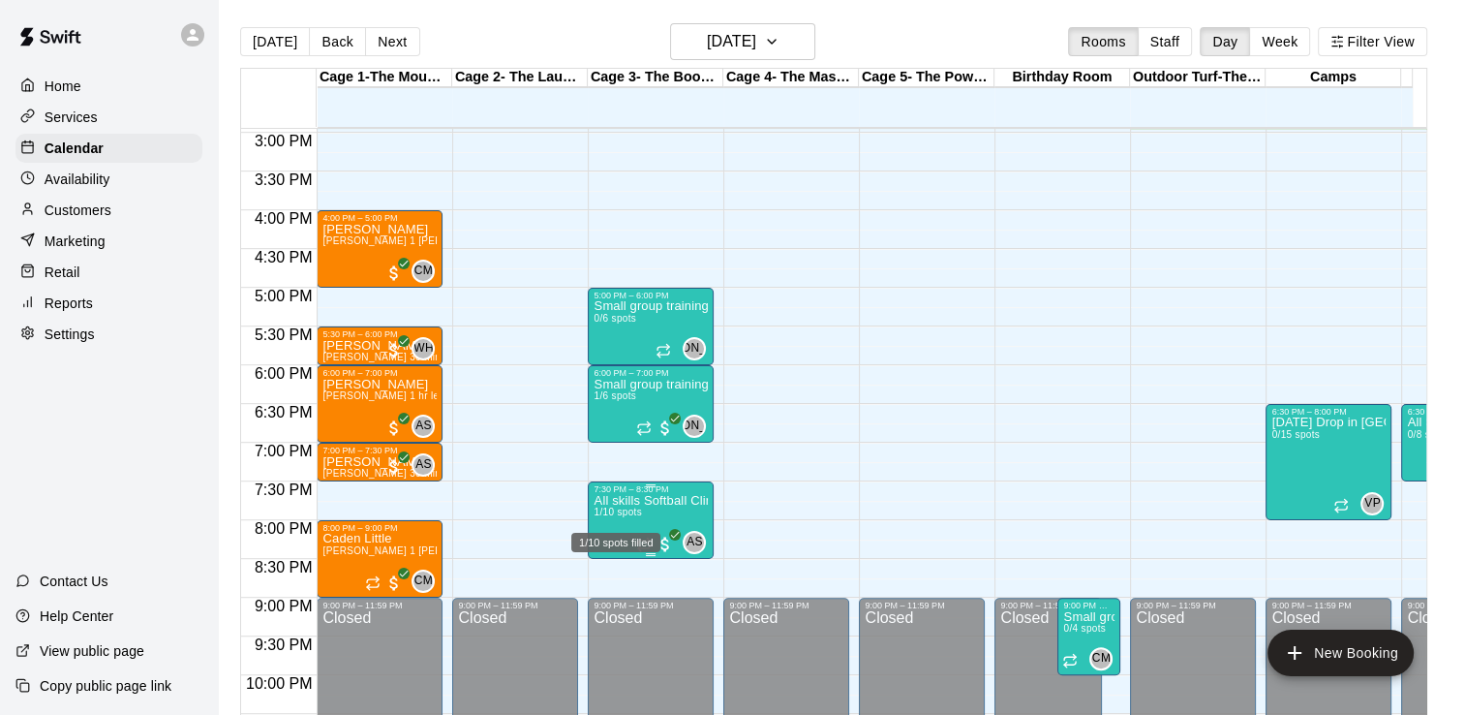
click at [631, 509] on span "1/10 spots" at bounding box center [617, 511] width 47 height 11
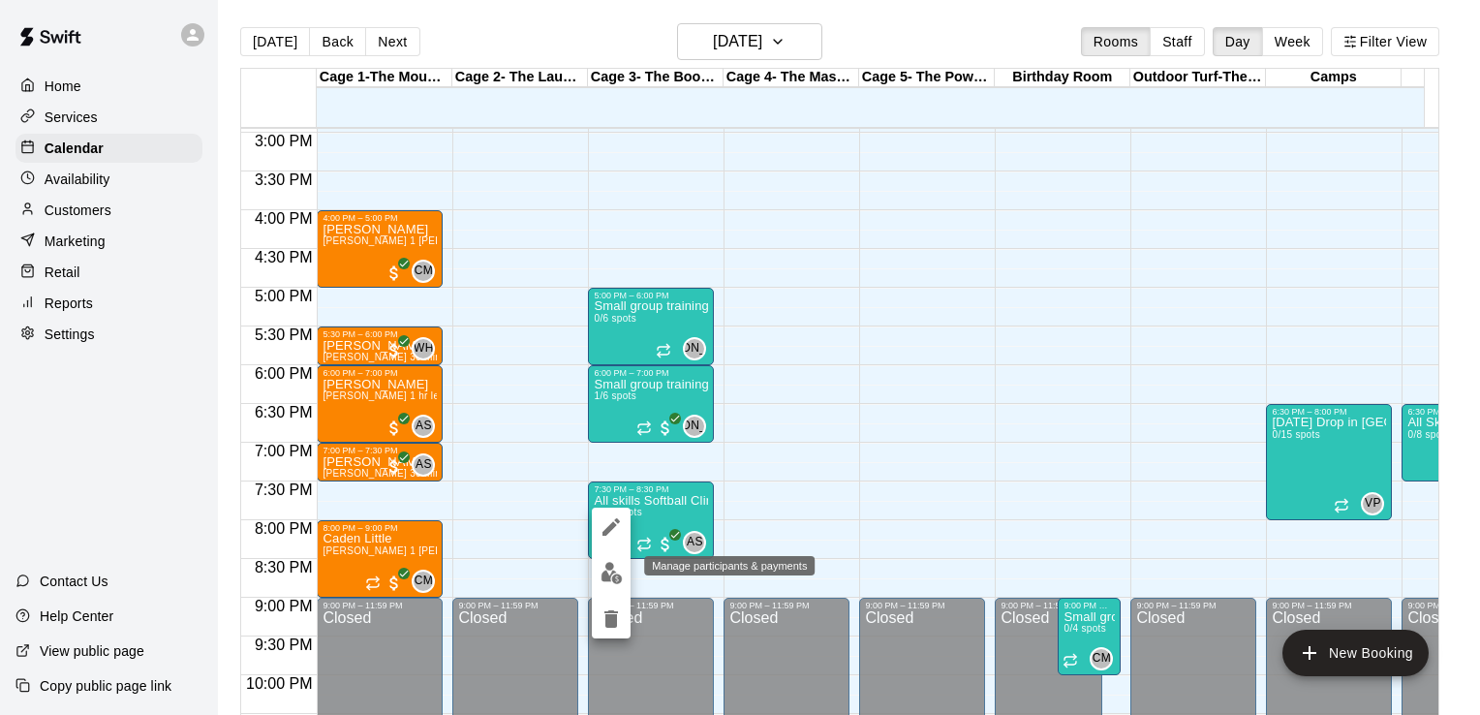
click at [609, 571] on img "edit" at bounding box center [611, 573] width 22 height 22
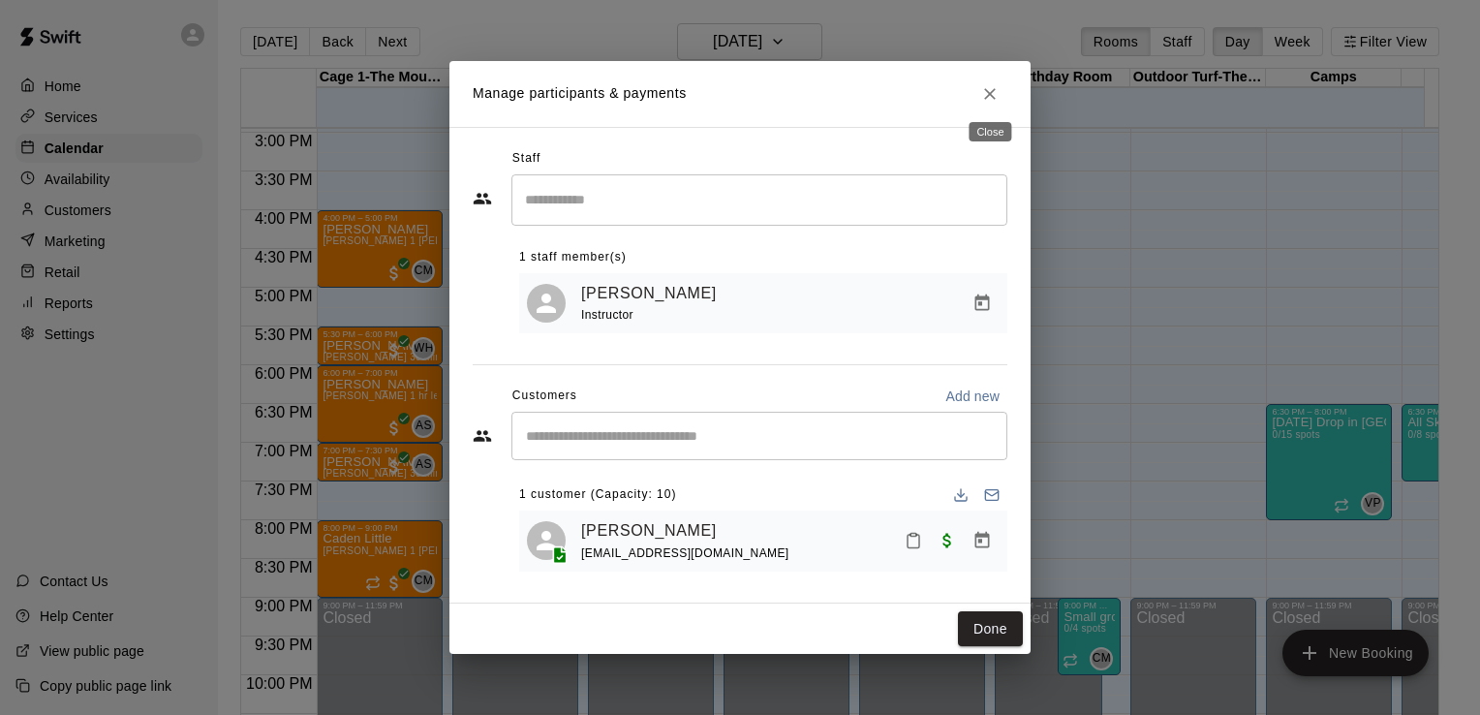
click at [994, 90] on icon "Close" at bounding box center [989, 93] width 19 height 19
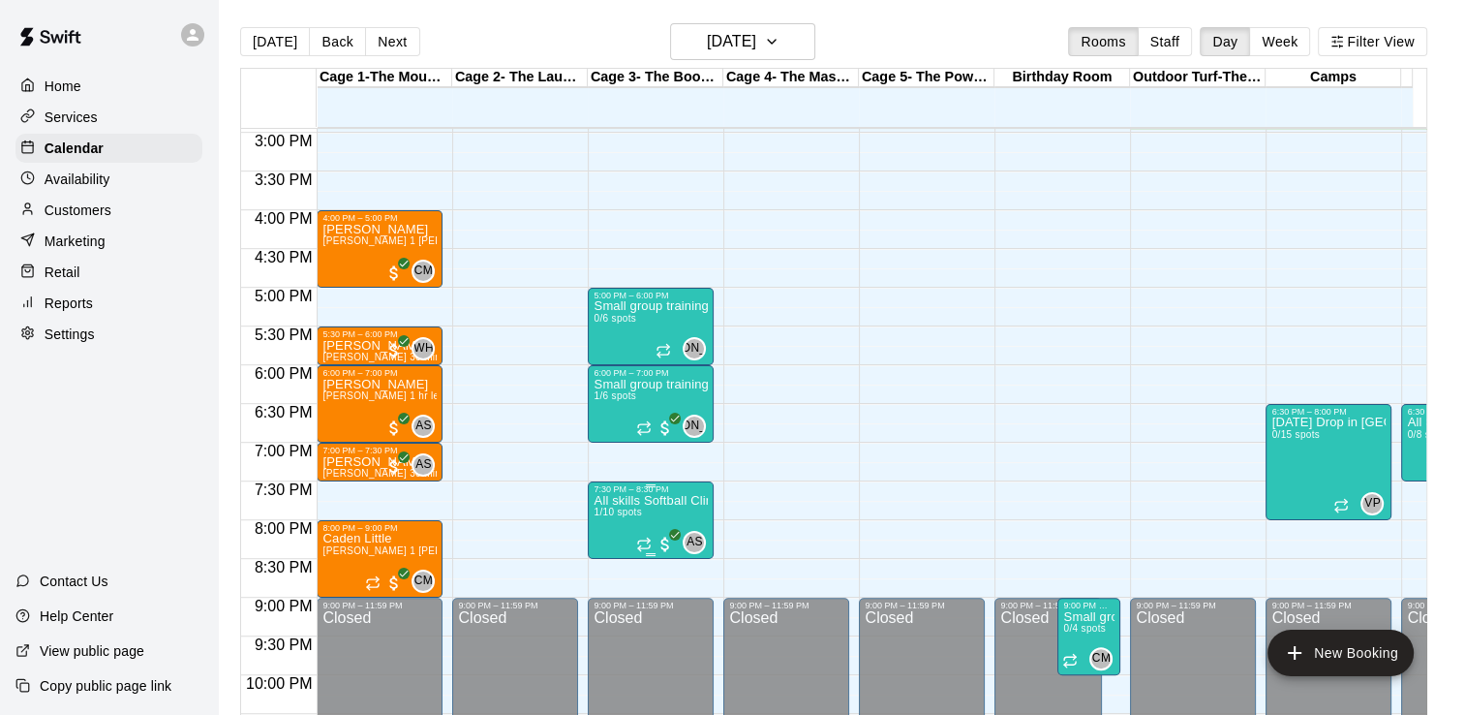
click at [635, 501] on p "All skills Softball Clinic" at bounding box center [651, 501] width 114 height 0
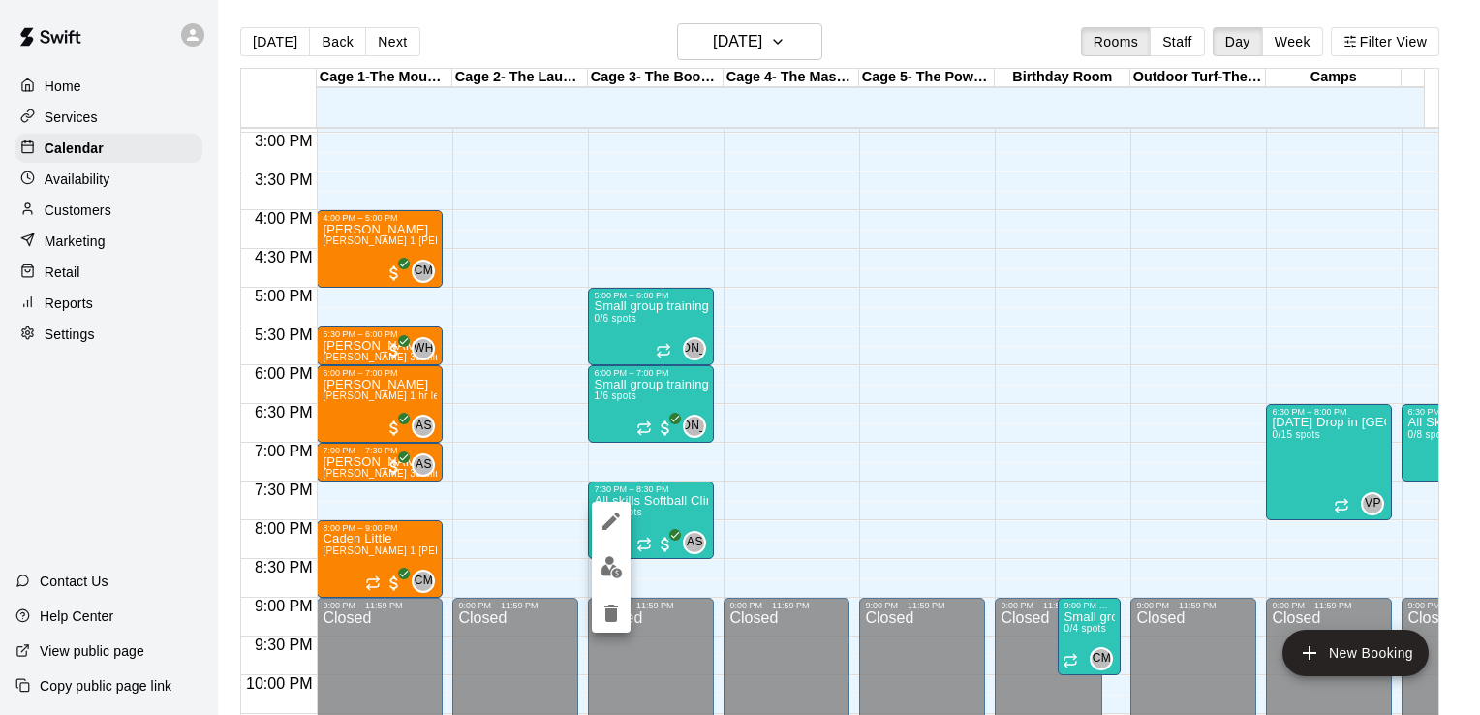
click at [661, 498] on div at bounding box center [740, 357] width 1480 height 715
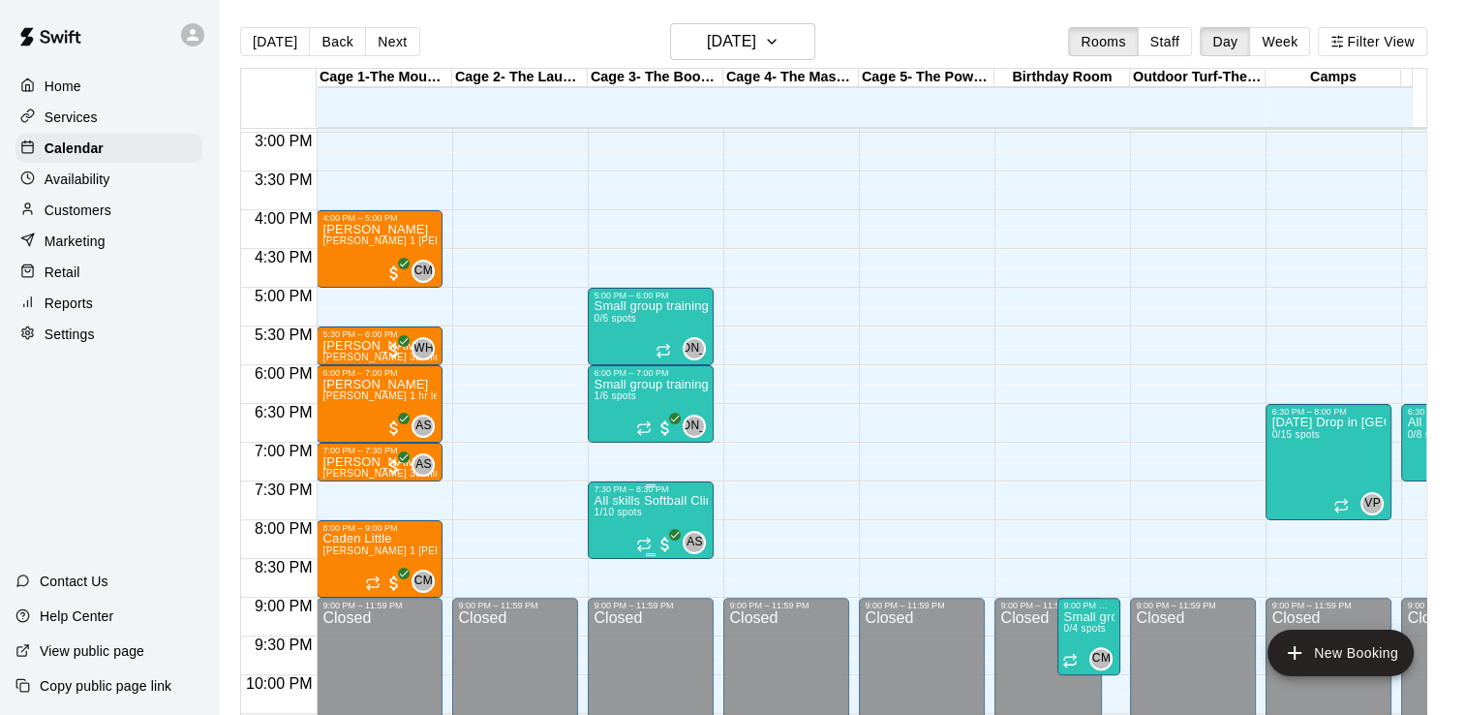
drag, startPoint x: 661, startPoint y: 498, endPoint x: 608, endPoint y: 517, distance: 56.7
click at [608, 517] on span "1/10 spots" at bounding box center [617, 511] width 47 height 11
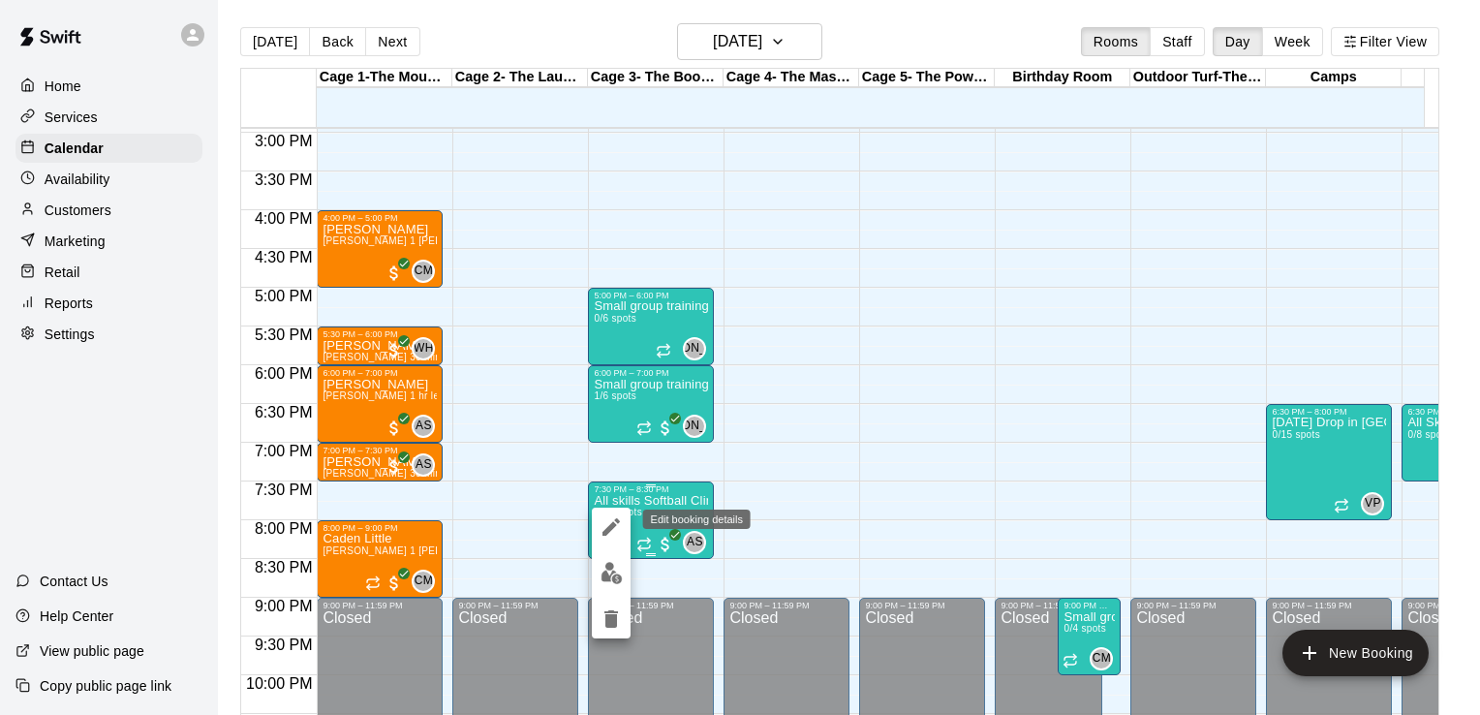
click at [608, 517] on icon "edit" at bounding box center [610, 526] width 23 height 23
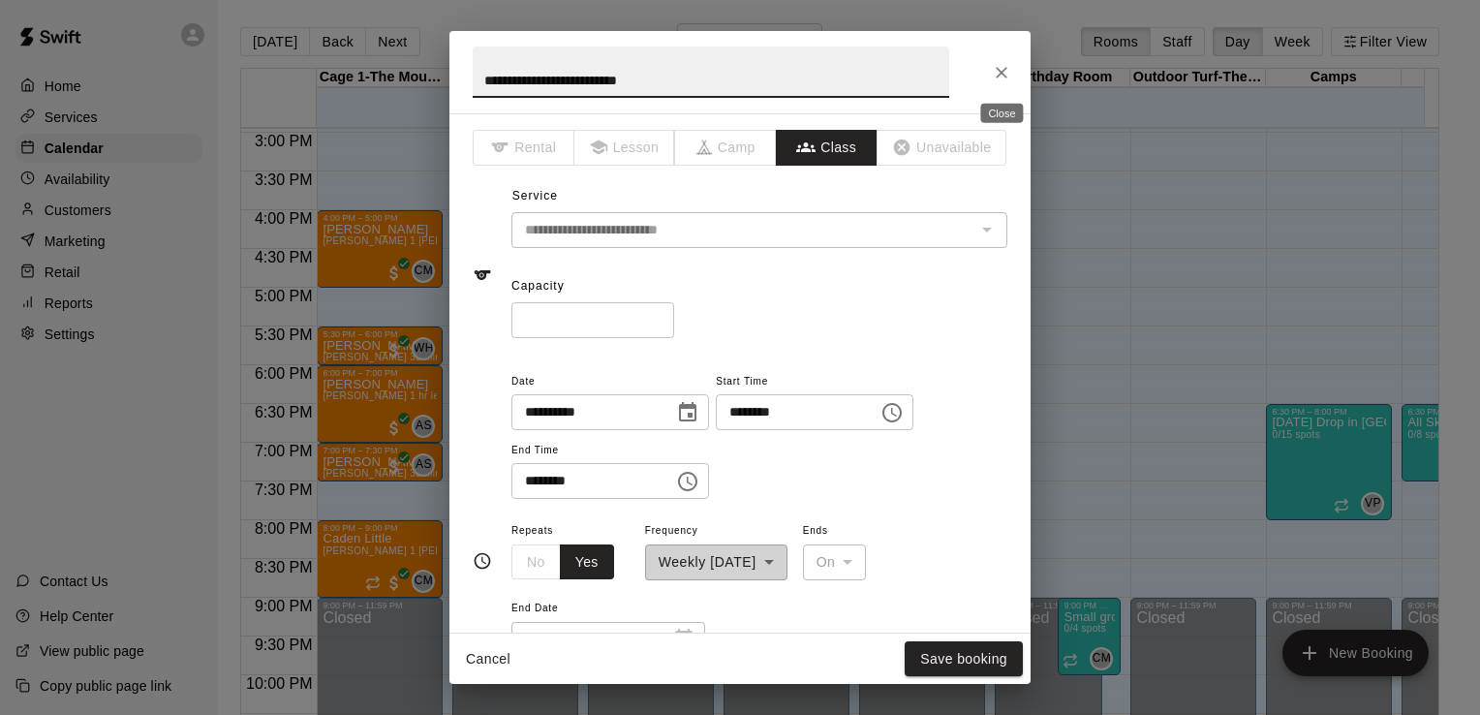
click at [1003, 65] on icon "Close" at bounding box center [1001, 72] width 19 height 19
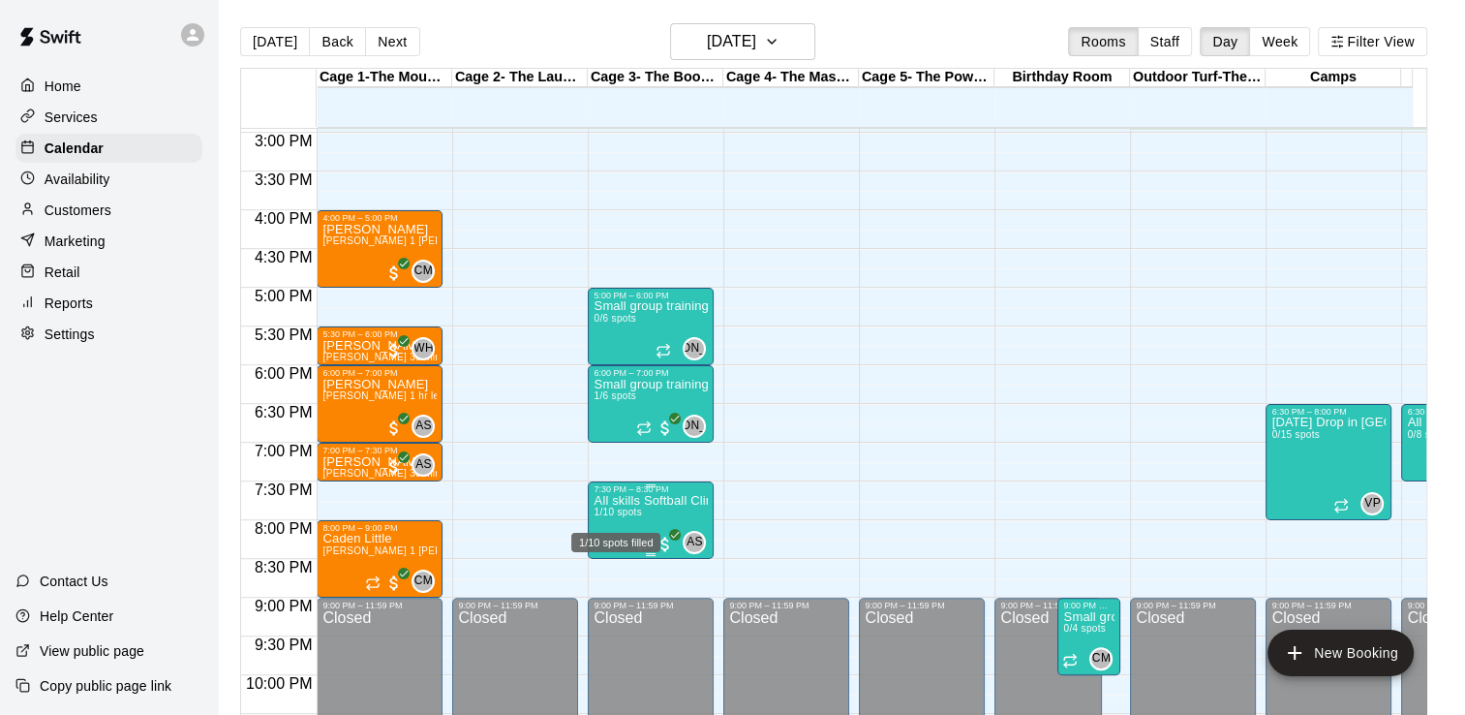
click at [618, 519] on div "1/10 spots filled" at bounding box center [615, 536] width 93 height 35
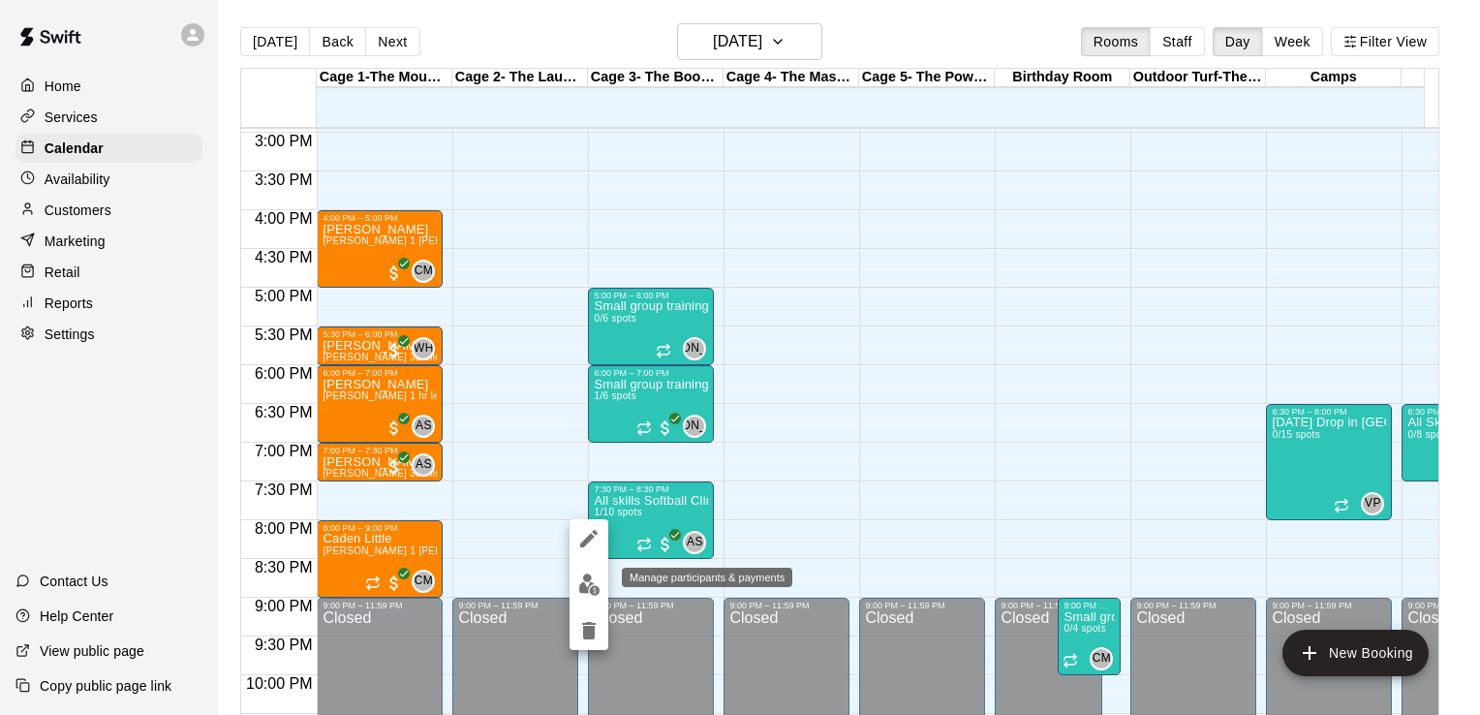
click at [582, 591] on img "edit" at bounding box center [589, 584] width 22 height 22
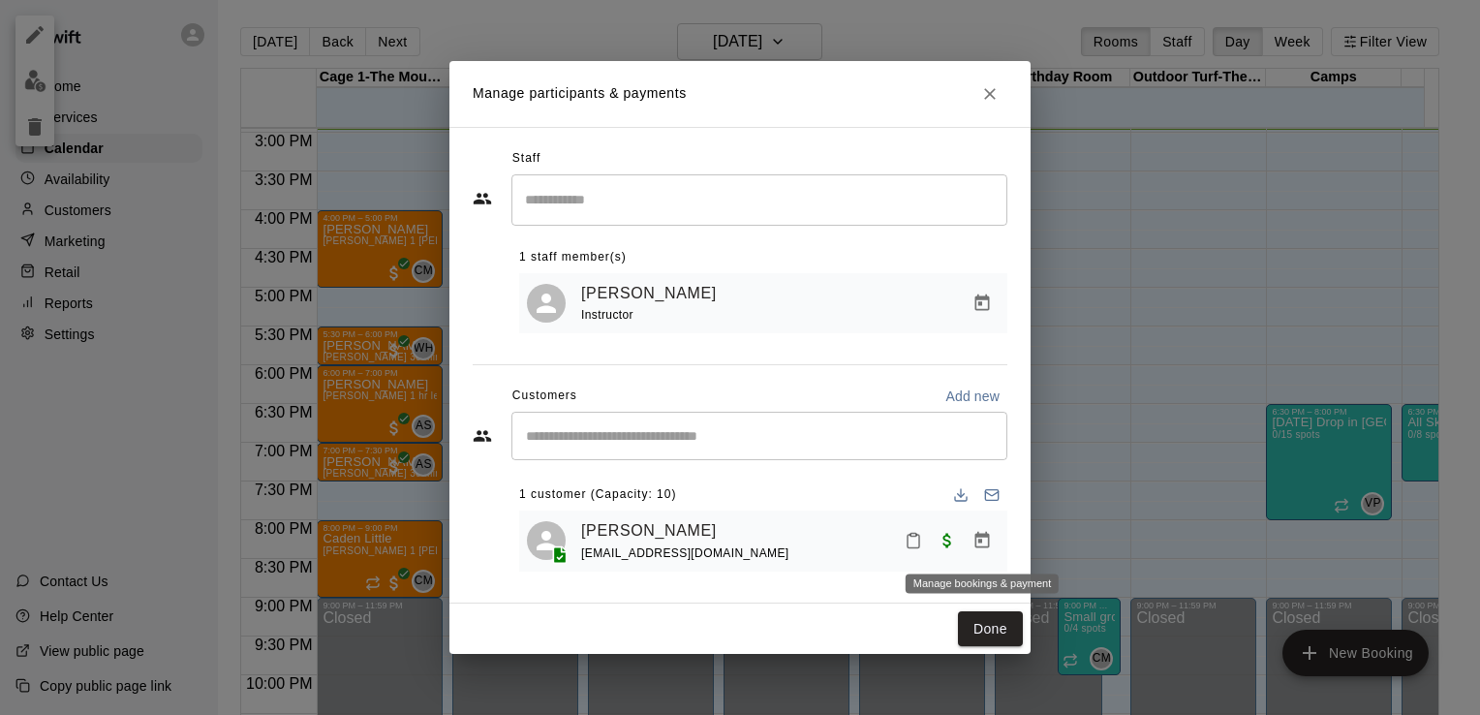
click at [984, 541] on icon "Manage bookings & payment" at bounding box center [981, 540] width 19 height 19
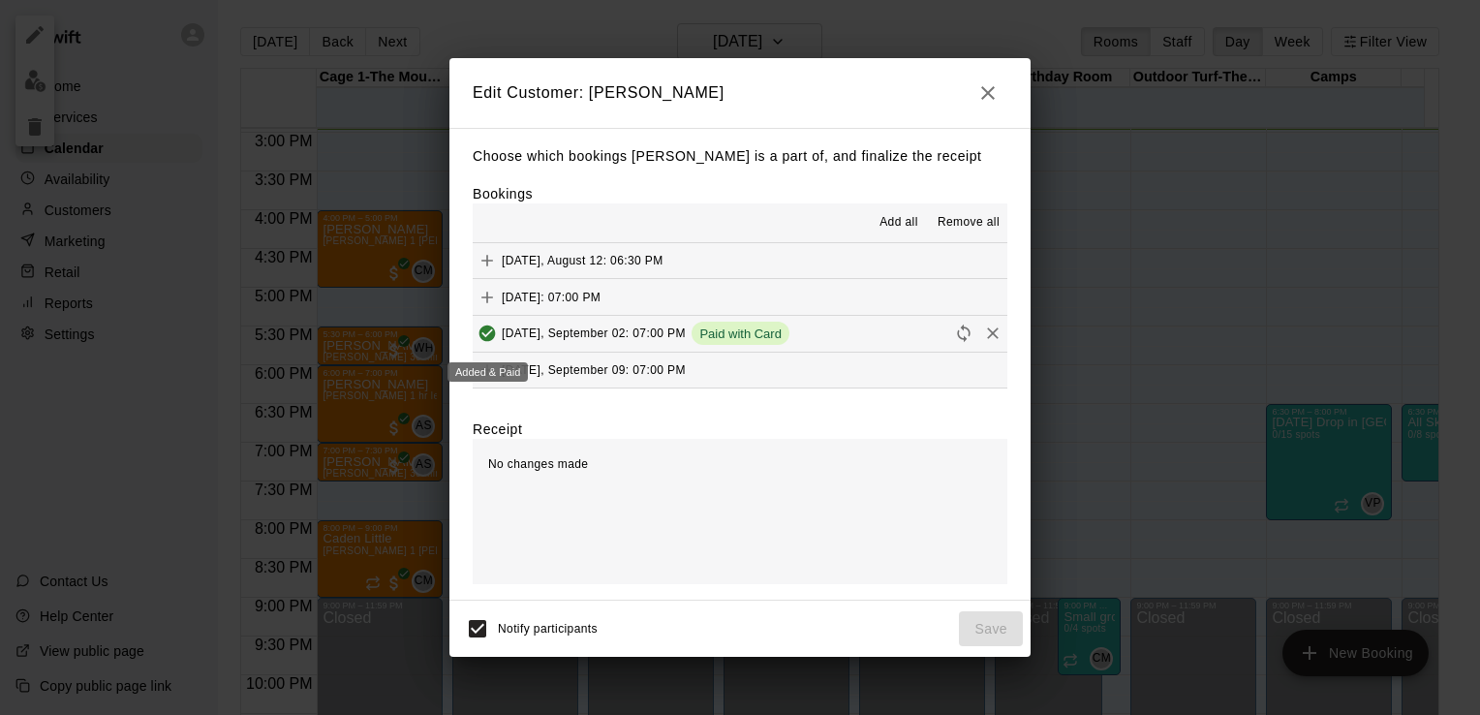
click at [483, 331] on icon "Added & Paid" at bounding box center [487, 333] width 16 height 16
click at [488, 364] on icon "Add" at bounding box center [486, 369] width 19 height 19
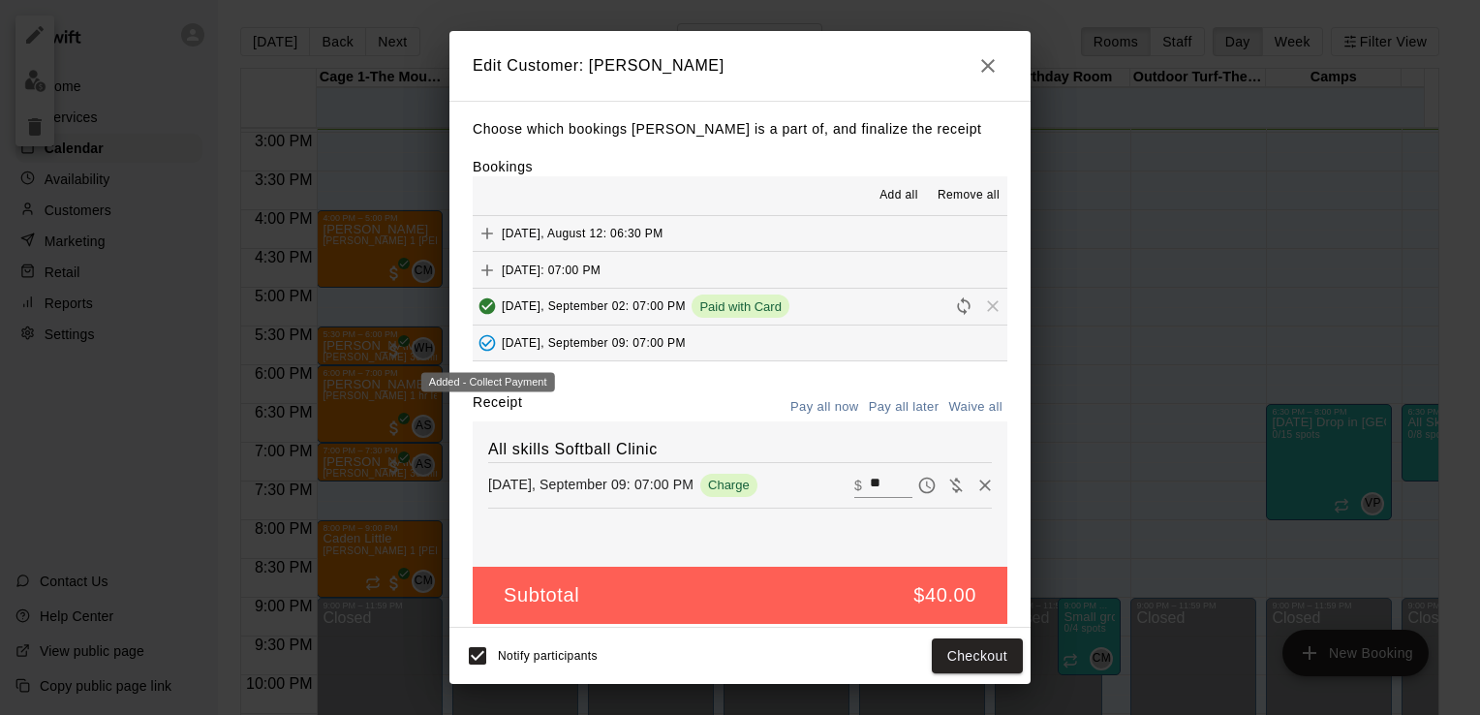
click at [491, 340] on icon "Added - Collect Payment" at bounding box center [486, 342] width 19 height 19
click at [975, 480] on icon "Remove" at bounding box center [984, 484] width 19 height 19
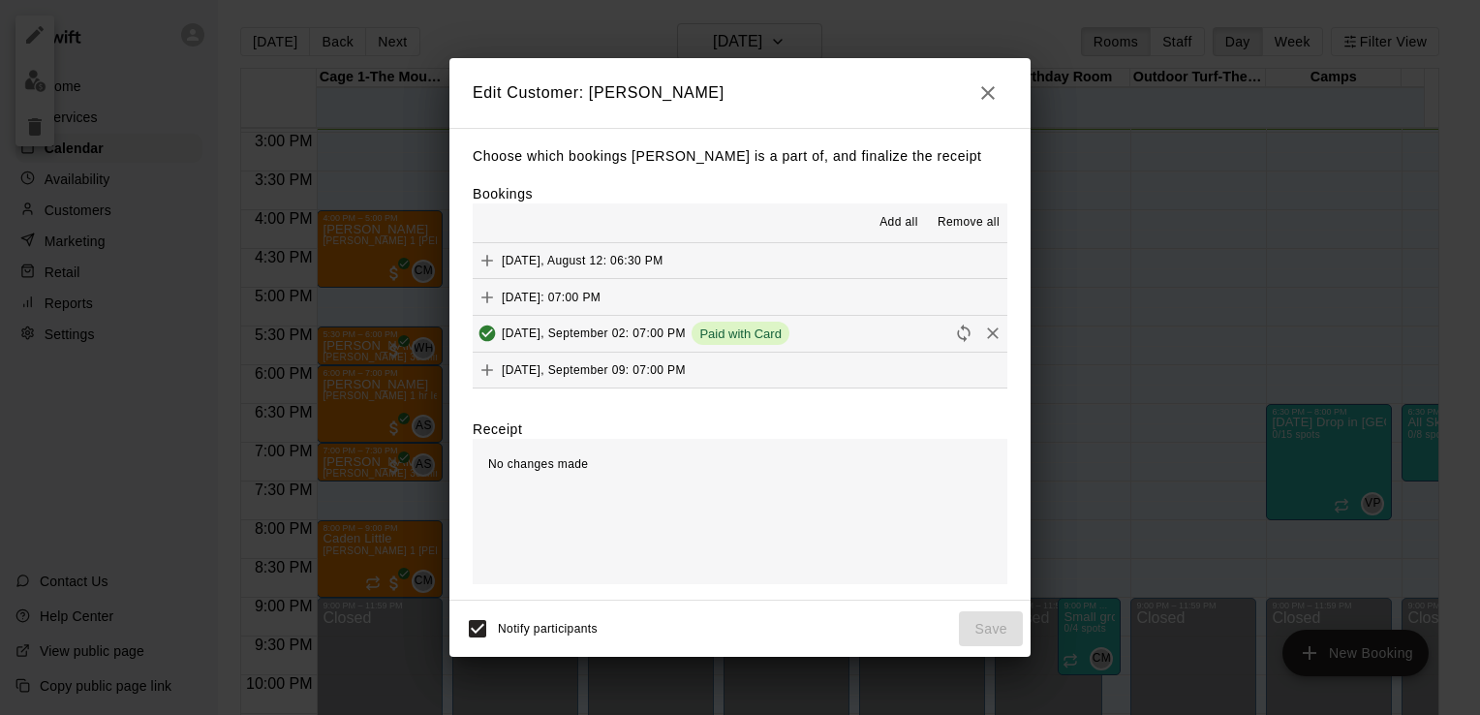
click at [986, 83] on icon "button" at bounding box center [987, 92] width 23 height 23
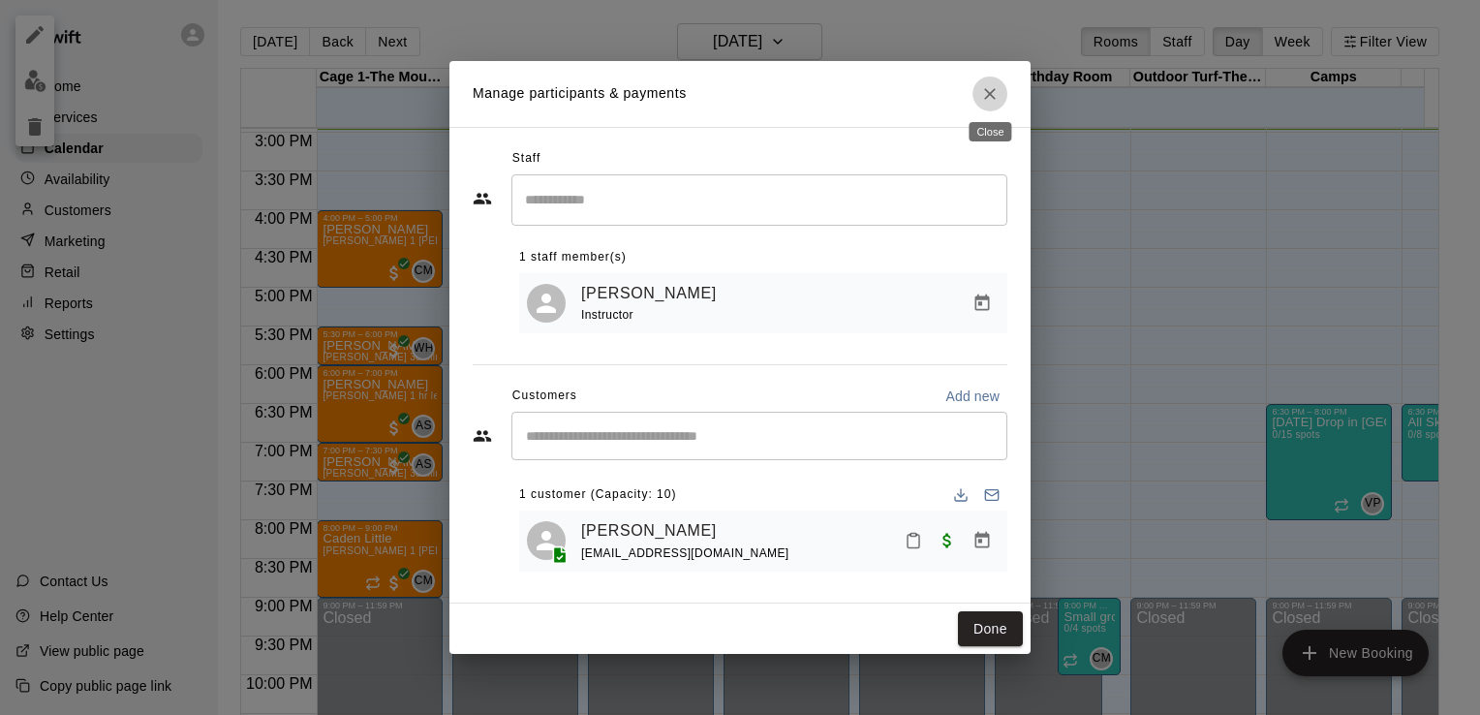
click at [996, 90] on icon "Close" at bounding box center [989, 93] width 19 height 19
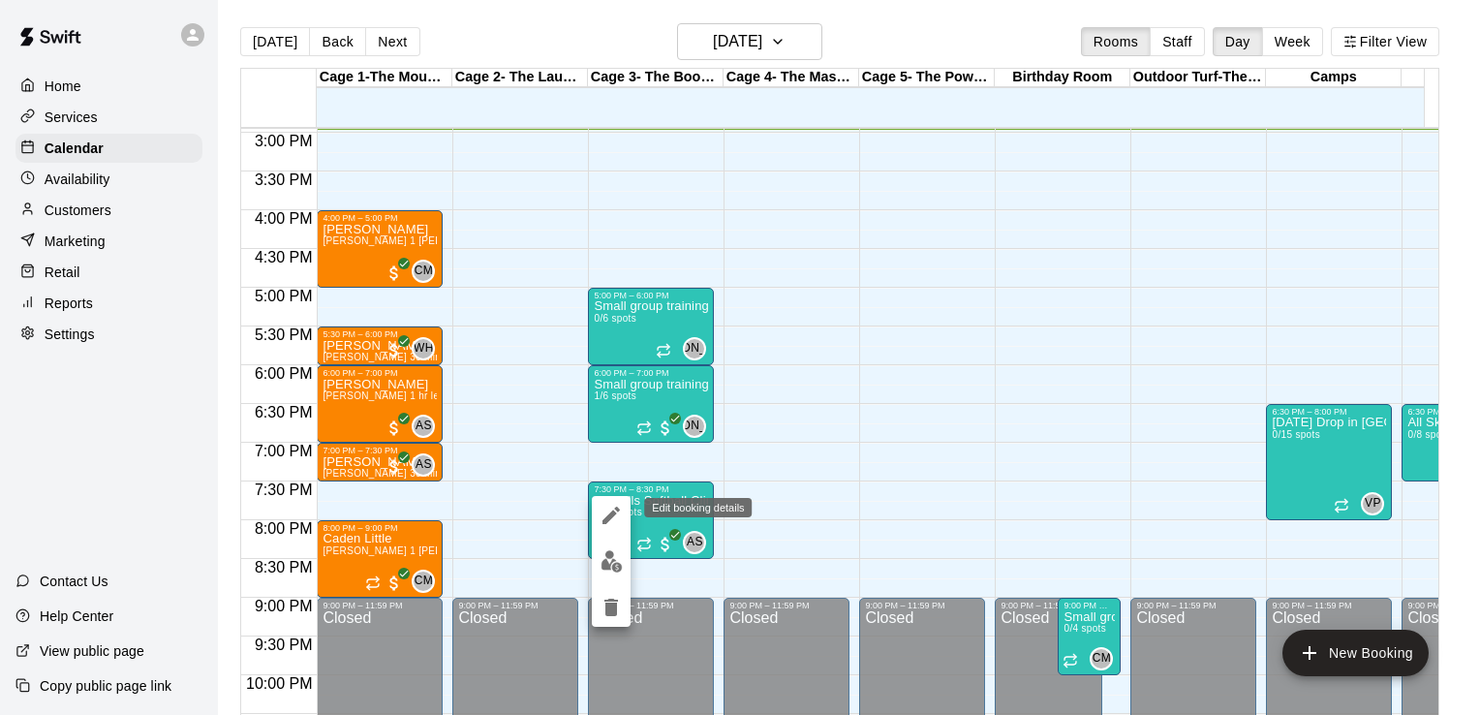
click at [614, 516] on icon "edit" at bounding box center [610, 515] width 23 height 23
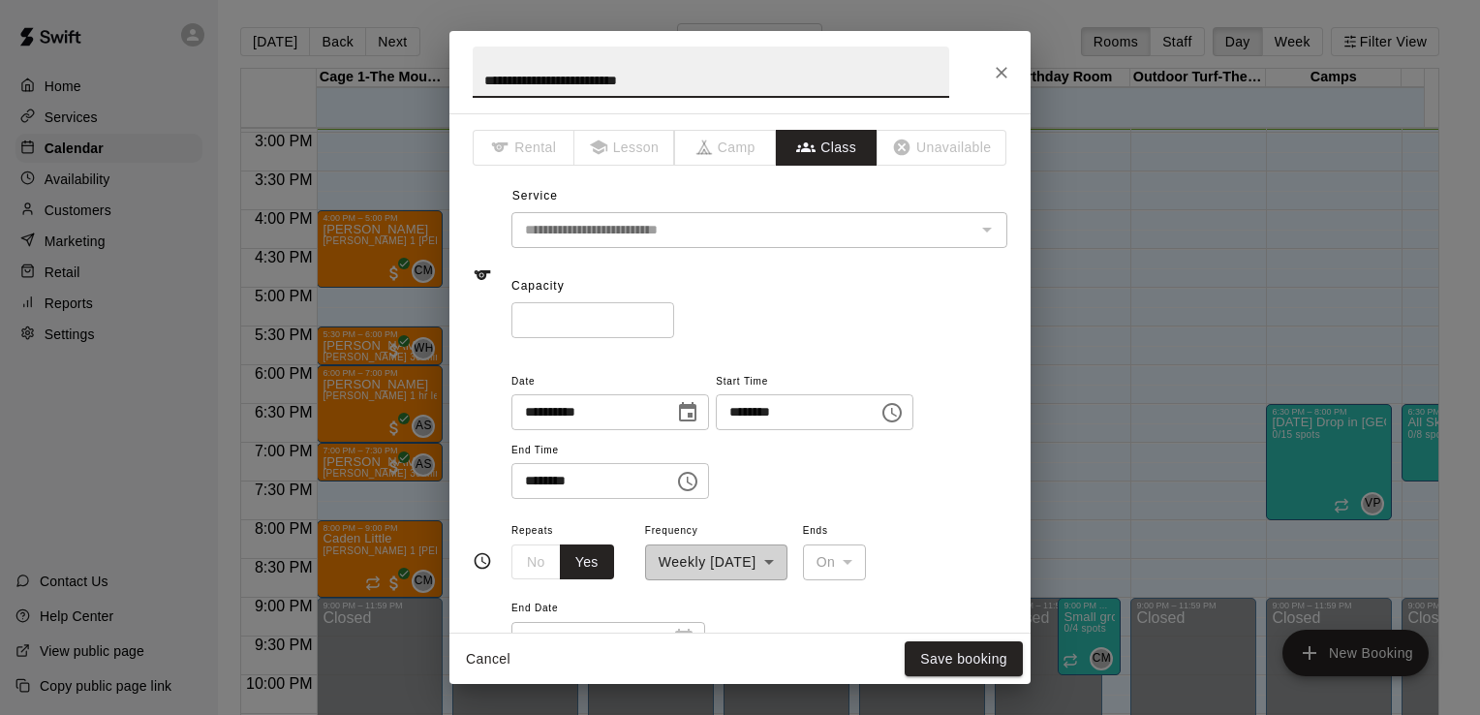
click at [699, 415] on icon "Choose date, selected date is Sep 16, 2025" at bounding box center [687, 412] width 23 height 23
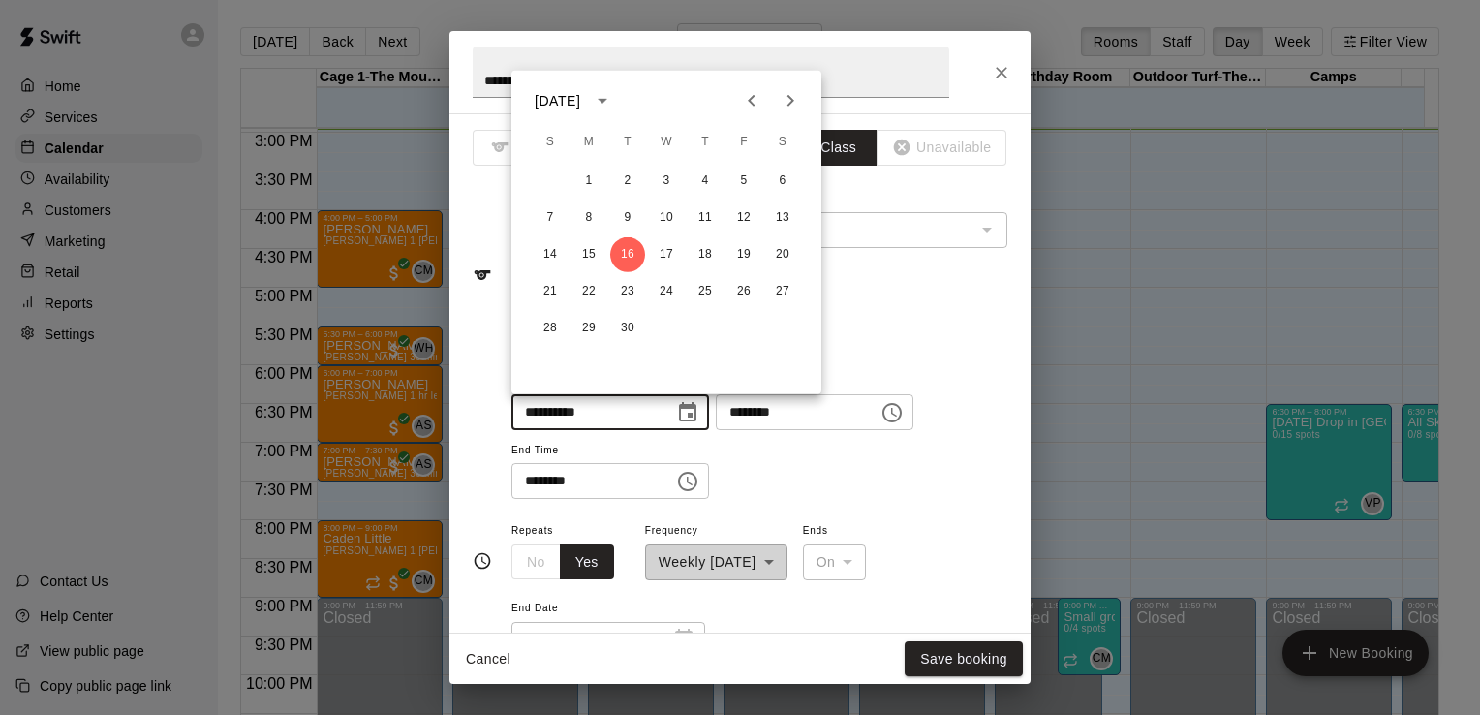
click at [585, 604] on span "End Date" at bounding box center [608, 609] width 194 height 26
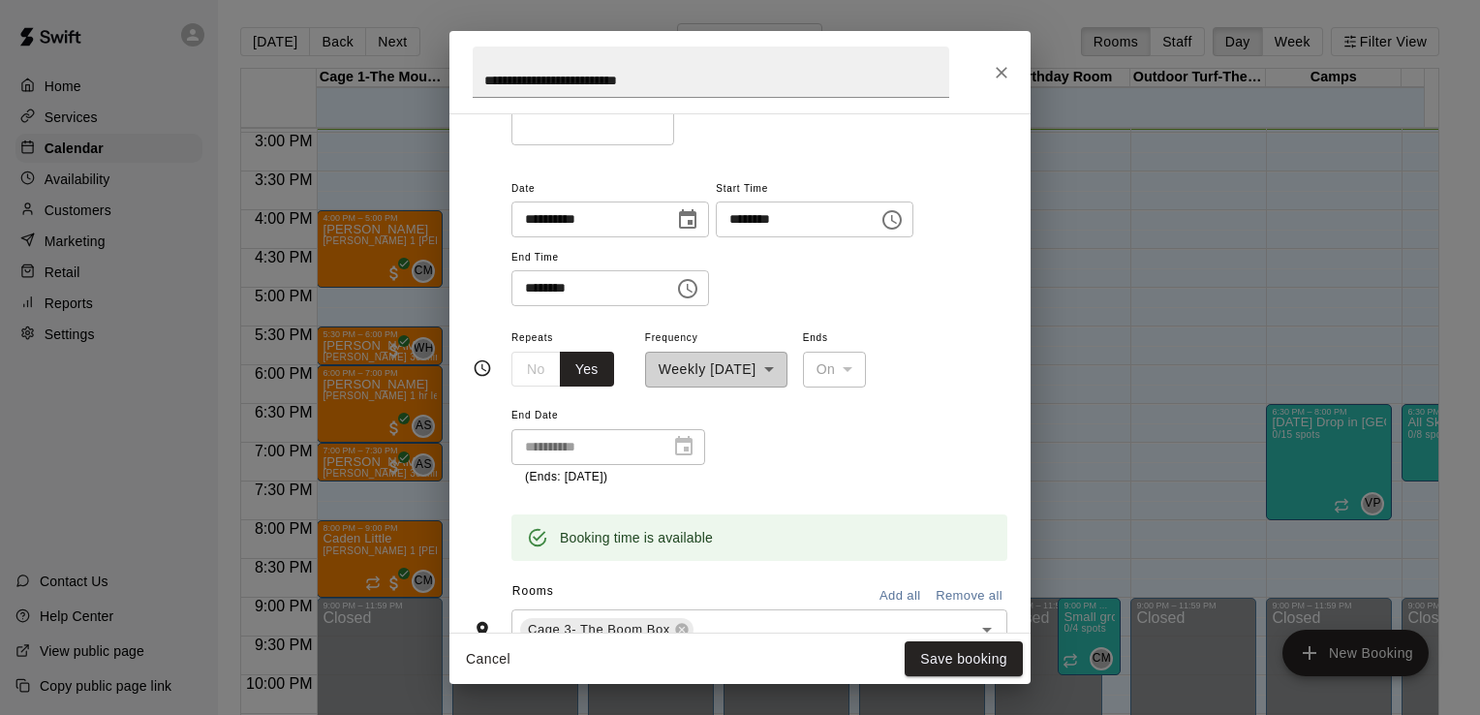
scroll to position [194, 0]
click at [51, 117] on div "**********" at bounding box center [740, 357] width 1480 height 715
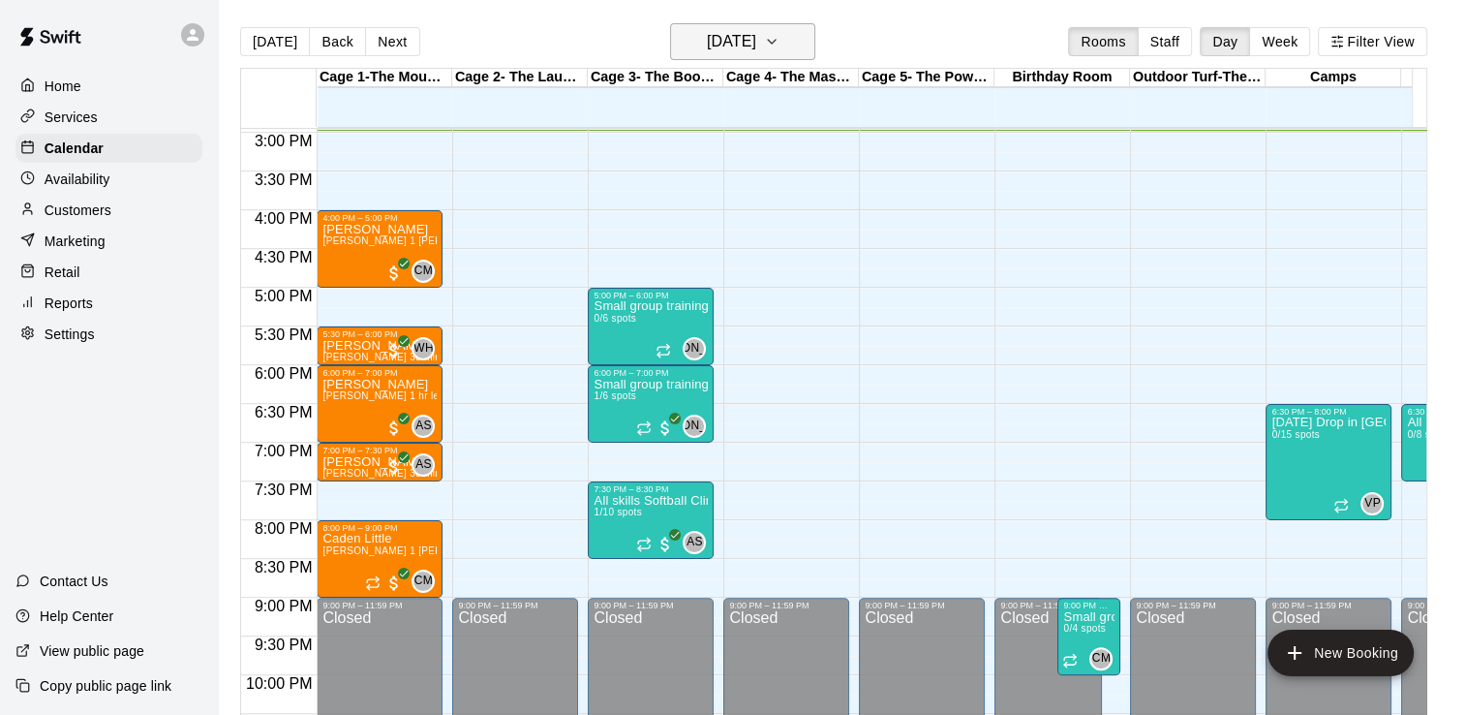
click at [756, 33] on h6 "[DATE]" at bounding box center [731, 41] width 49 height 27
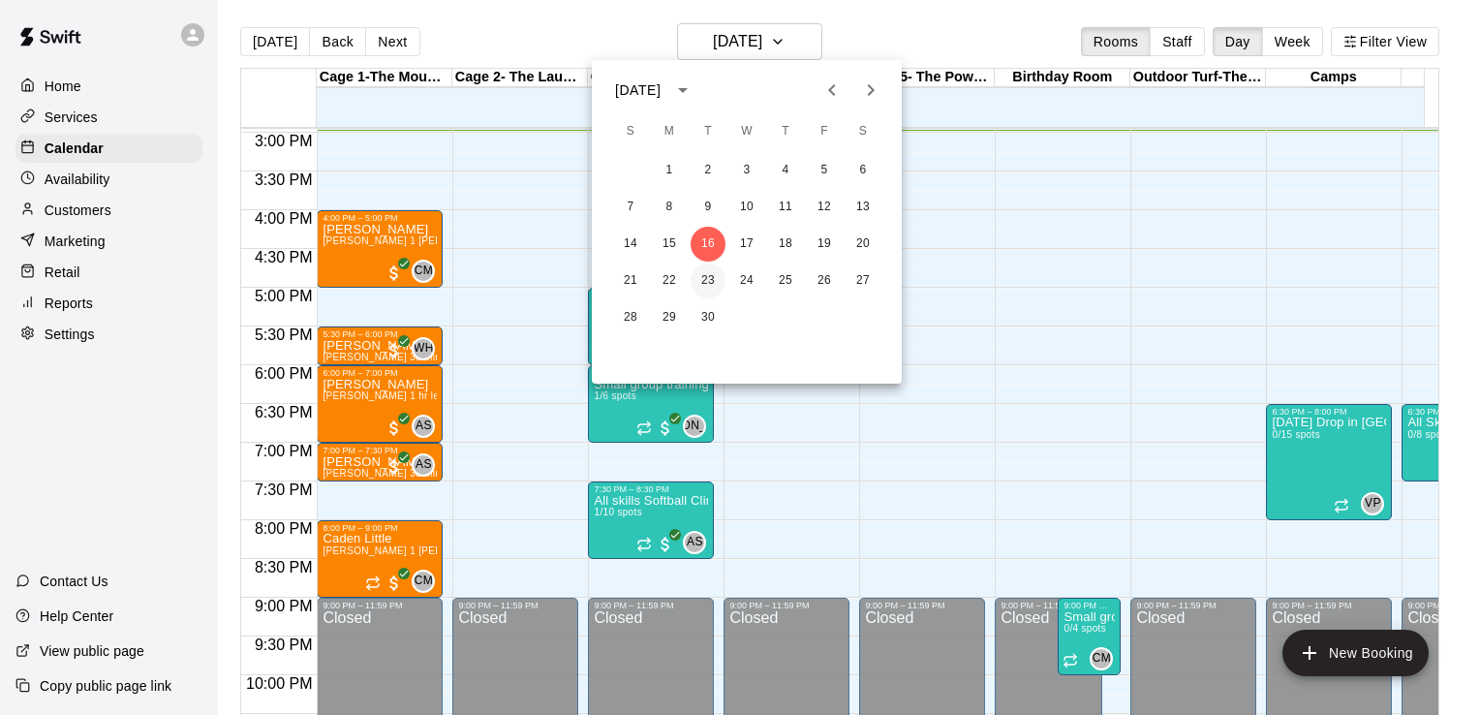
click at [711, 282] on button "23" at bounding box center [707, 280] width 35 height 35
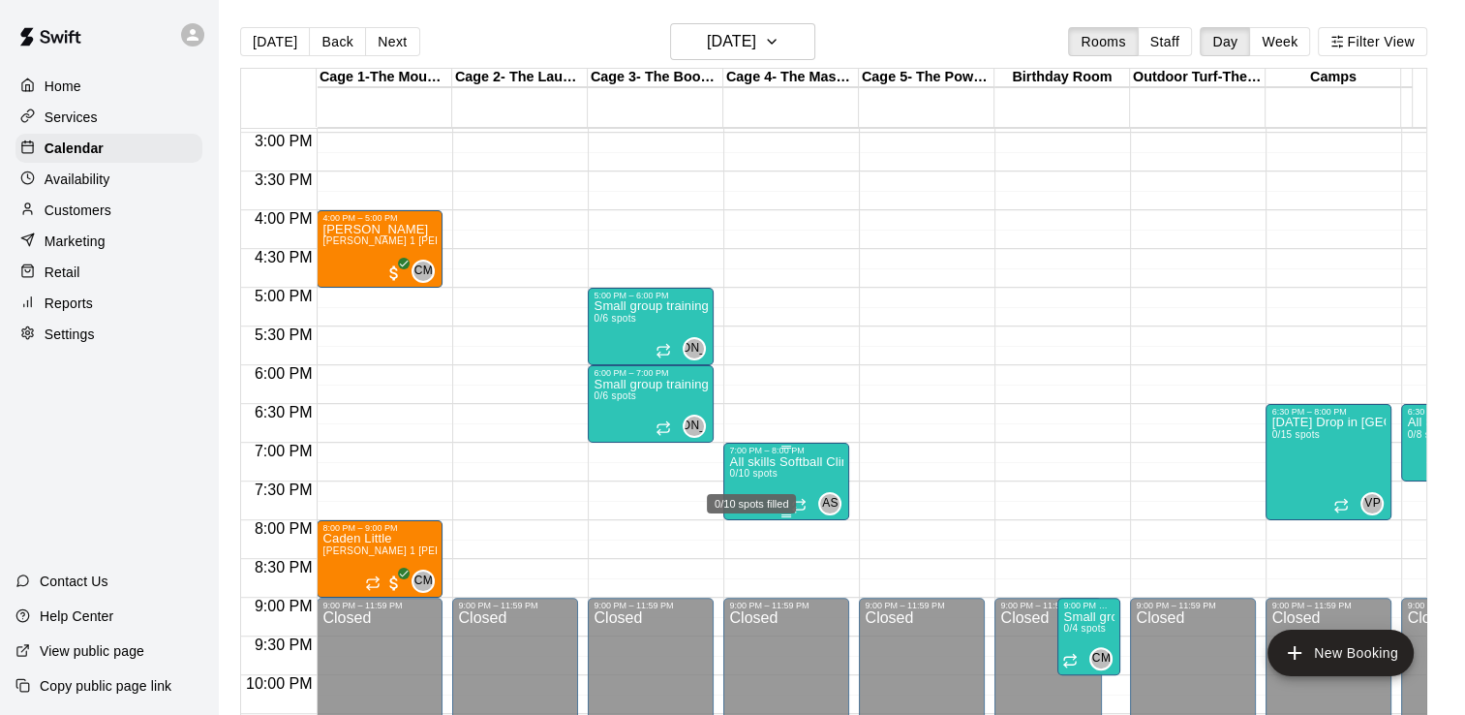
click at [757, 471] on span "0/10 spots" at bounding box center [752, 473] width 47 height 11
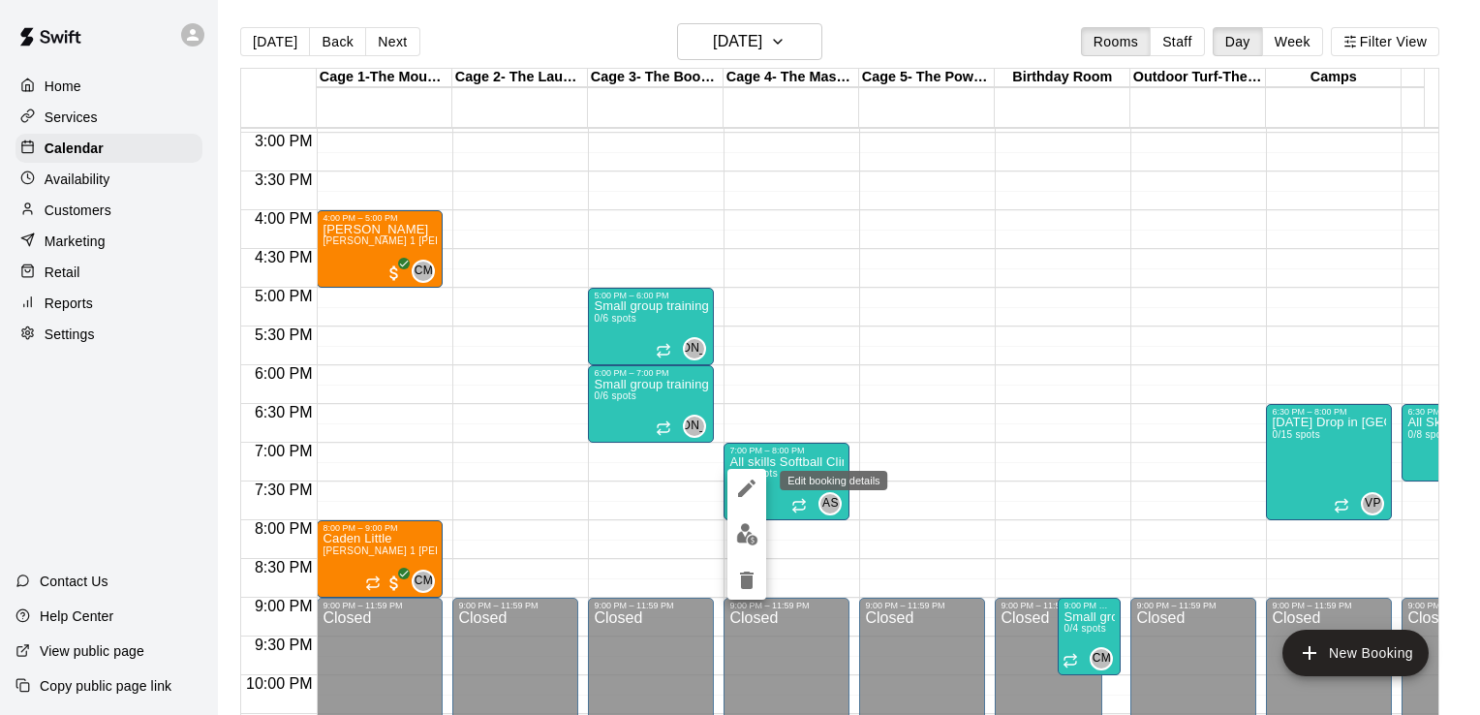
click at [749, 500] on button "edit" at bounding box center [746, 488] width 39 height 39
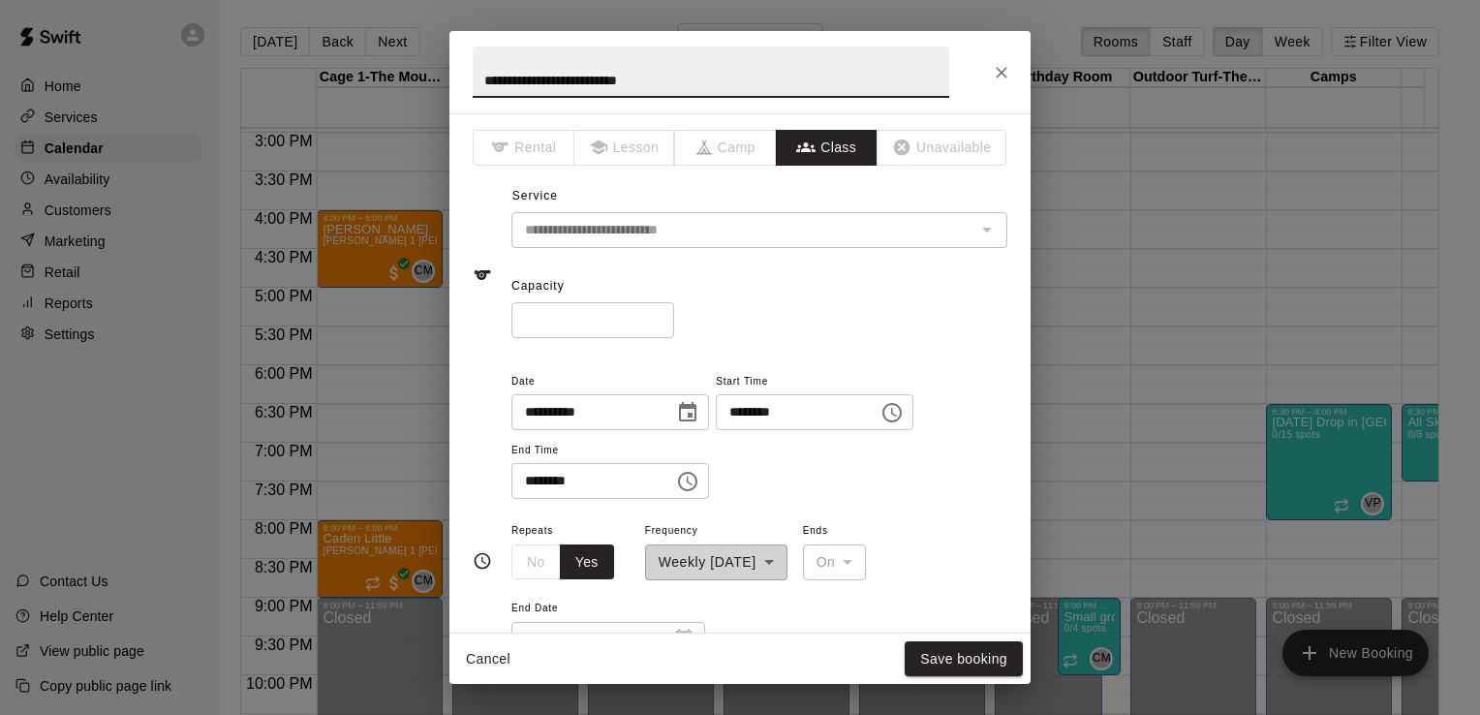
click at [785, 408] on input "********" at bounding box center [790, 412] width 149 height 36
type input "********"
click at [559, 476] on input "********" at bounding box center [585, 481] width 149 height 36
type input "********"
click at [930, 649] on button "Save booking" at bounding box center [963, 659] width 118 height 36
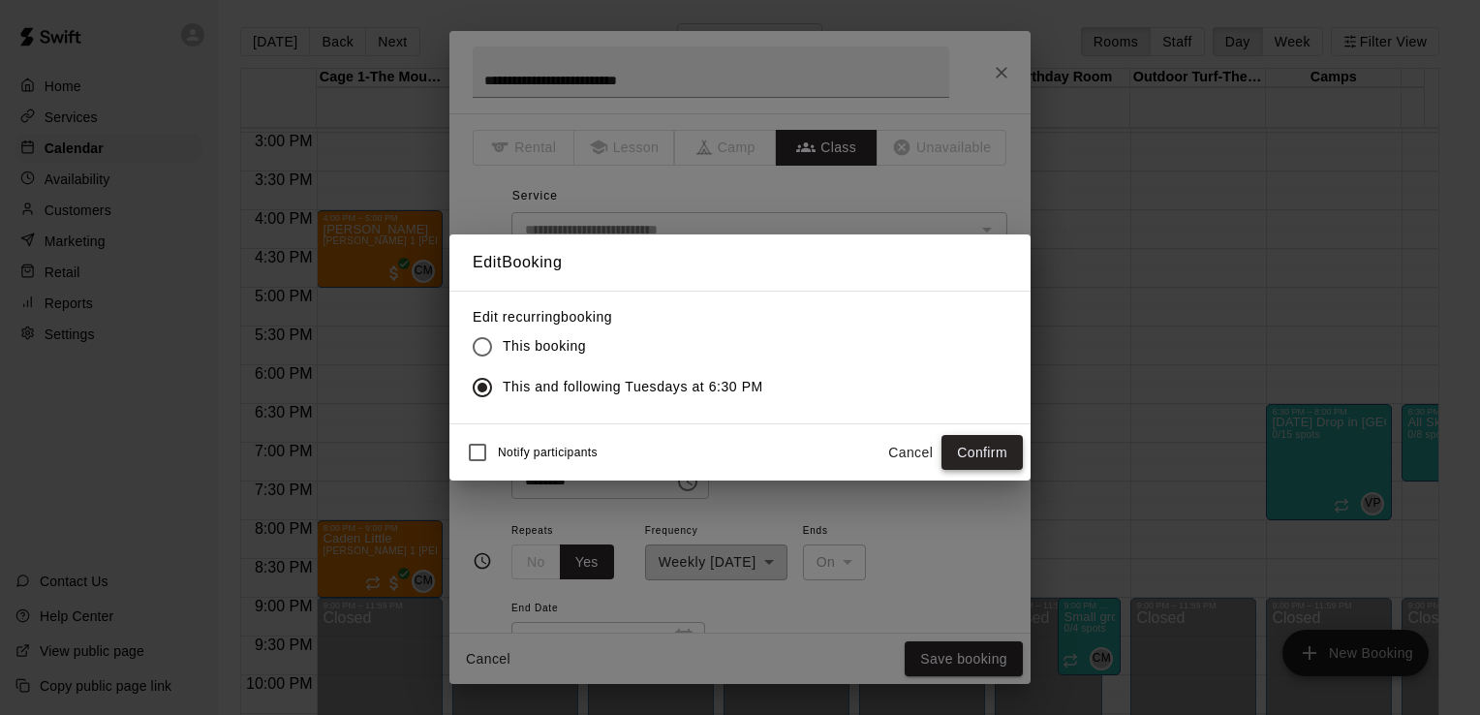
click at [968, 439] on button "Confirm" at bounding box center [981, 453] width 81 height 36
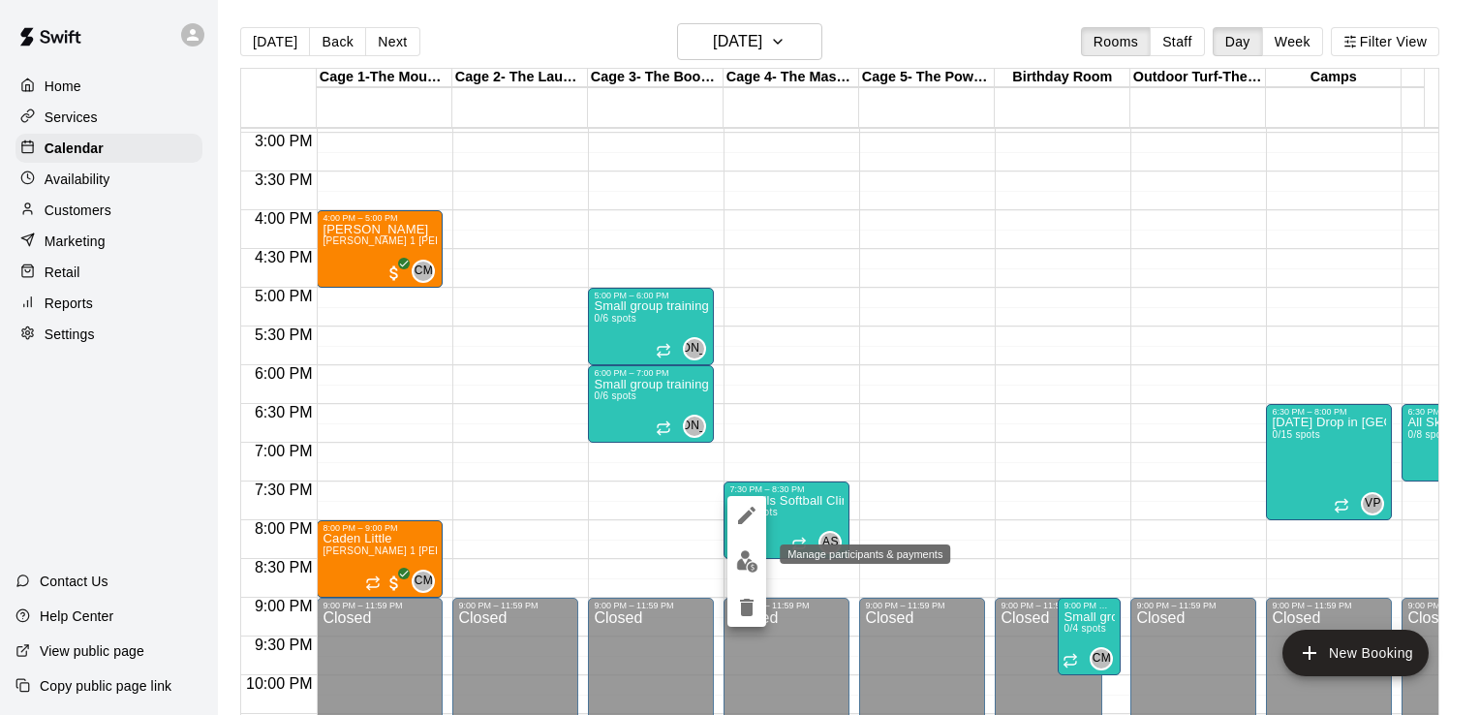
click at [748, 559] on img "edit" at bounding box center [747, 561] width 22 height 22
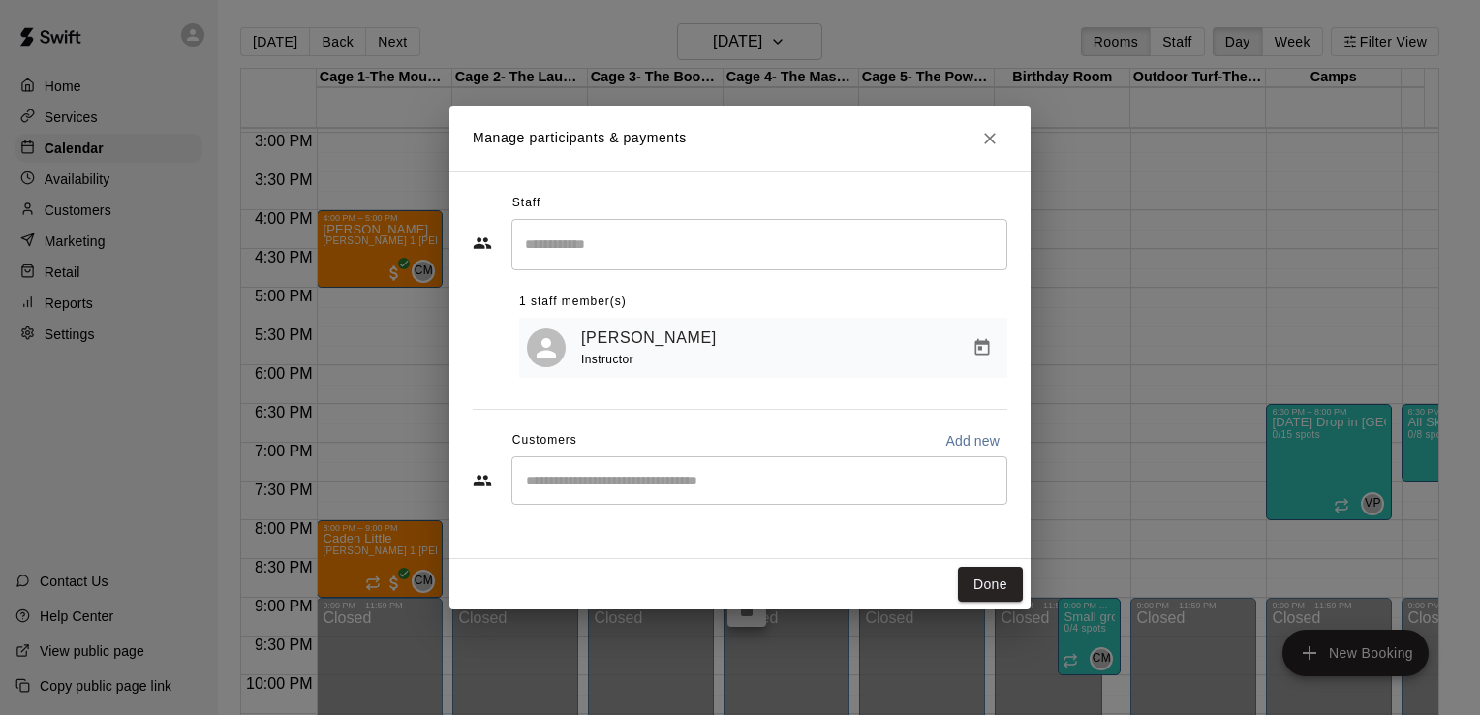
click at [542, 486] on input "Start typing to search customers..." at bounding box center [759, 480] width 478 height 19
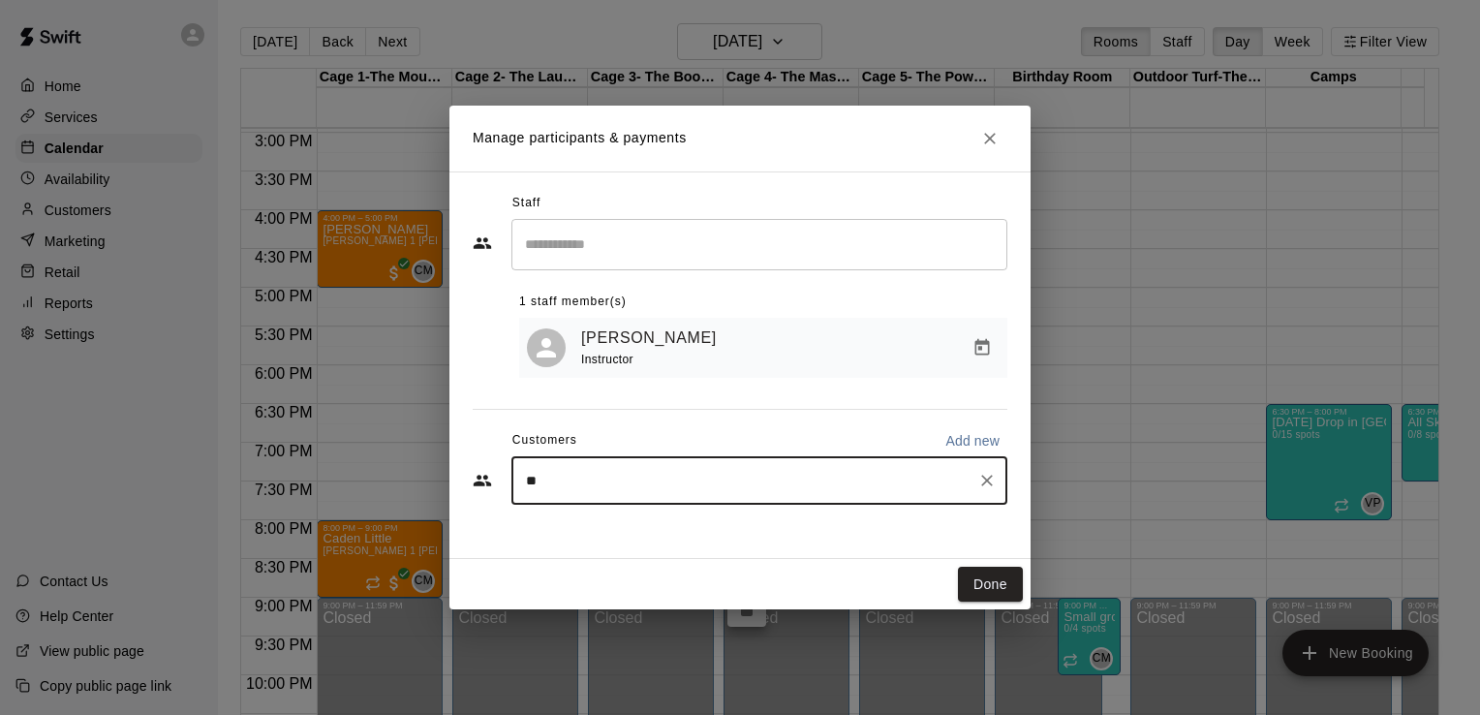
type input "***"
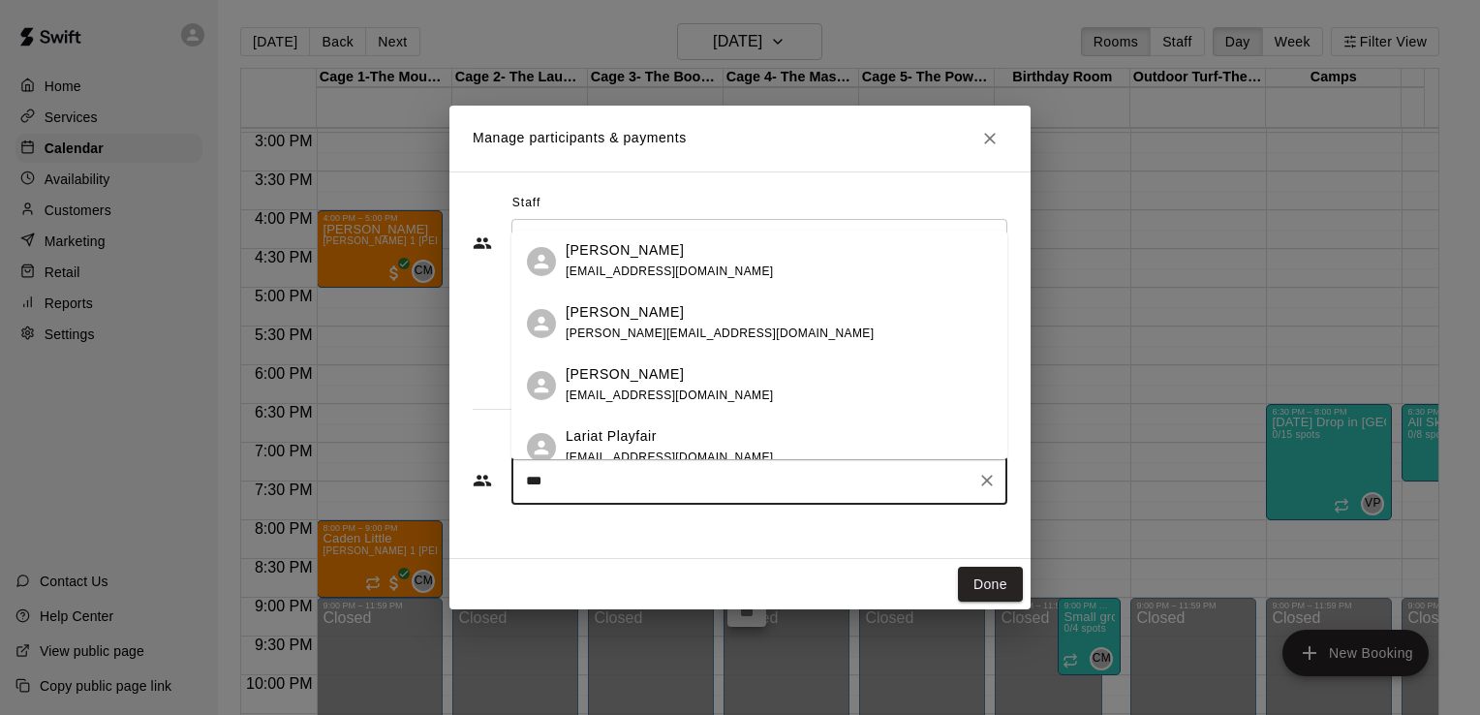
click at [625, 391] on span "[EMAIL_ADDRESS][DOMAIN_NAME]" at bounding box center [669, 395] width 208 height 14
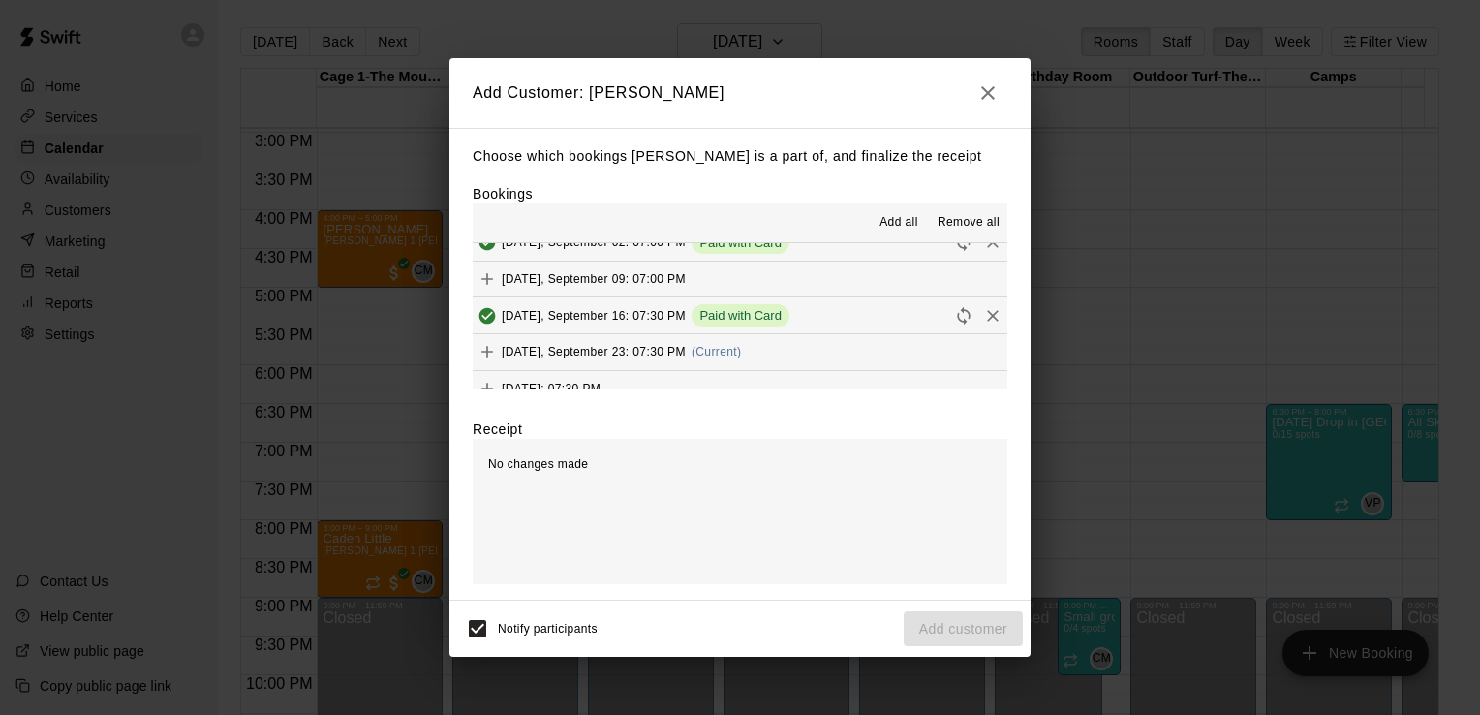
scroll to position [0, 0]
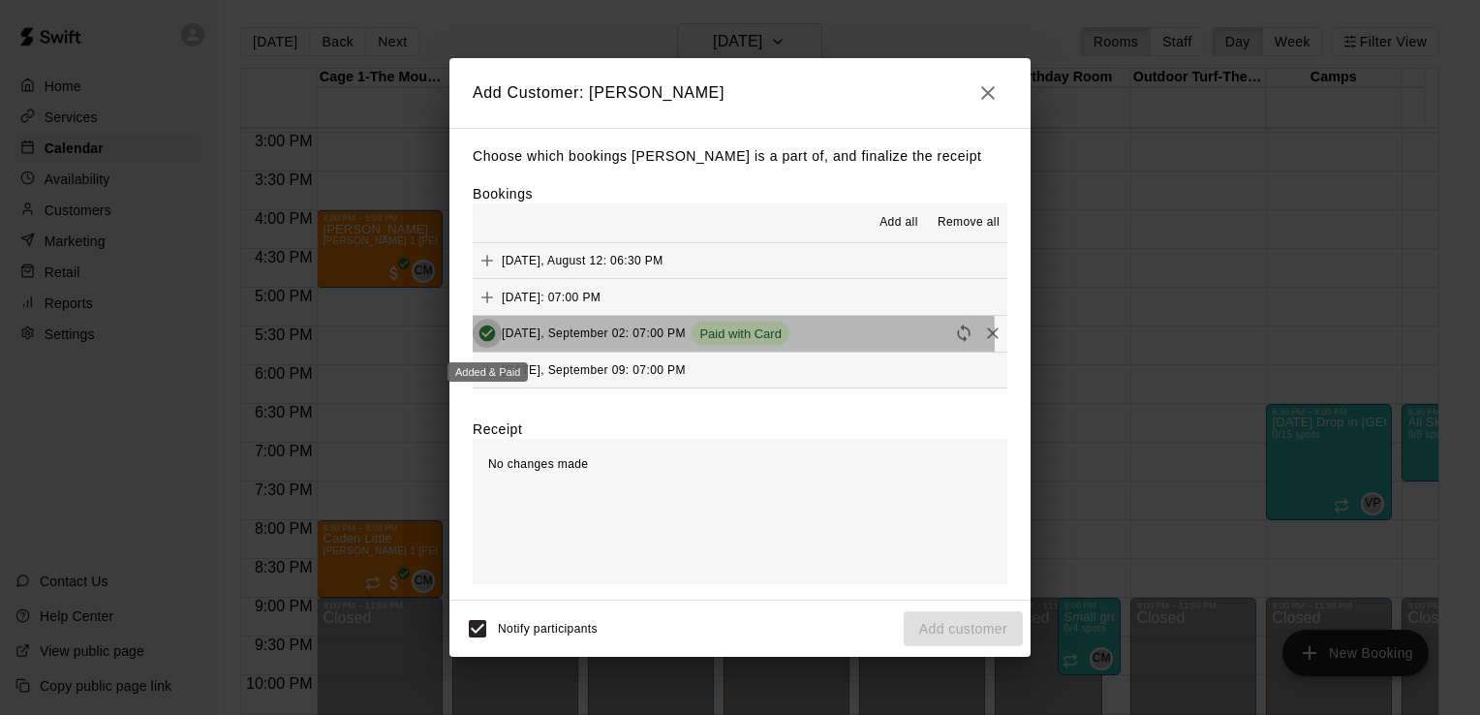
click at [482, 339] on icon "Added & Paid" at bounding box center [487, 333] width 16 height 16
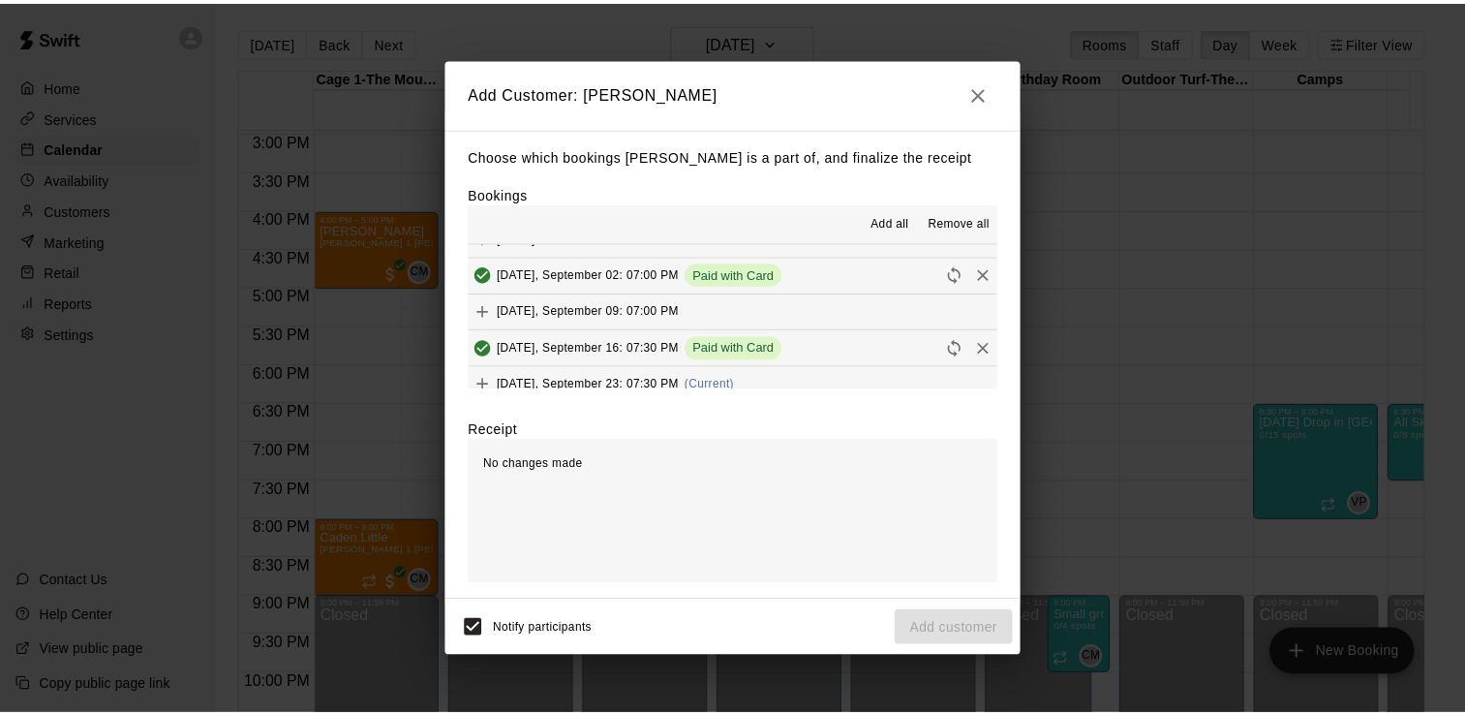
scroll to position [77, 0]
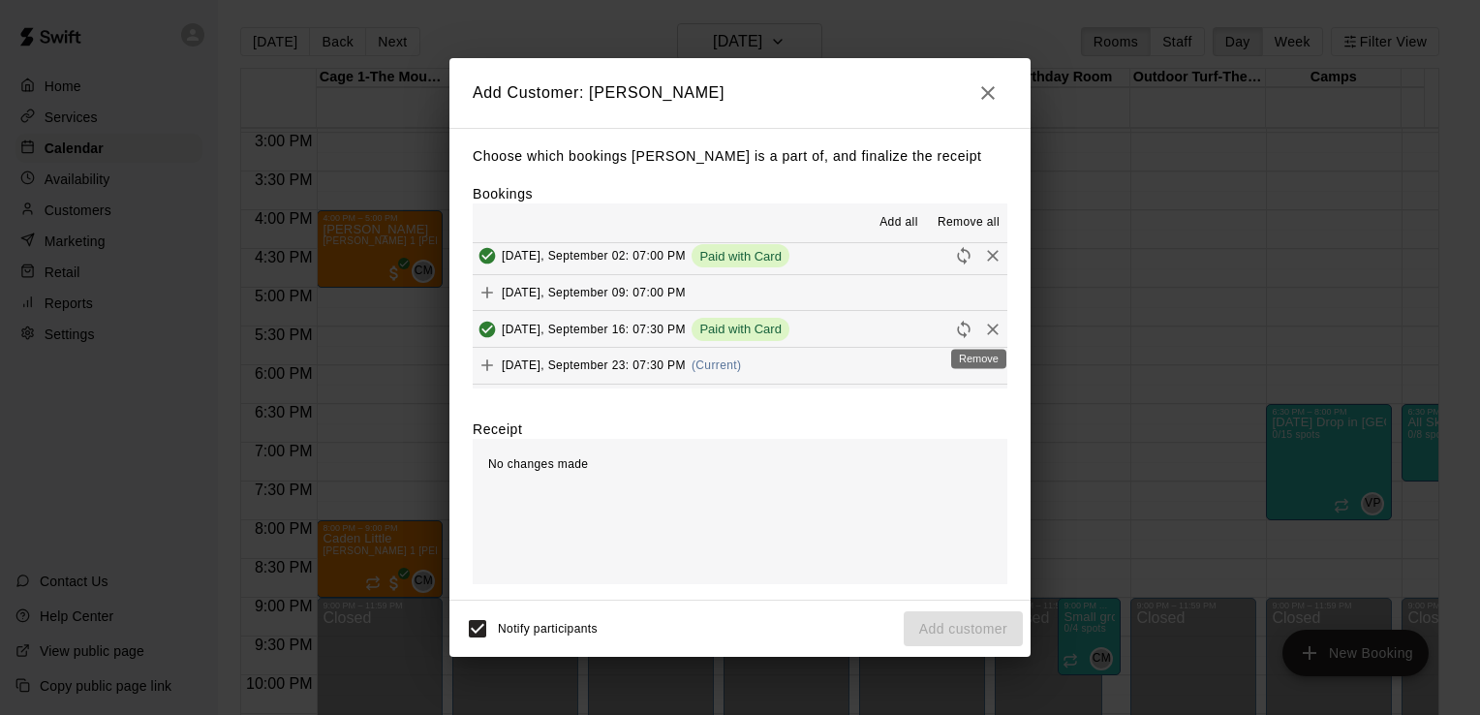
click at [983, 321] on icon "Remove" at bounding box center [992, 329] width 19 height 19
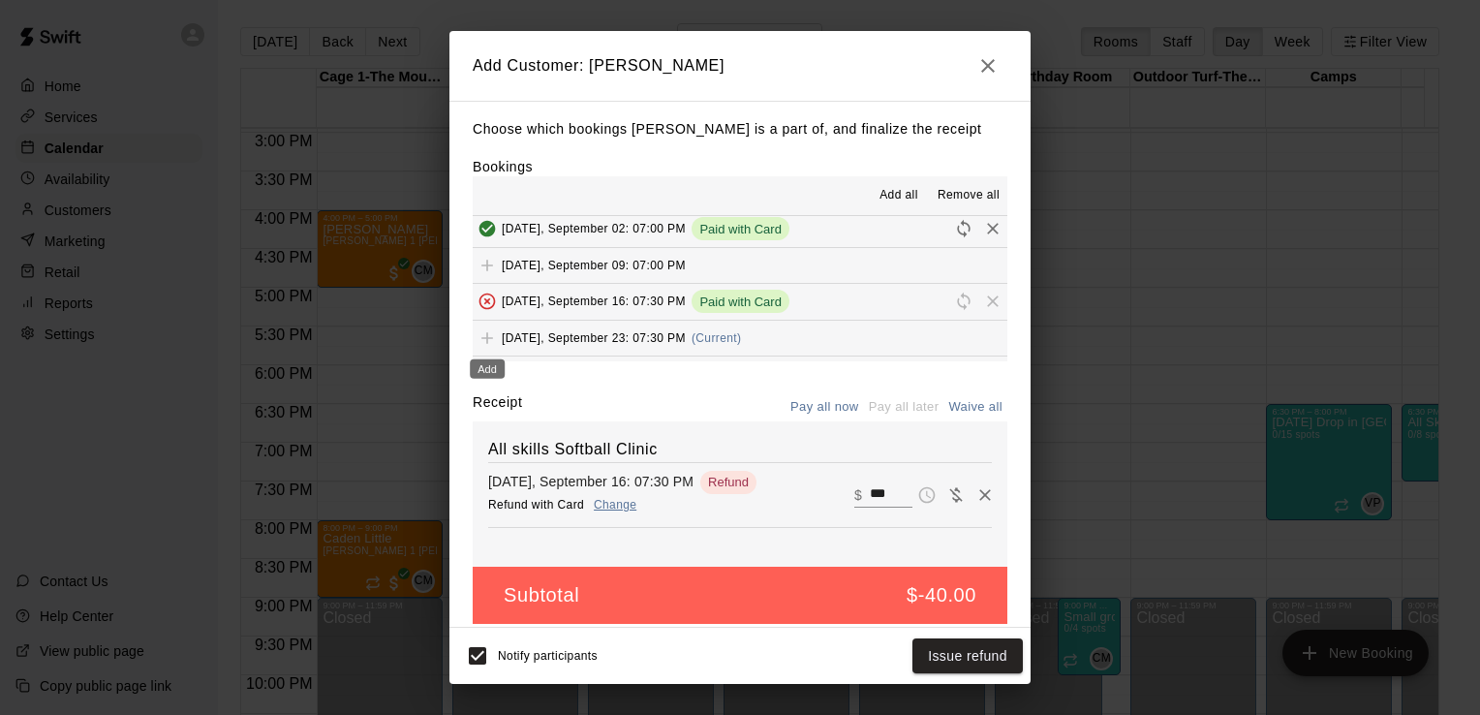
click at [486, 343] on span "Add" at bounding box center [487, 337] width 29 height 15
click at [975, 504] on icon "Remove" at bounding box center [984, 494] width 19 height 19
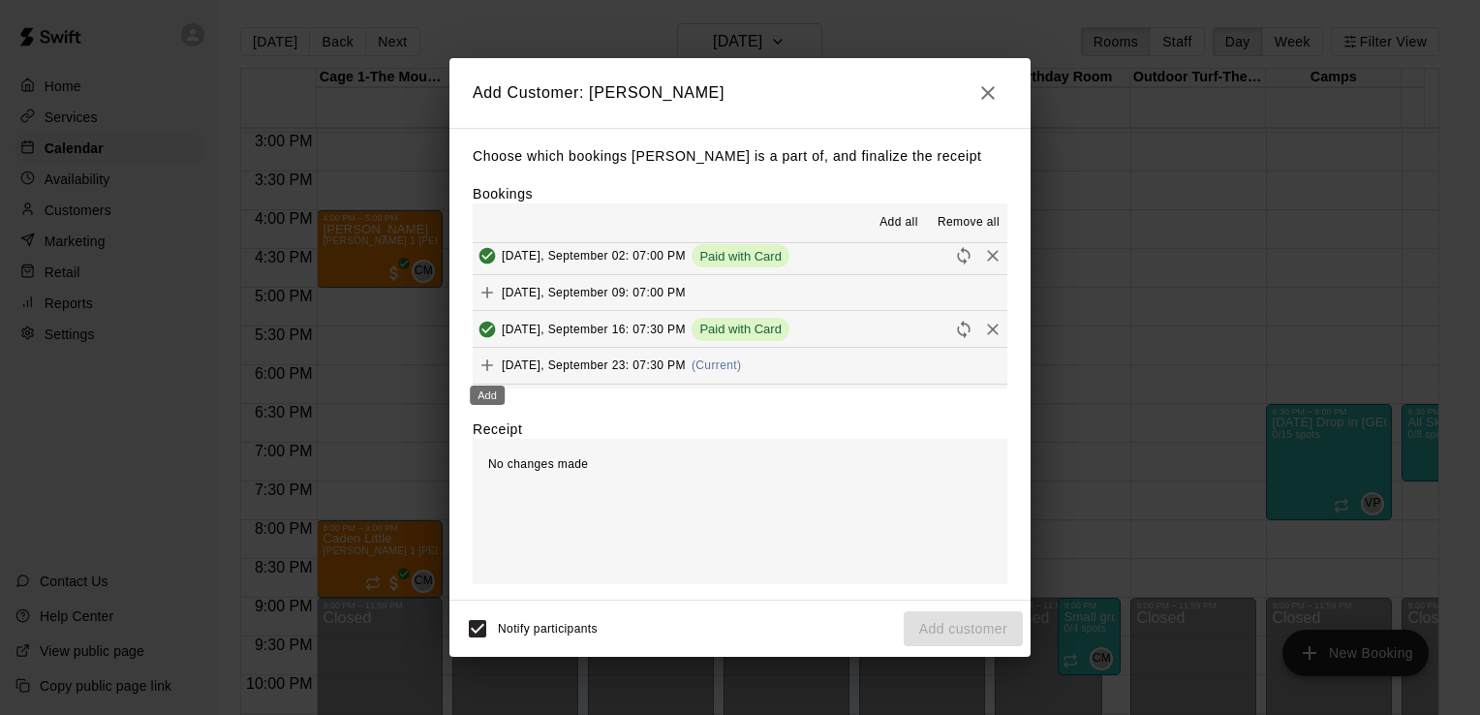
click at [478, 365] on icon "Add" at bounding box center [486, 364] width 19 height 19
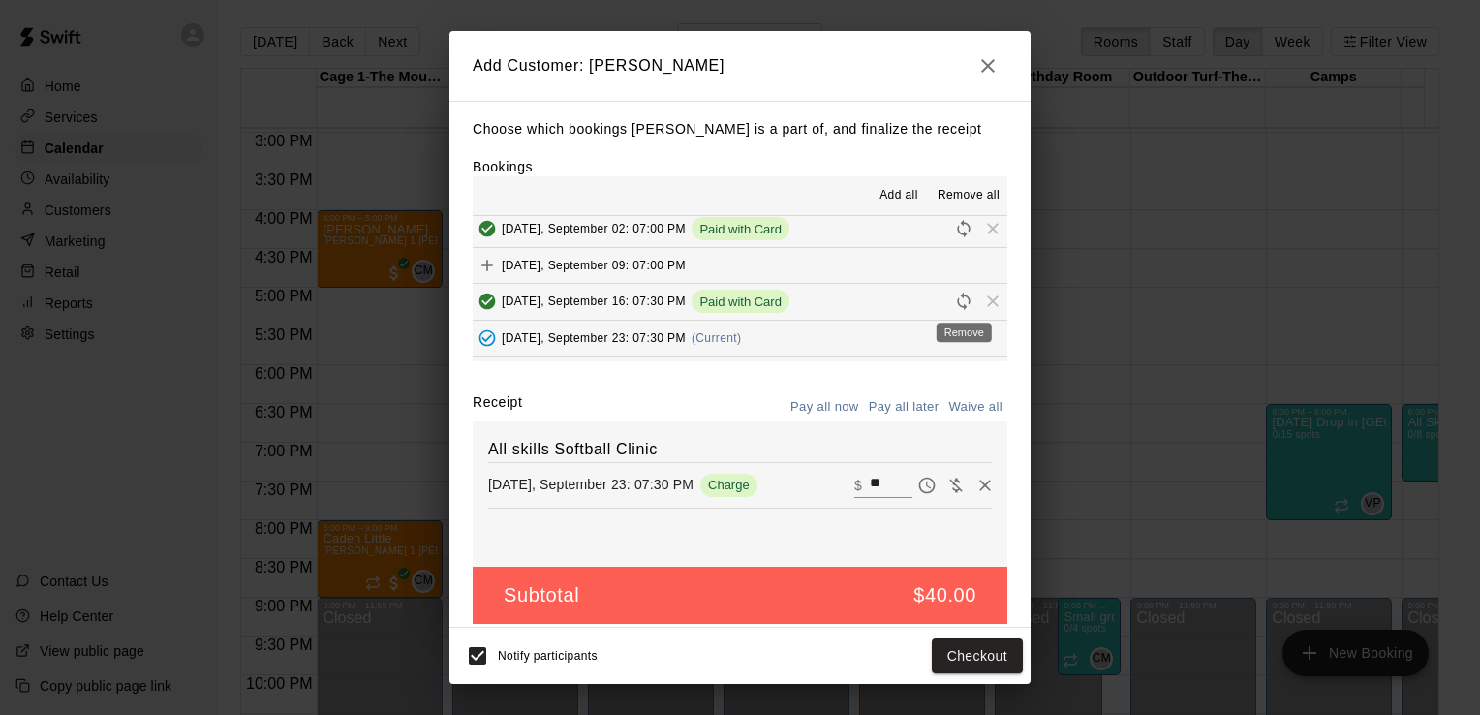
click at [978, 296] on span "Remove" at bounding box center [992, 300] width 29 height 15
click at [947, 407] on button "Waive all" at bounding box center [975, 407] width 64 height 30
type input "*"
click at [948, 655] on button "Add customer" at bounding box center [962, 656] width 119 height 36
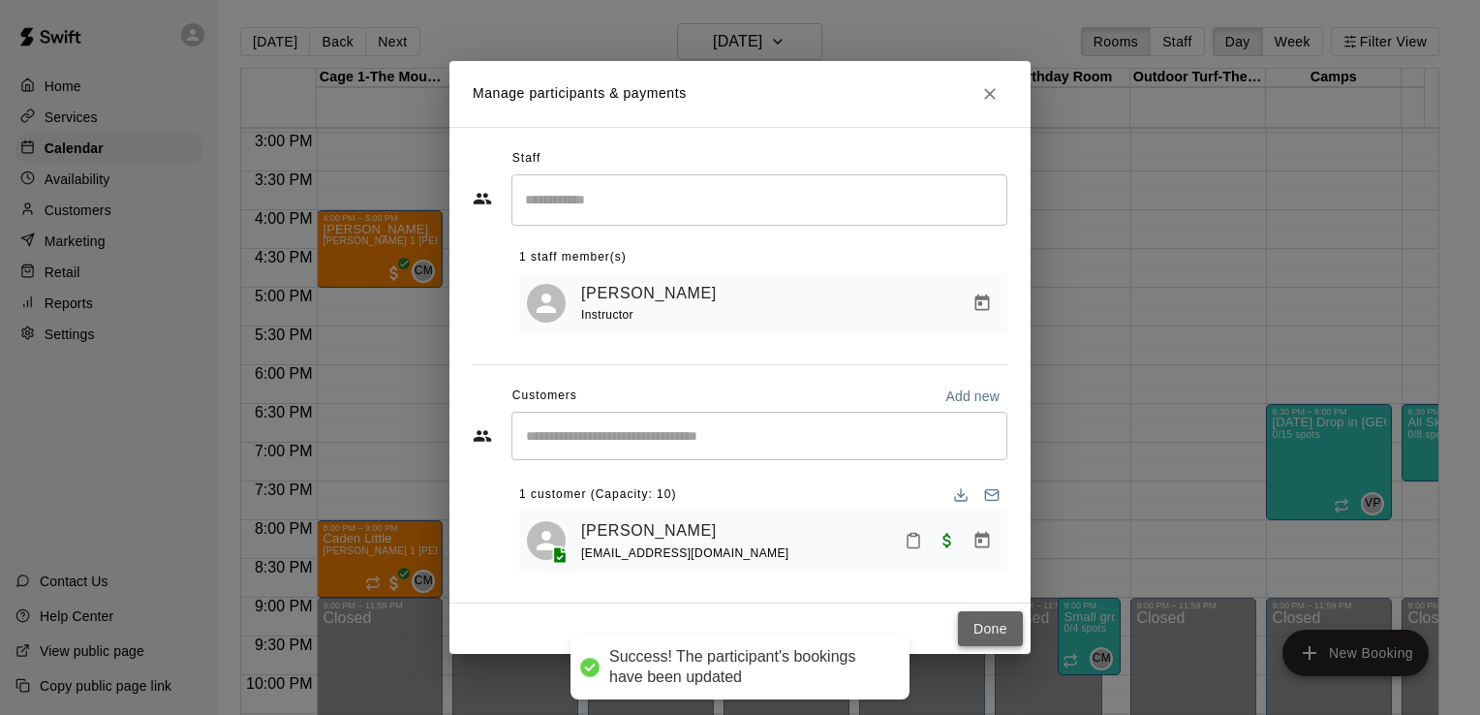
click at [979, 630] on button "Done" at bounding box center [990, 629] width 65 height 36
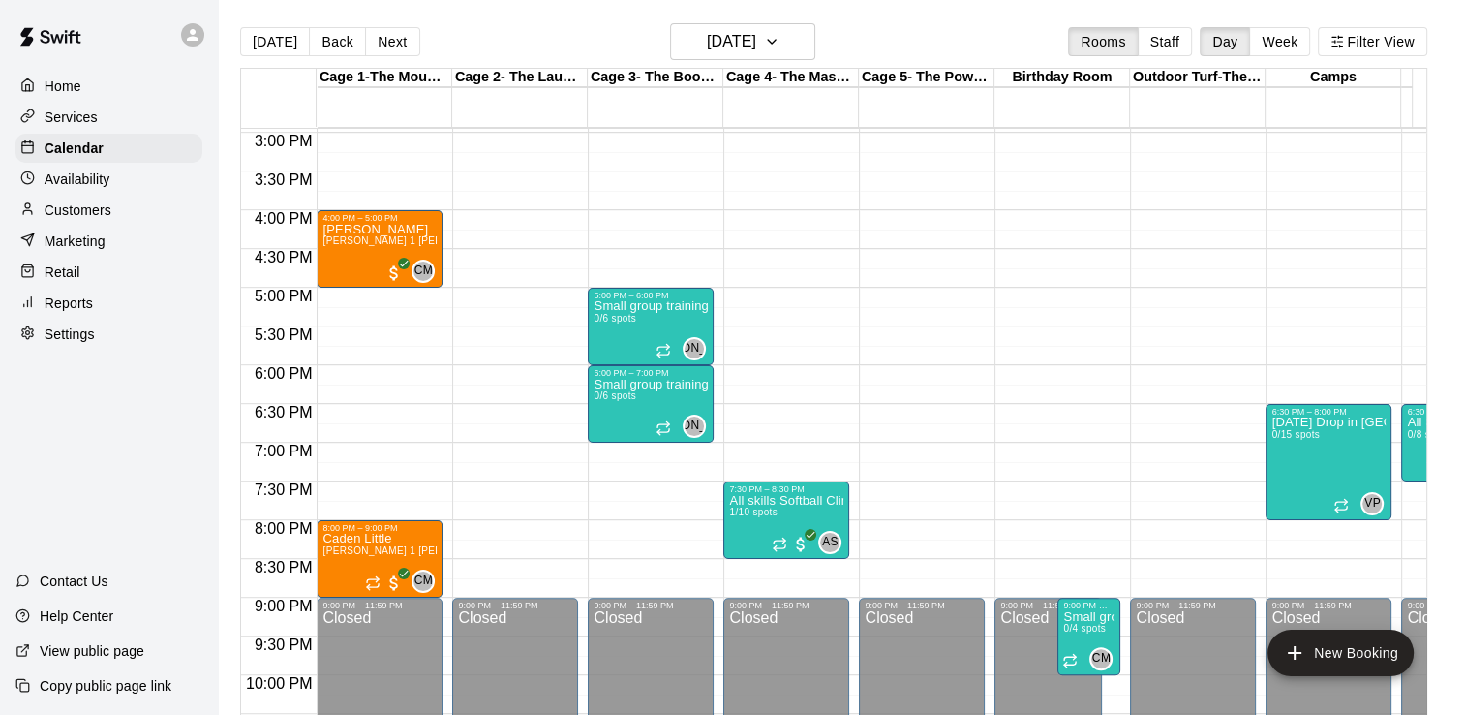
click at [102, 189] on p "Availability" at bounding box center [78, 178] width 66 height 19
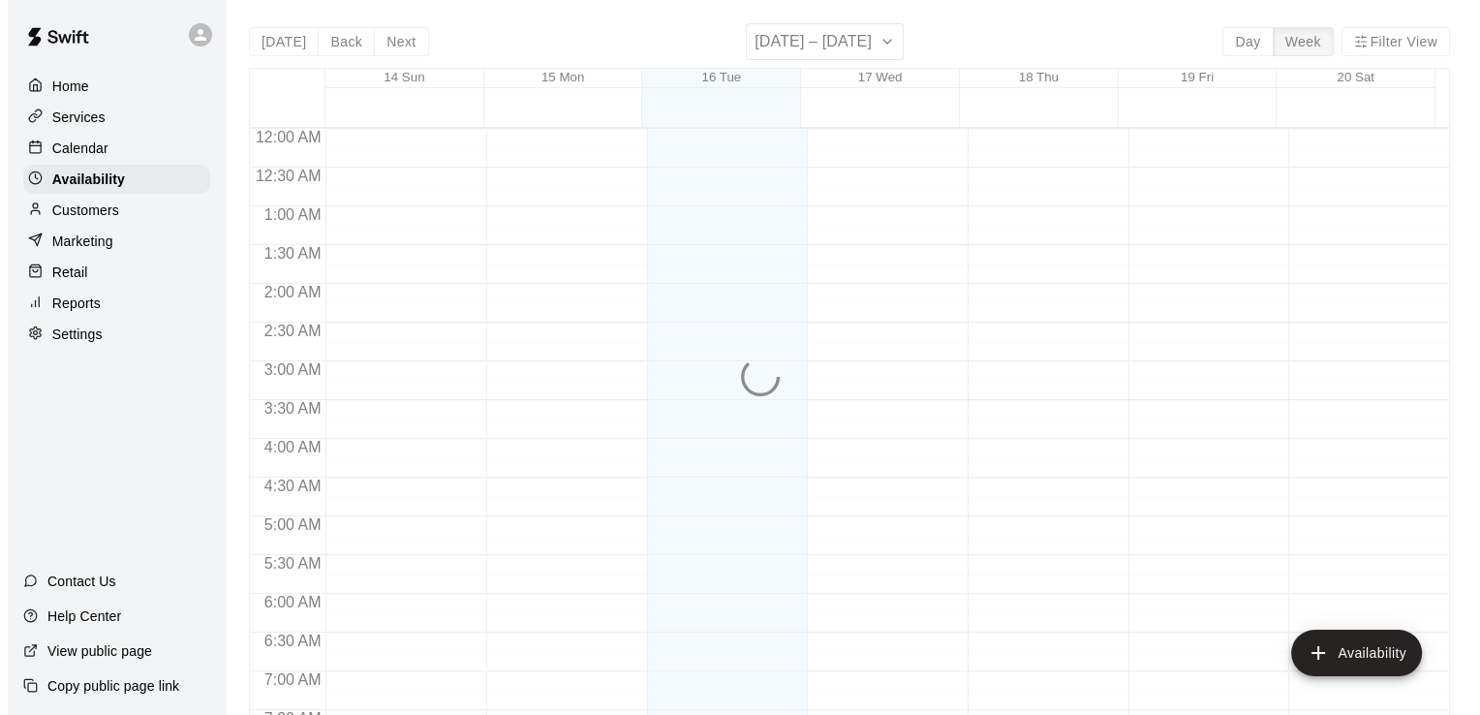
scroll to position [1162, 0]
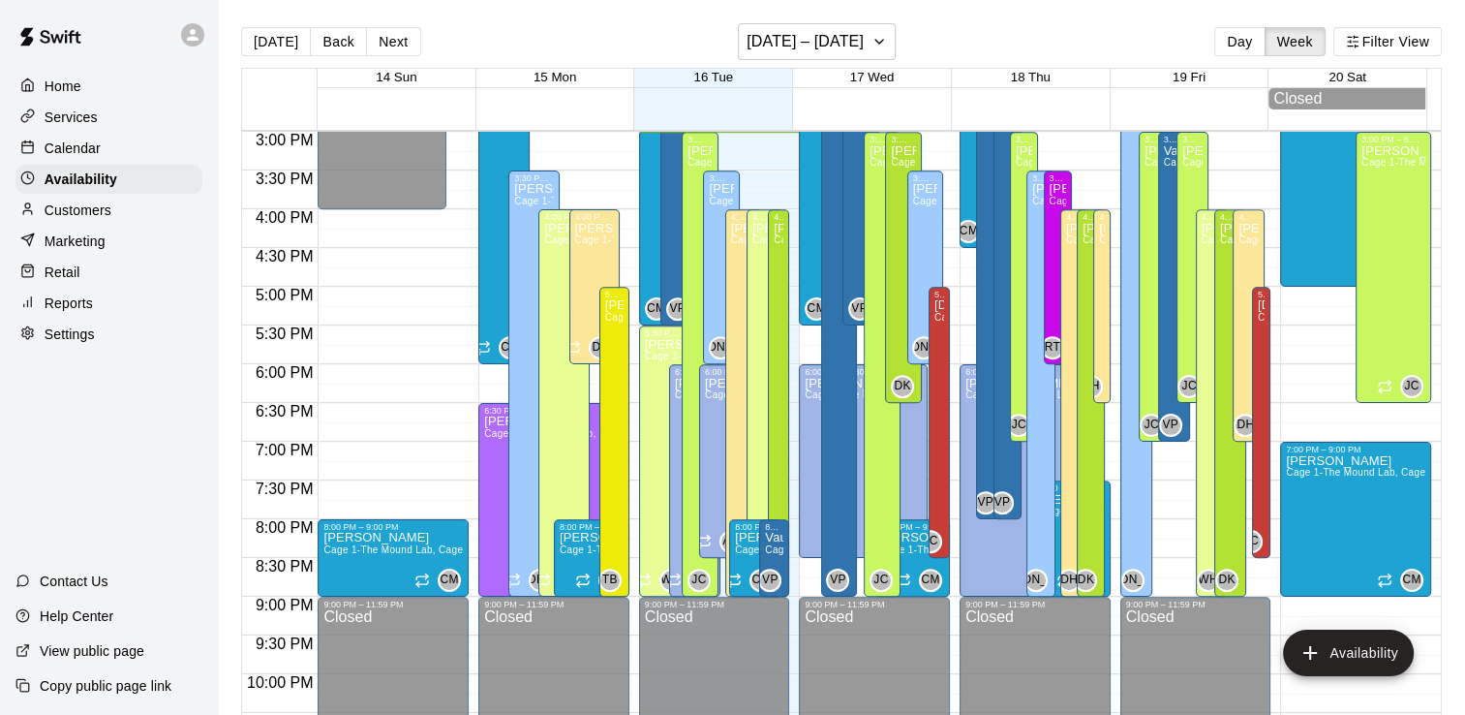
click at [669, 393] on div "6:00 PM – 9:00 PM [PERSON_NAME] Cage 1-The Mound Lab, Cage 2- The Launch Pad, C…" at bounding box center [694, 480] width 51 height 232
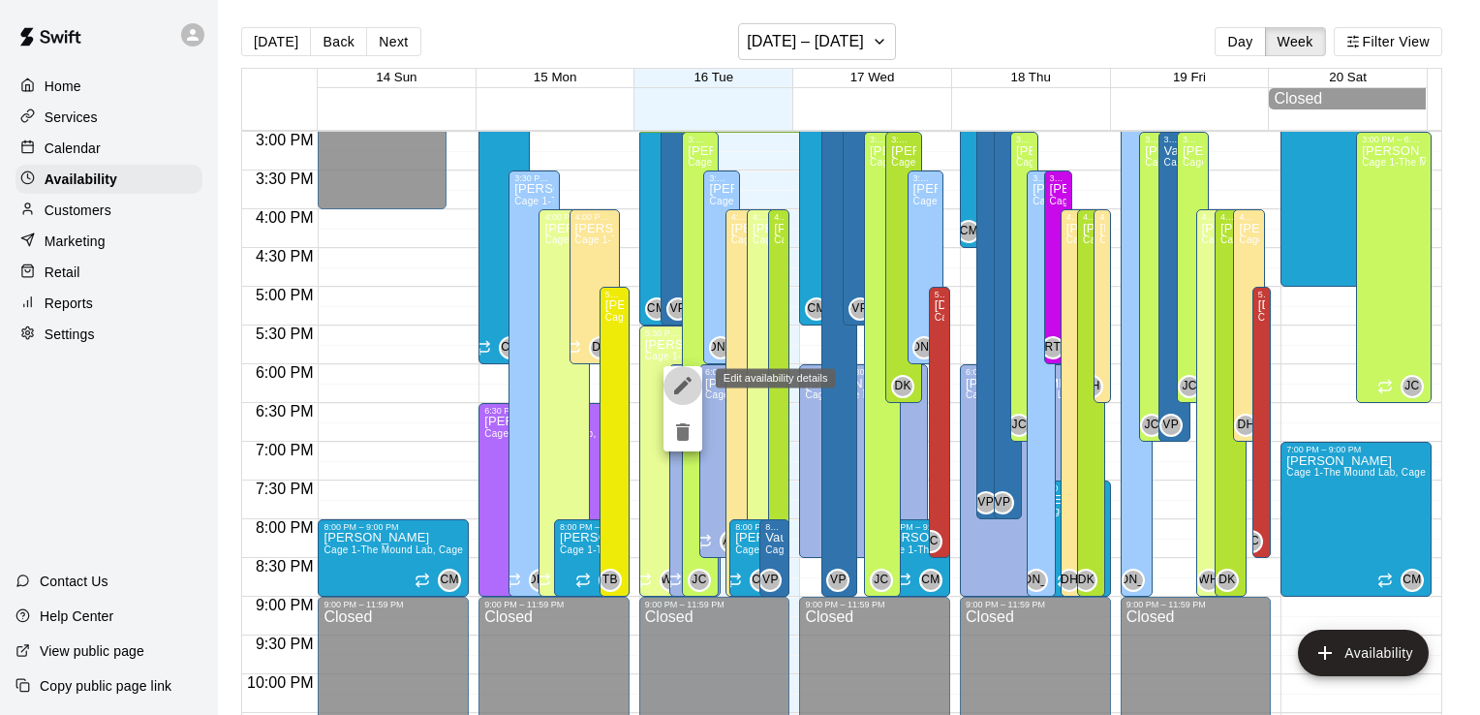
click at [680, 387] on icon "edit" at bounding box center [682, 385] width 17 height 17
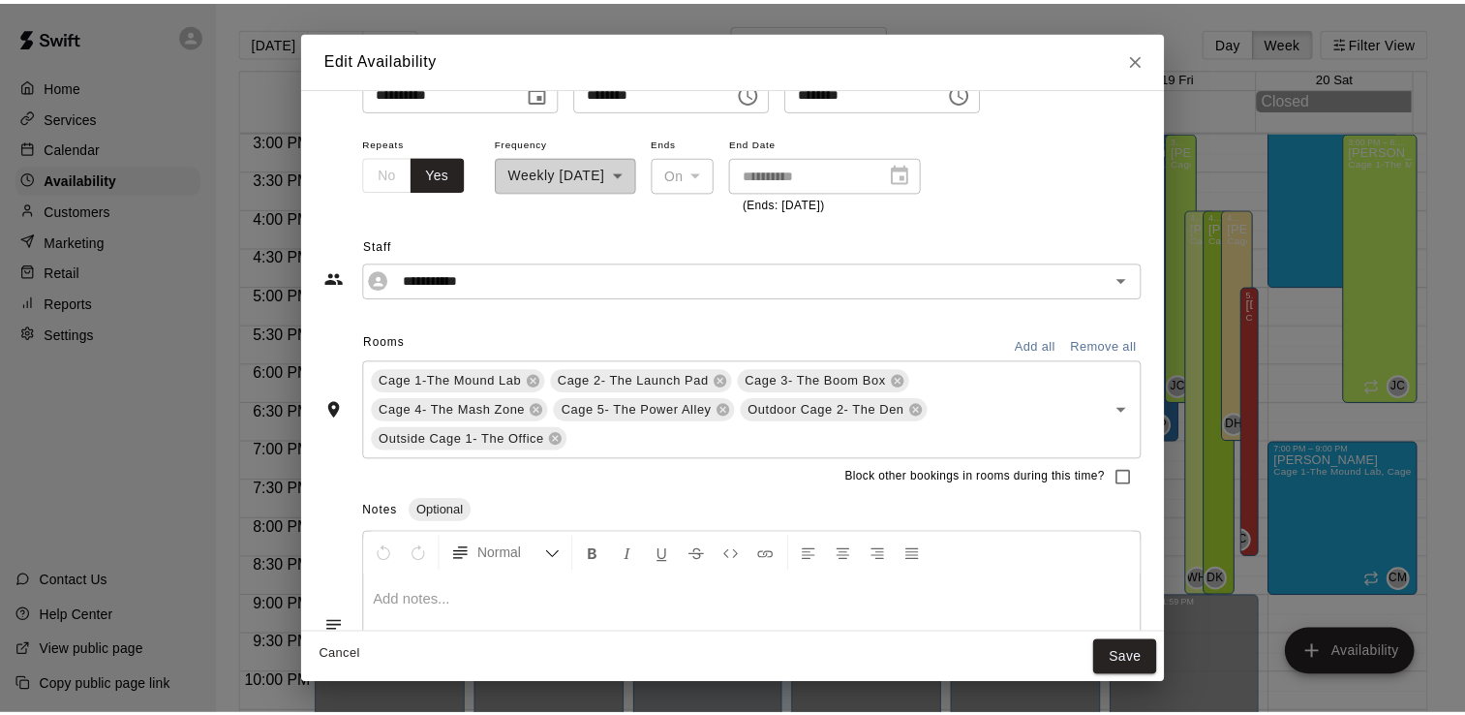
scroll to position [0, 0]
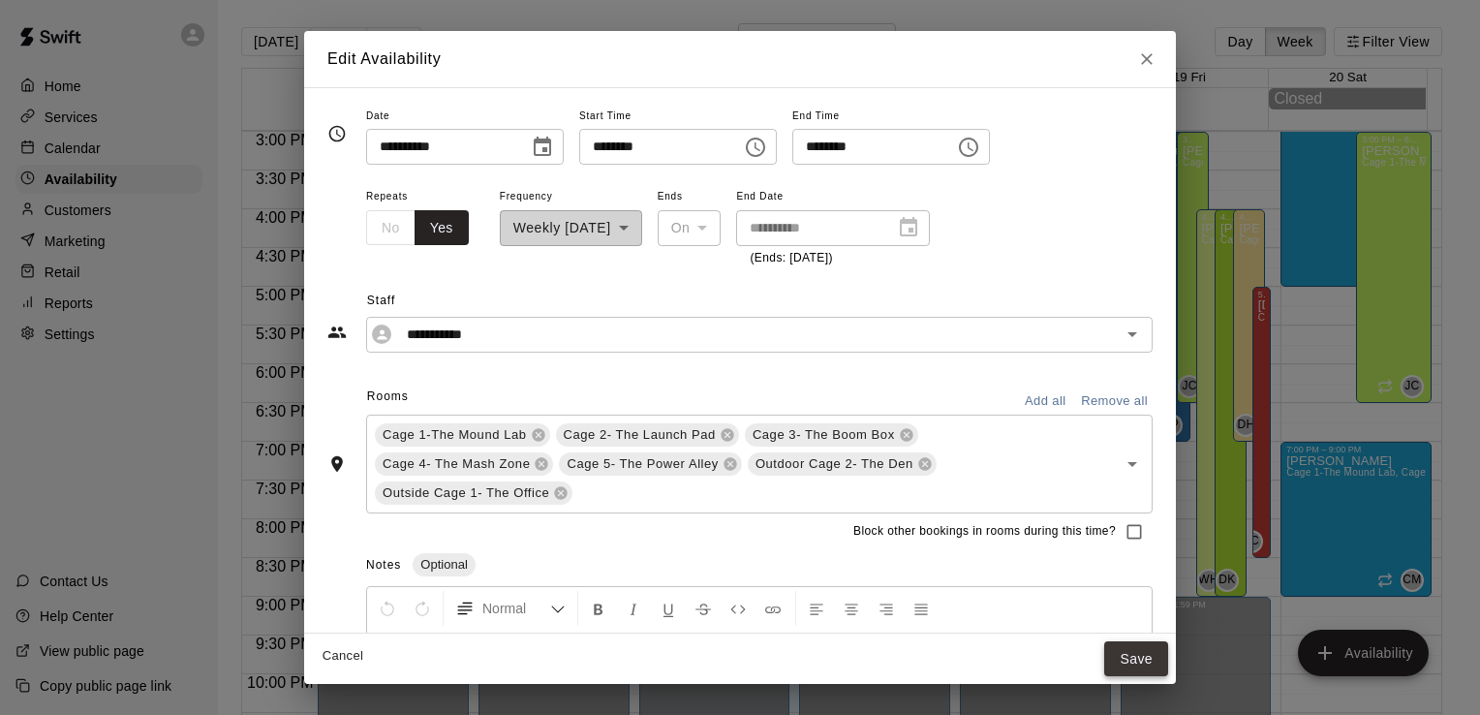
click at [1126, 672] on button "Save" at bounding box center [1136, 659] width 64 height 36
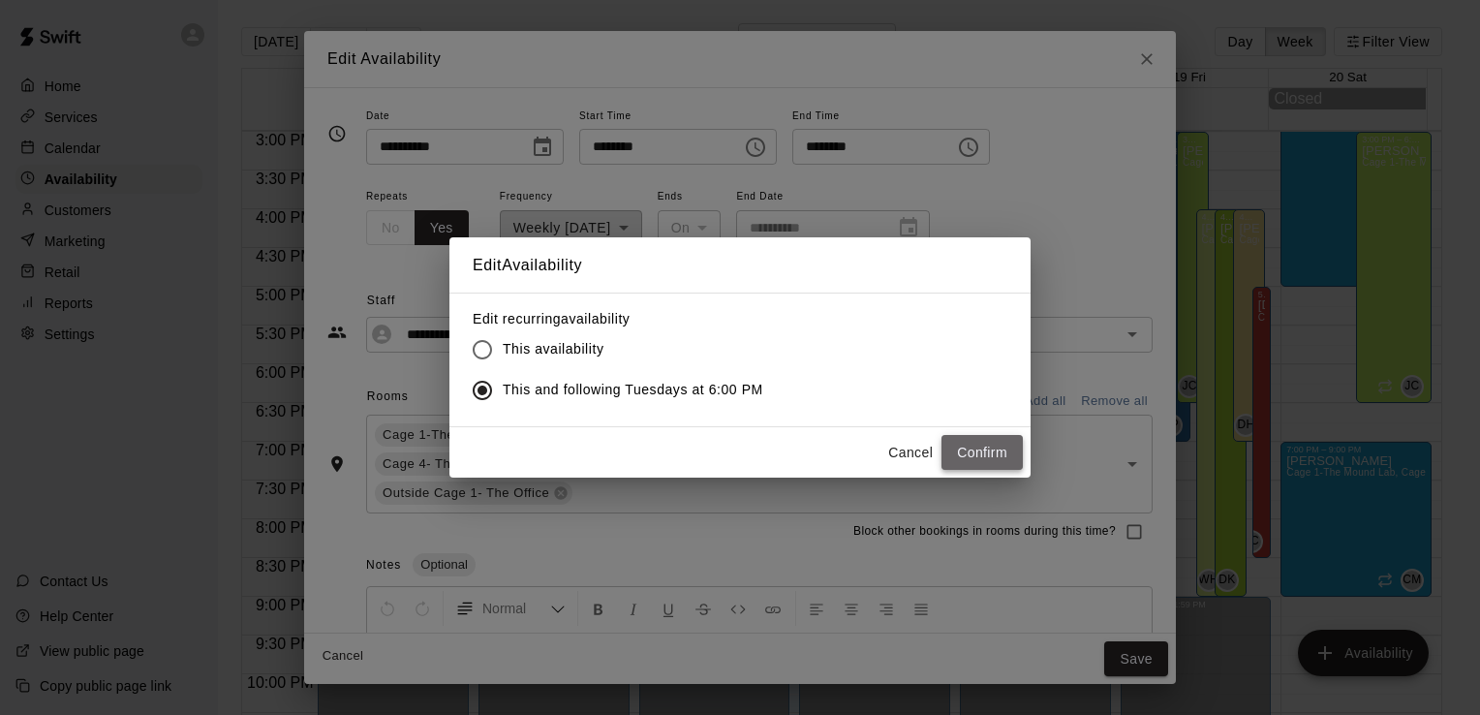
click at [965, 439] on button "Confirm" at bounding box center [981, 453] width 81 height 36
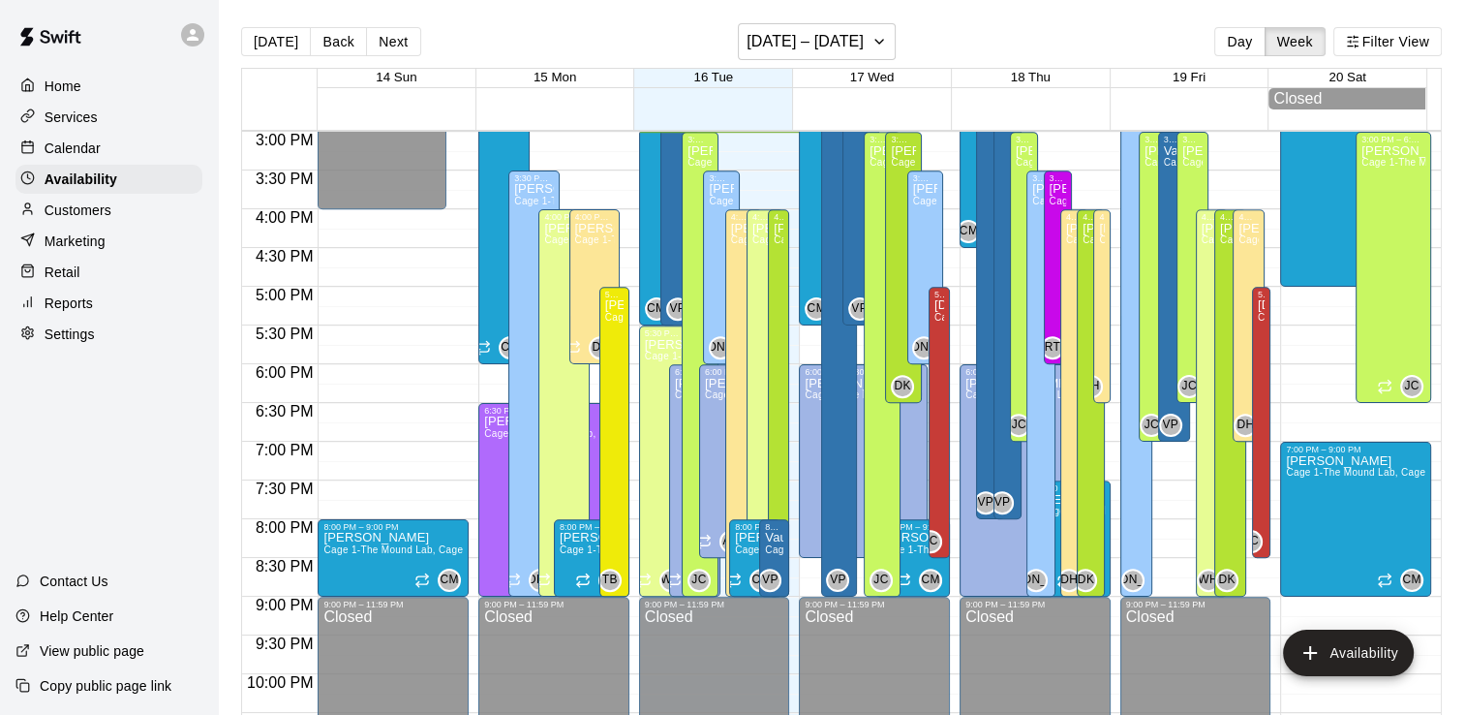
click at [105, 160] on div "Calendar" at bounding box center [108, 148] width 187 height 29
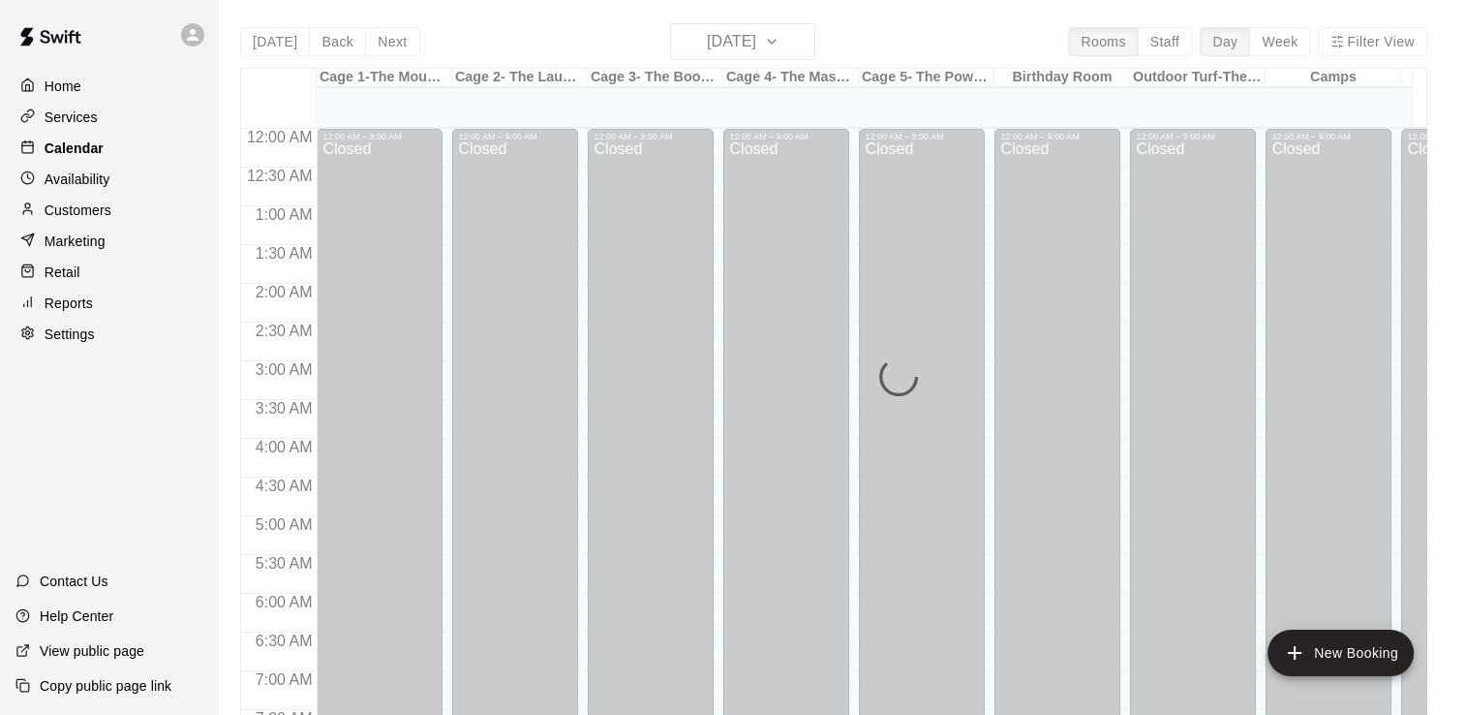
scroll to position [1163, 0]
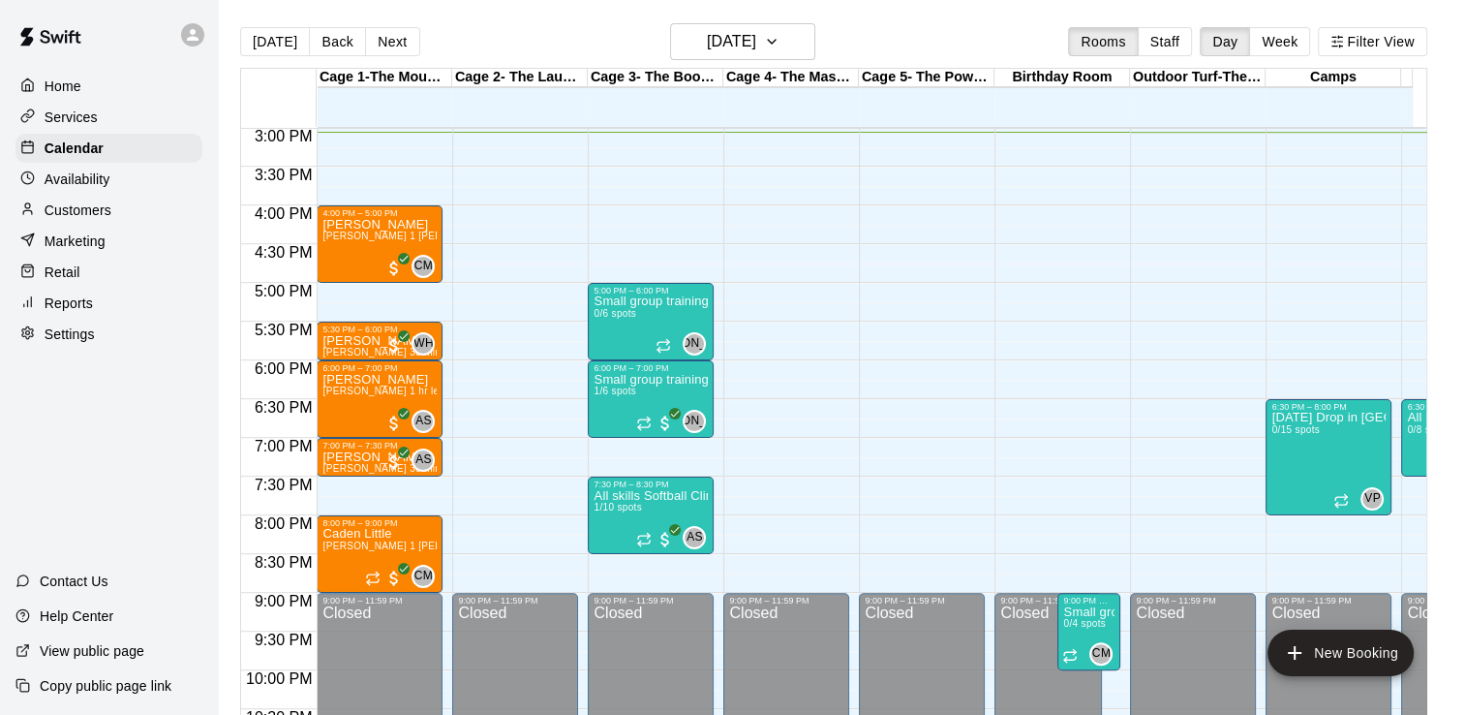
click at [62, 309] on p "Reports" at bounding box center [69, 302] width 48 height 19
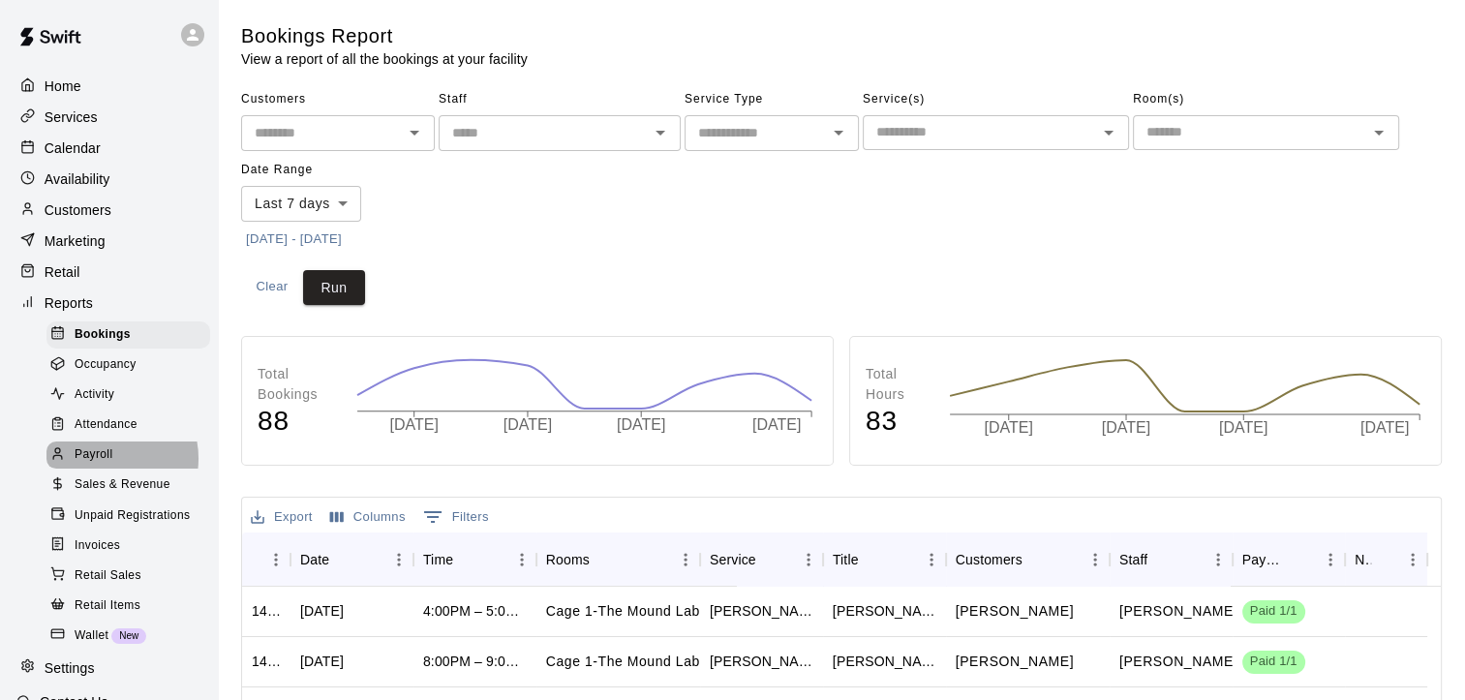
click at [101, 465] on span "Payroll" at bounding box center [94, 454] width 38 height 19
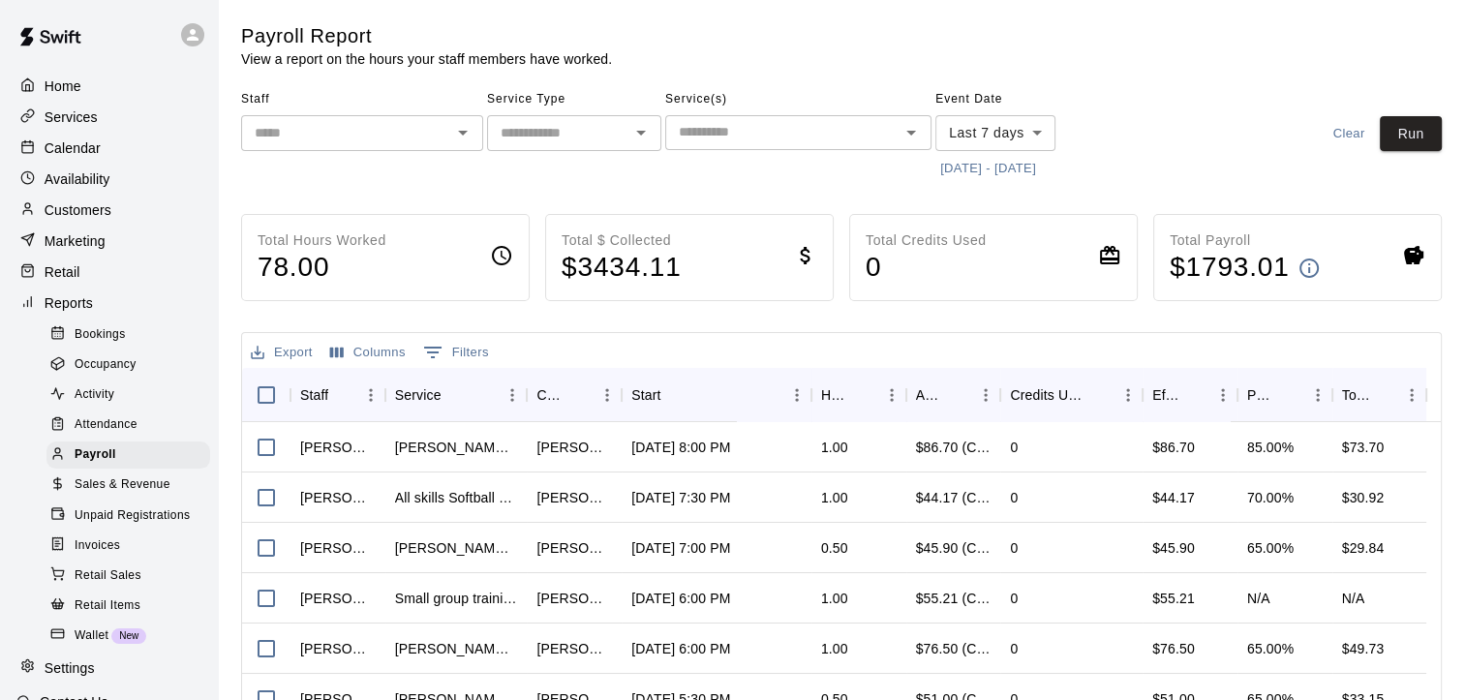
click at [559, 123] on input "text" at bounding box center [558, 133] width 131 height 24
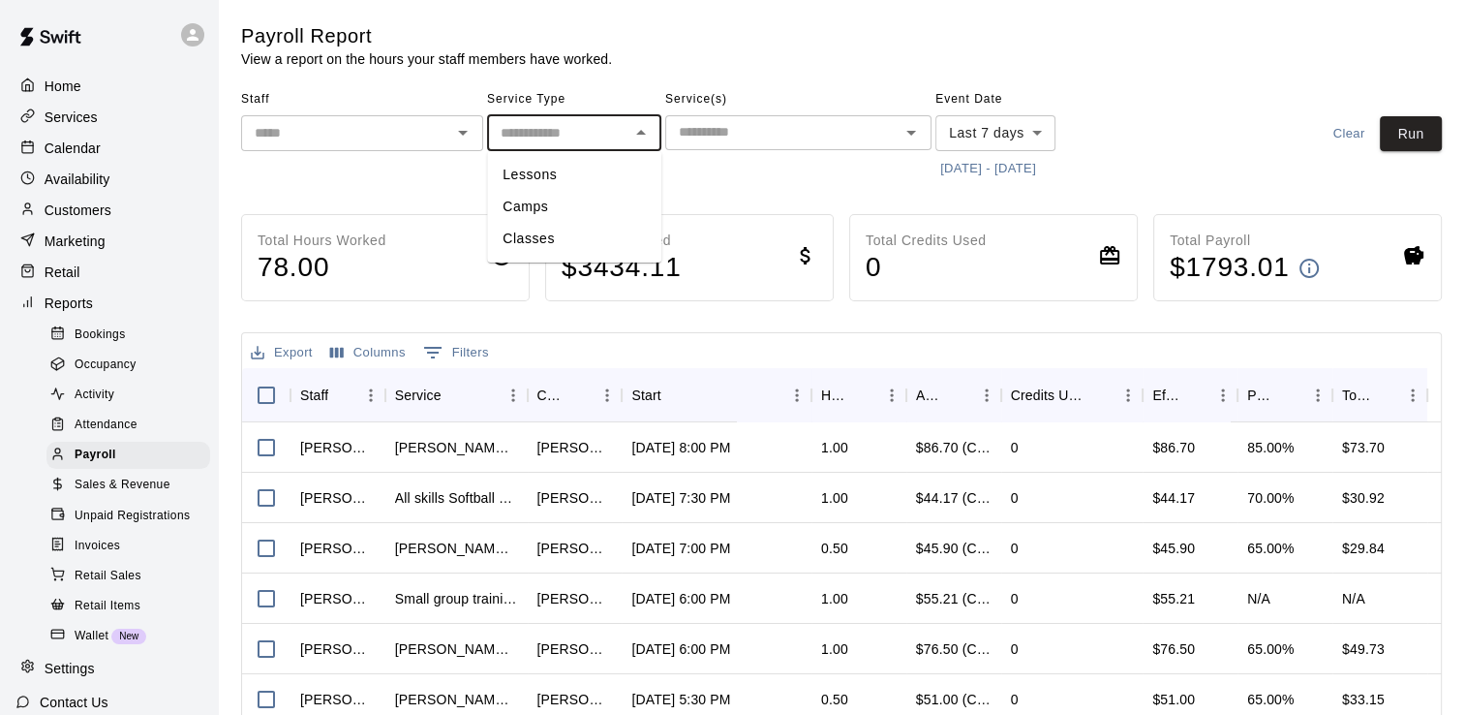
click at [540, 172] on li "Lessons" at bounding box center [574, 175] width 174 height 32
type input "*******"
click at [452, 139] on icon "Open" at bounding box center [462, 132] width 23 height 23
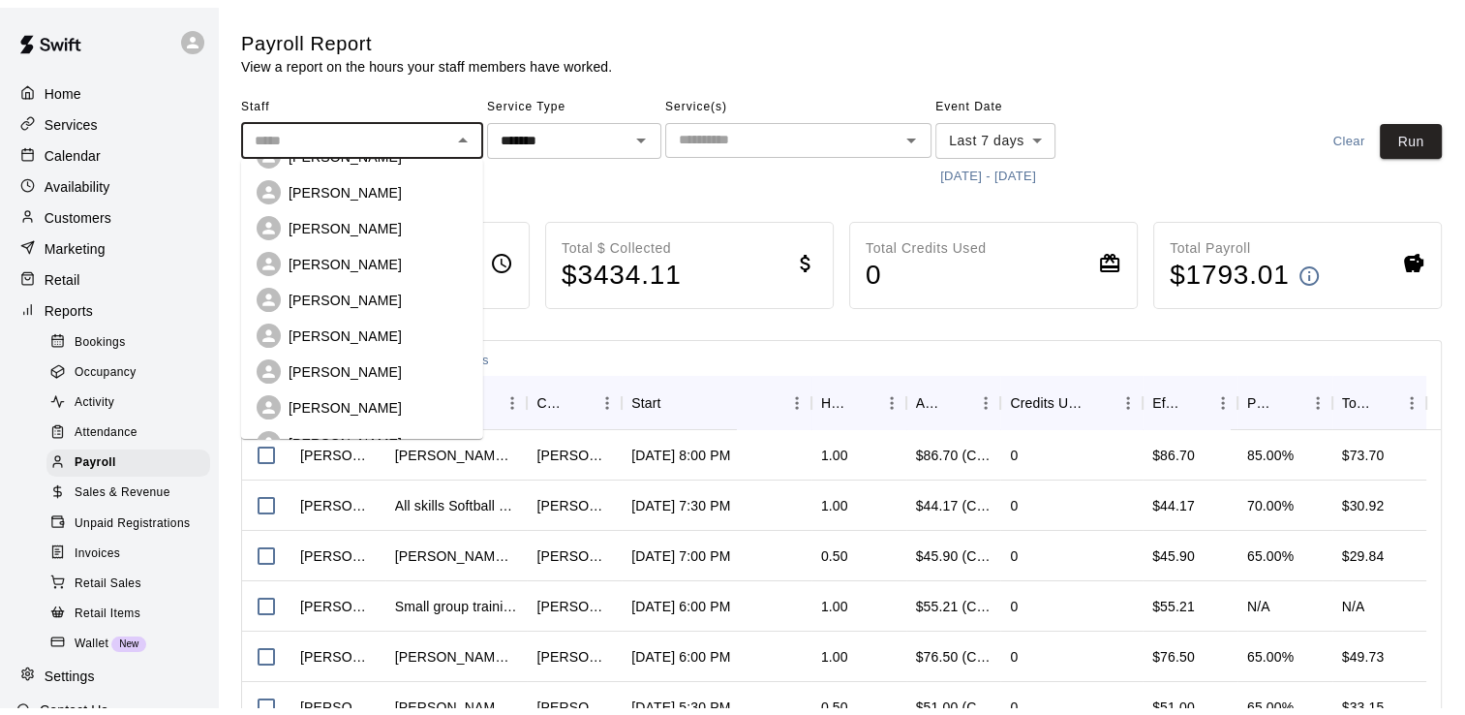
scroll to position [154, 0]
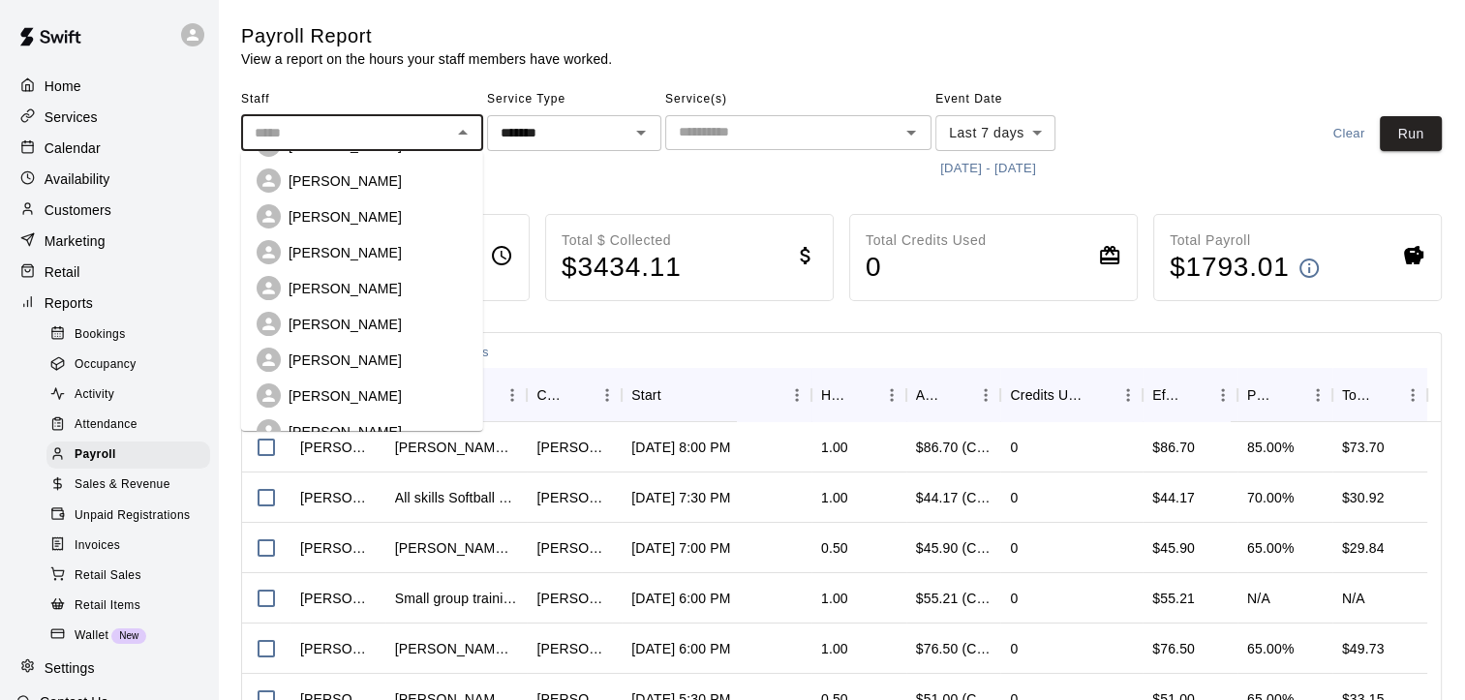
click at [351, 243] on p "[PERSON_NAME]" at bounding box center [345, 252] width 113 height 19
type input "**********"
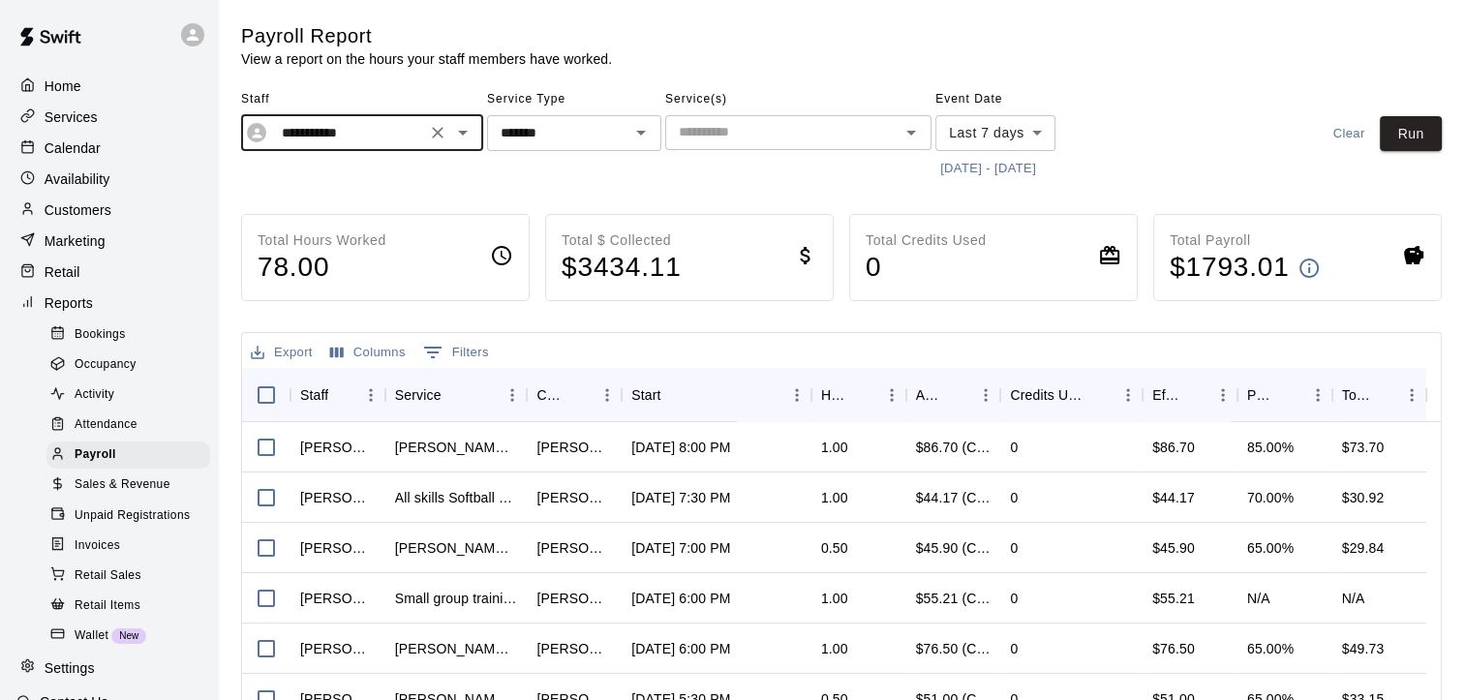
click at [980, 162] on button "[DATE] - [DATE]" at bounding box center [988, 169] width 106 height 30
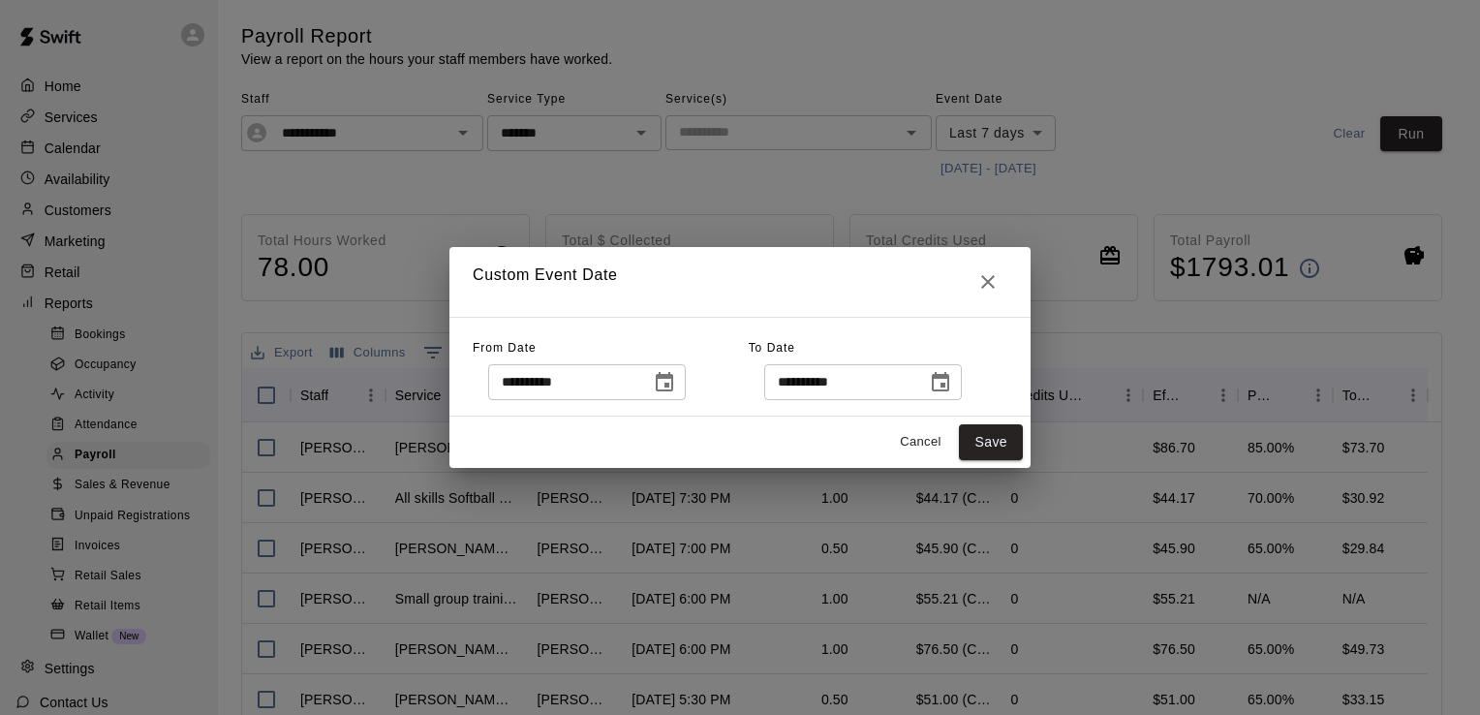
click at [673, 375] on icon "Choose date, selected date is Sep 9, 2025" at bounding box center [664, 381] width 17 height 19
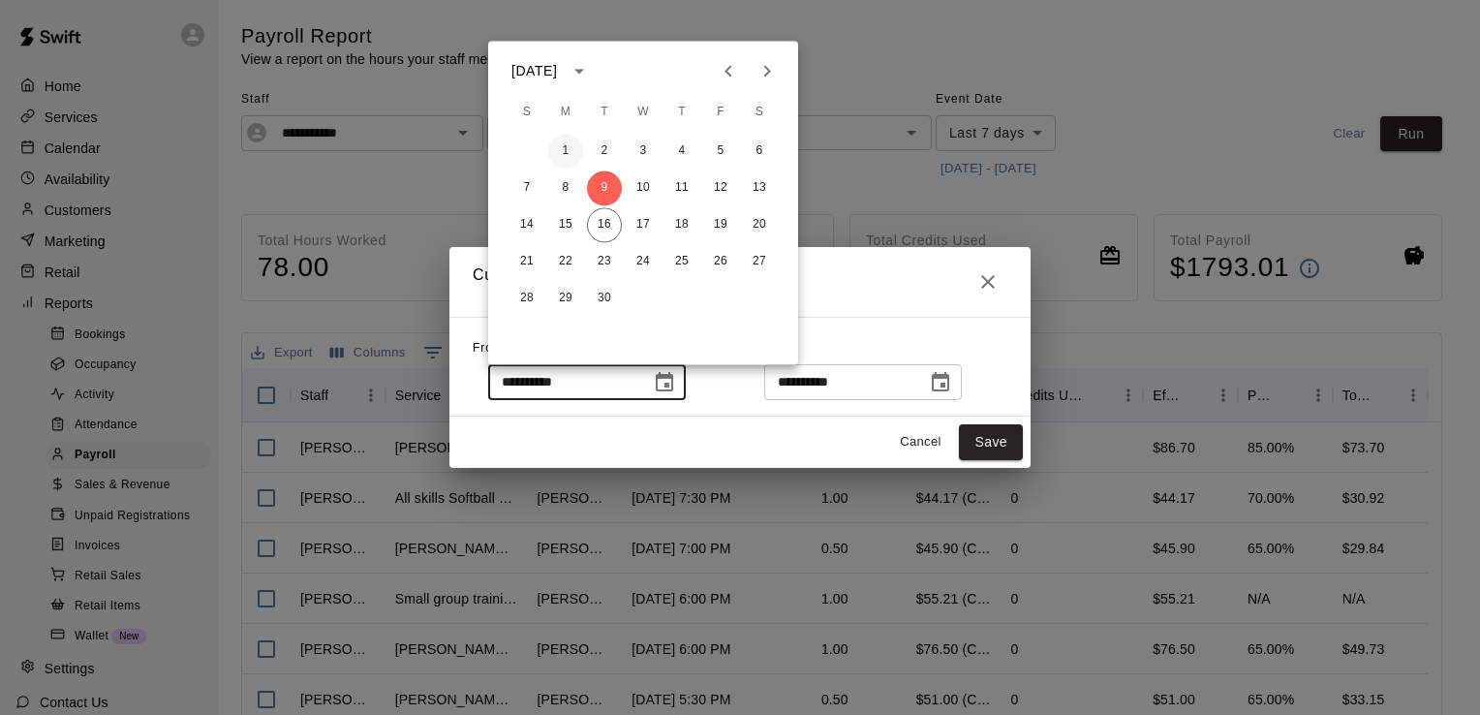
click at [561, 143] on button "1" at bounding box center [565, 151] width 35 height 35
type input "**********"
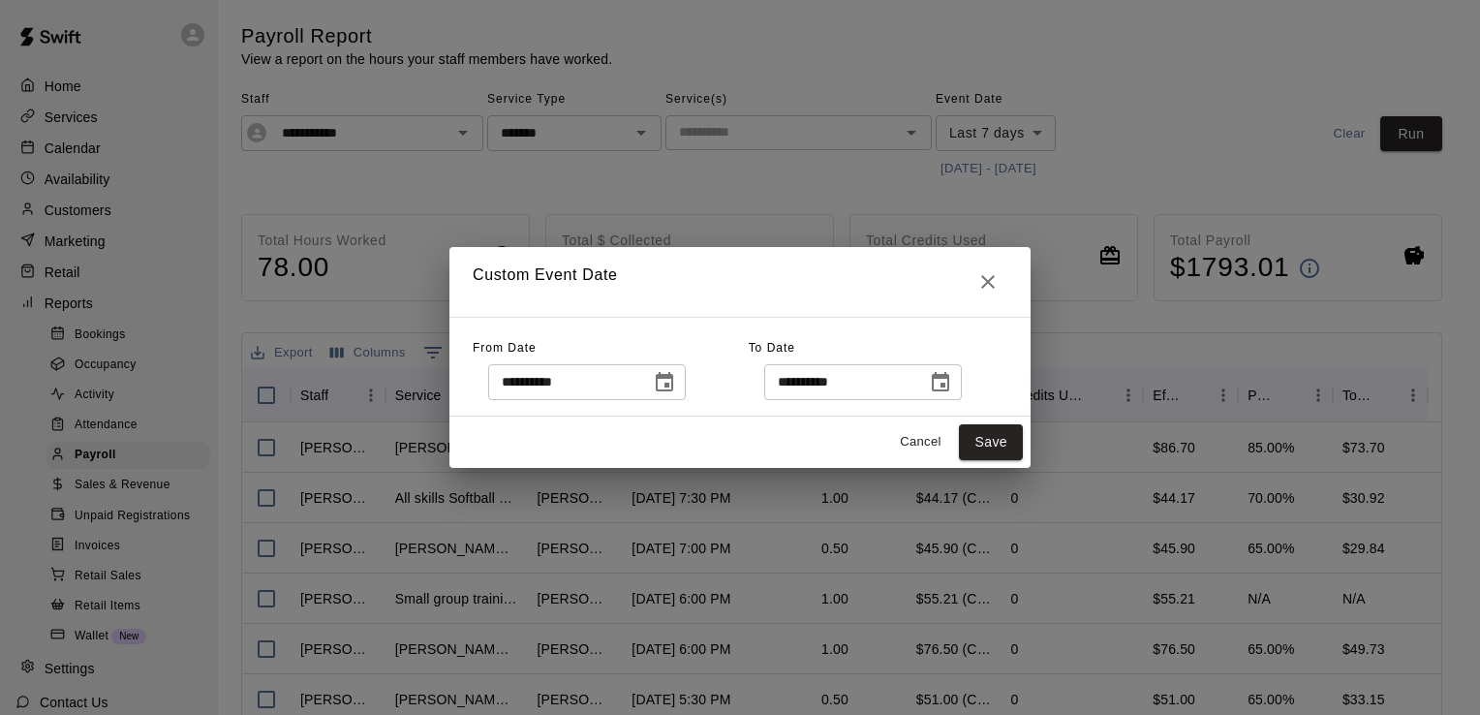
click at [952, 384] on icon "Choose date, selected date is Sep 16, 2025" at bounding box center [940, 382] width 23 height 23
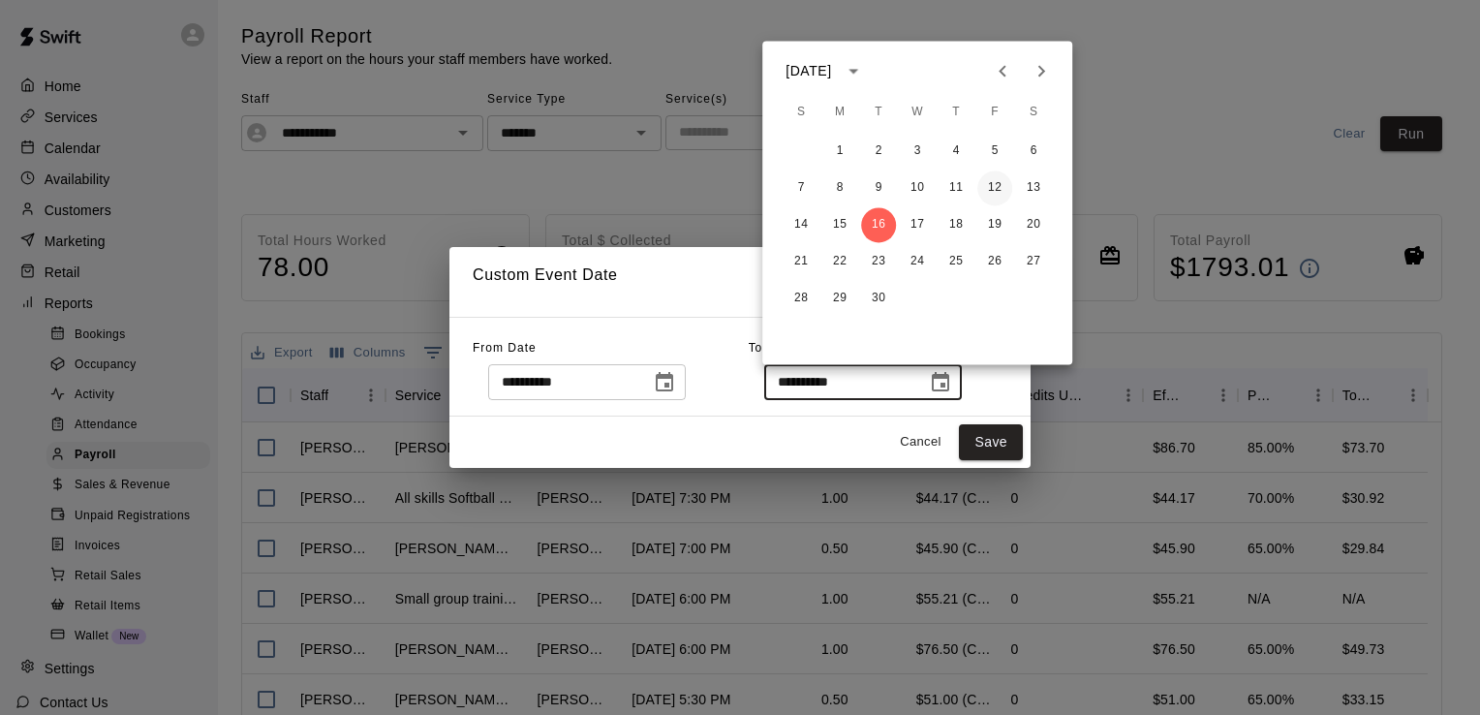
click at [998, 194] on button "12" at bounding box center [994, 187] width 35 height 35
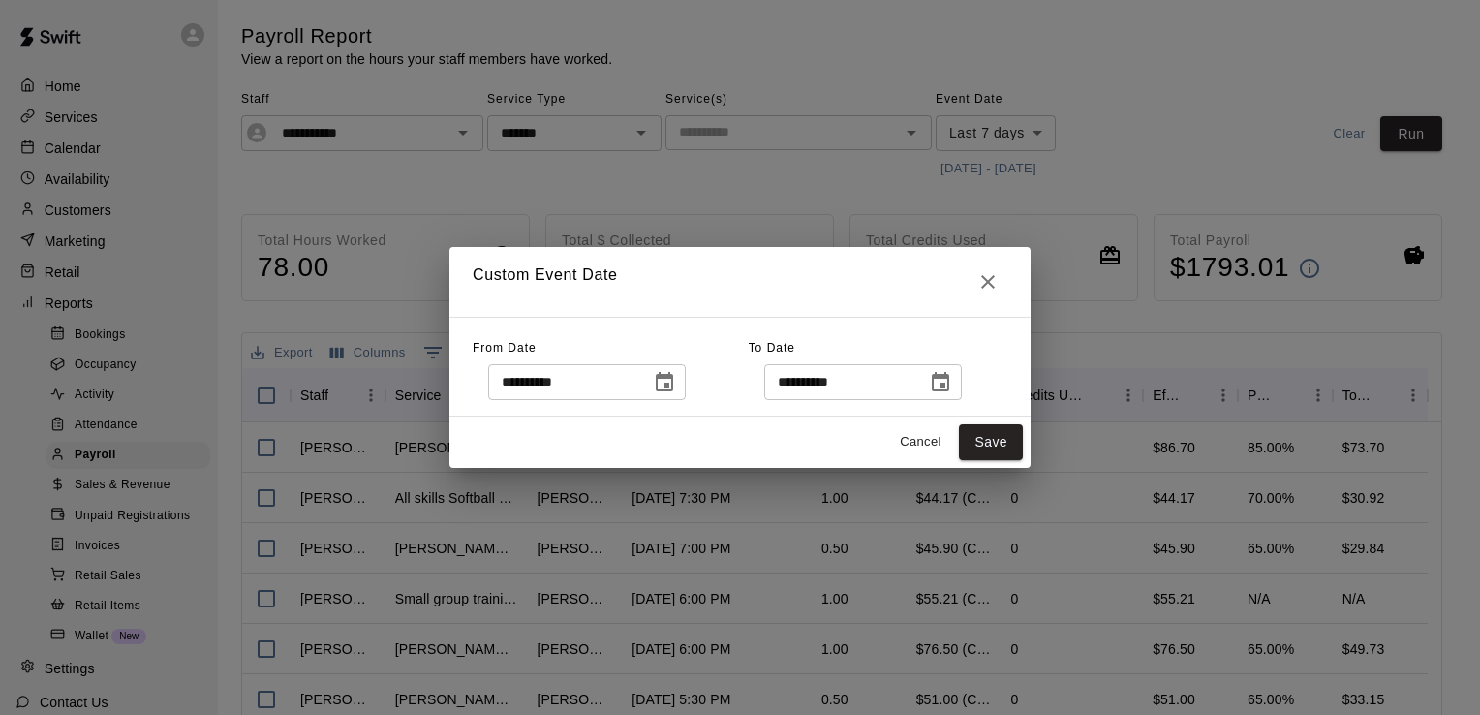
type input "**********"
click at [988, 443] on button "Save" at bounding box center [991, 442] width 64 height 36
type input "******"
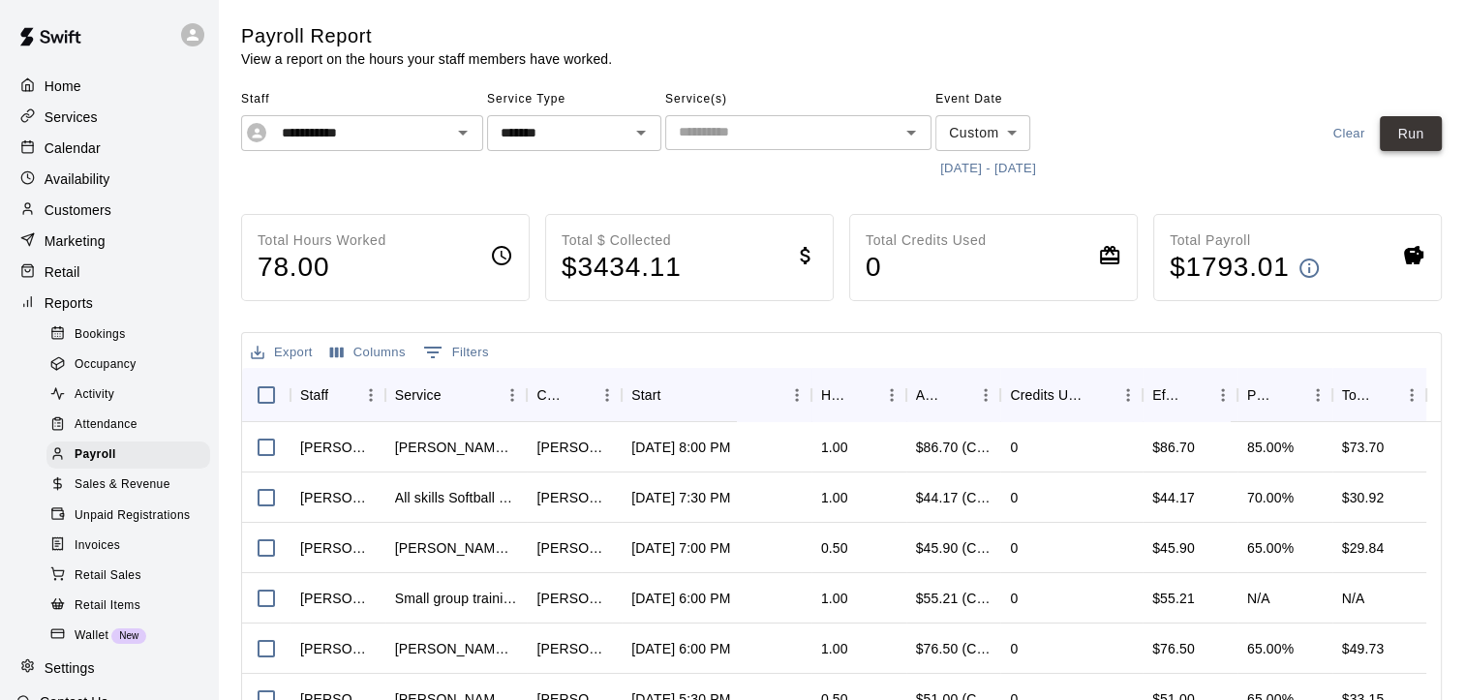
click at [1393, 129] on button "Run" at bounding box center [1411, 134] width 62 height 36
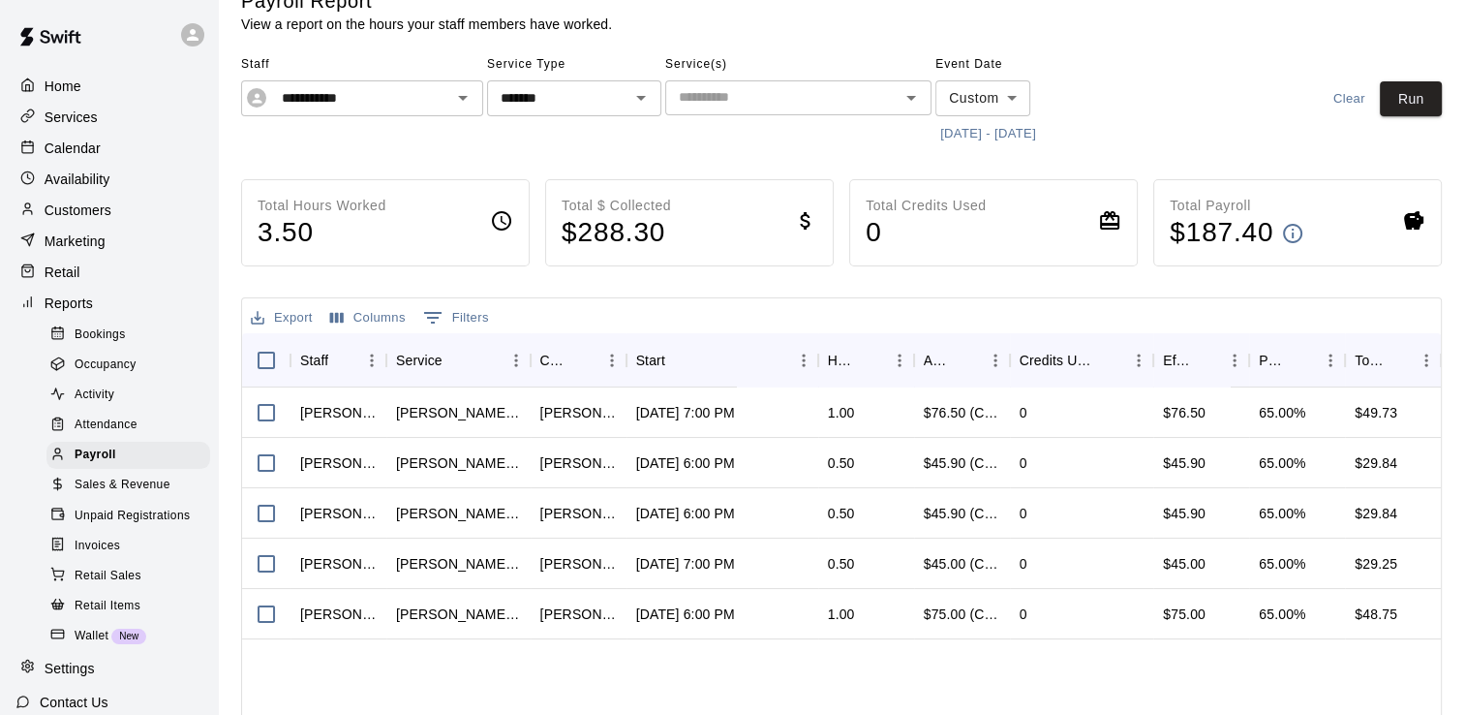
scroll to position [32, 0]
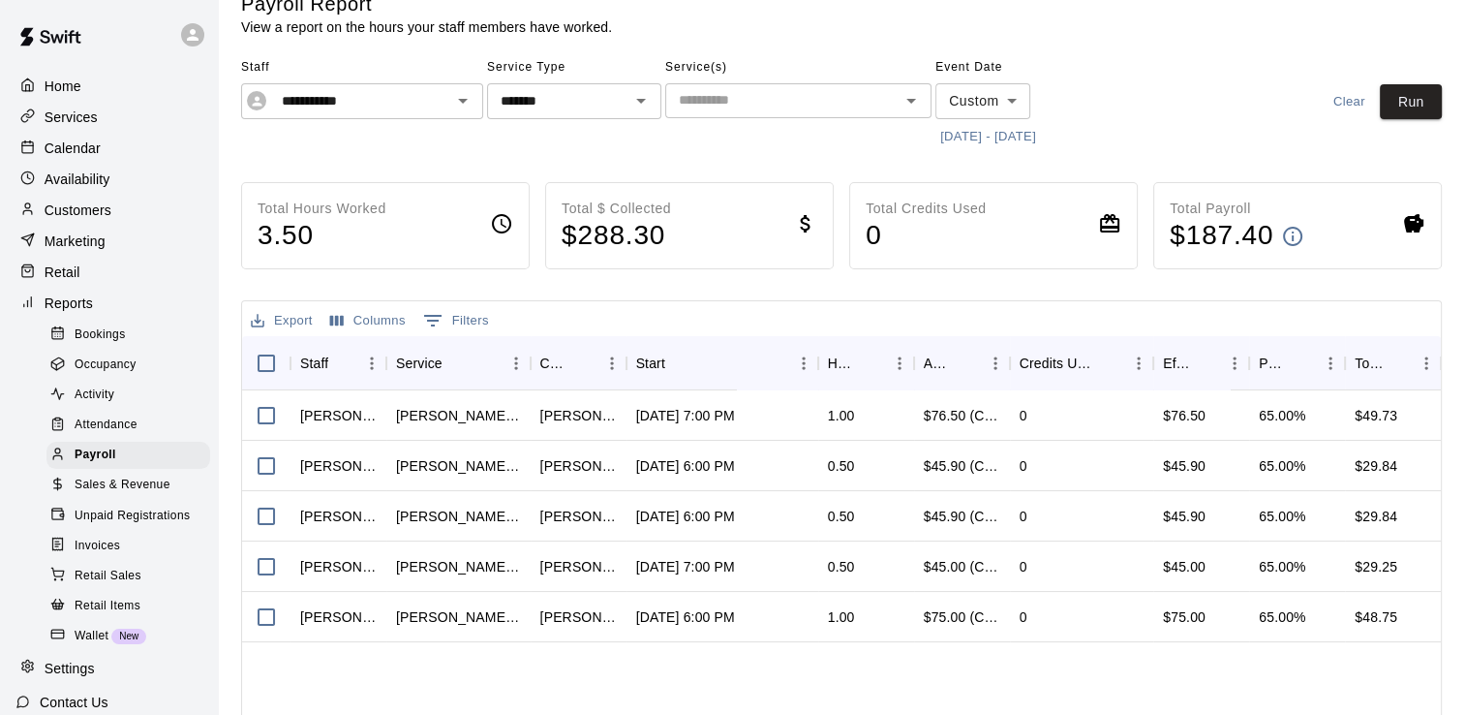
click at [64, 138] on div "Calendar" at bounding box center [108, 148] width 187 height 29
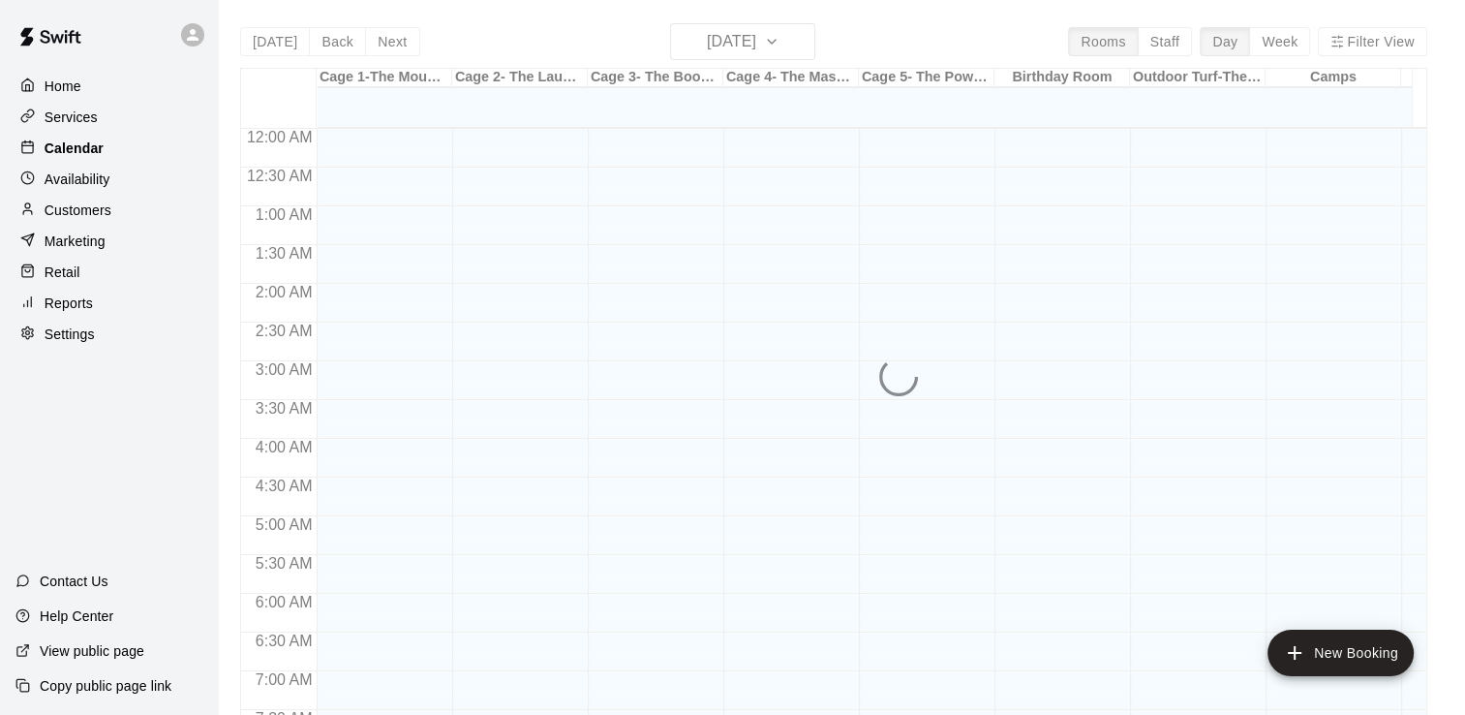
scroll to position [1191, 0]
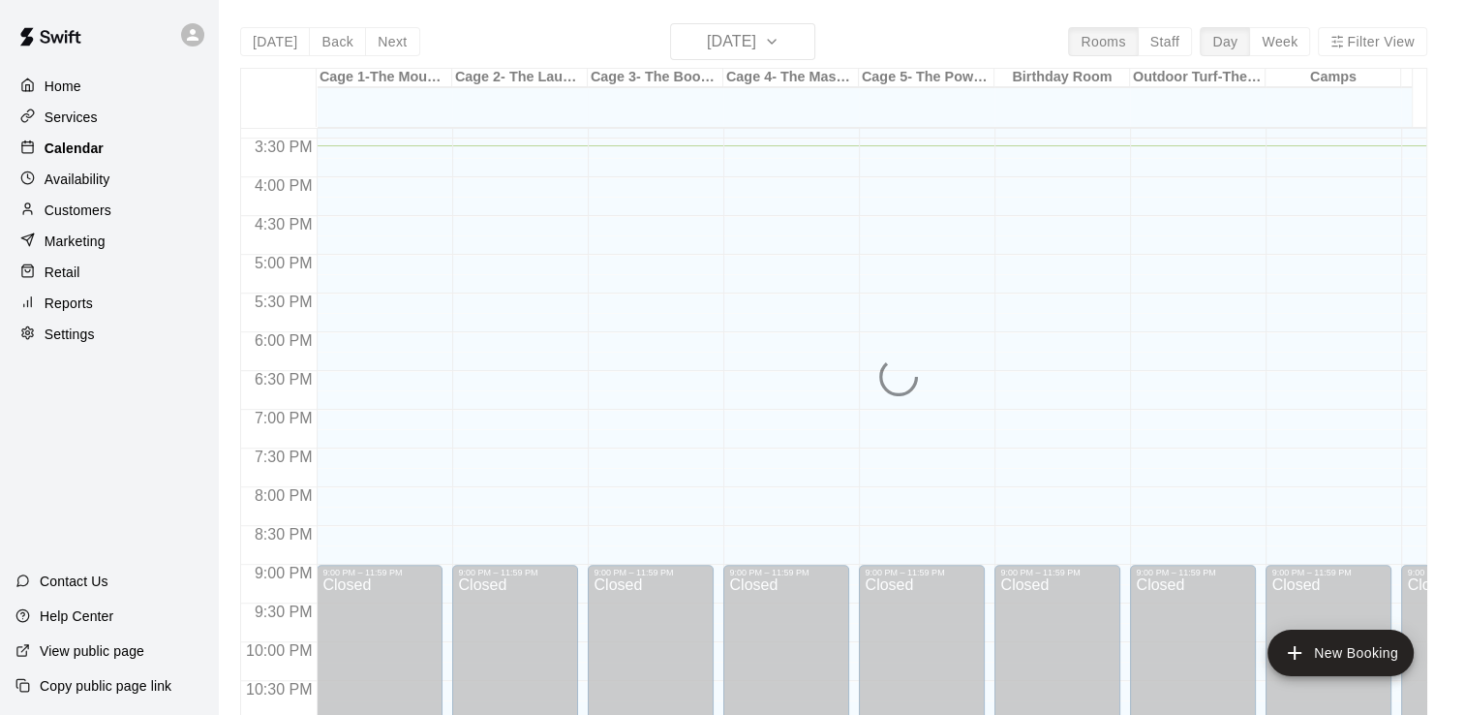
click at [105, 151] on div "Calendar" at bounding box center [108, 148] width 187 height 29
